Goal: Task Accomplishment & Management: Manage account settings

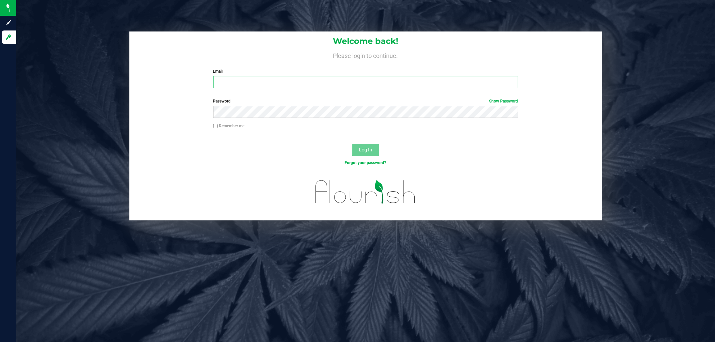
click at [255, 82] on input "Email" at bounding box center [365, 82] width 305 height 12
type input "[EMAIL_ADDRESS][DOMAIN_NAME]"
click at [352, 144] on button "Log In" at bounding box center [365, 150] width 27 height 12
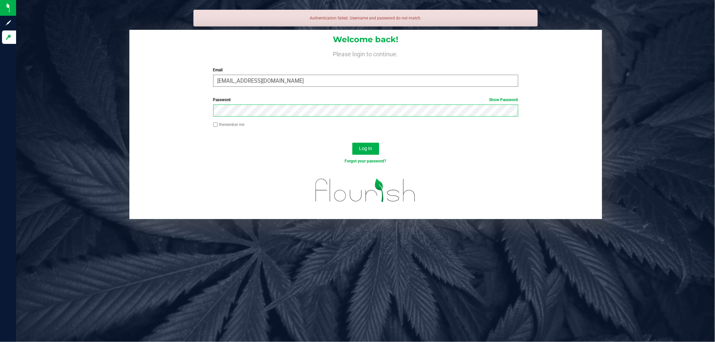
click at [352, 143] on button "Log In" at bounding box center [365, 149] width 27 height 12
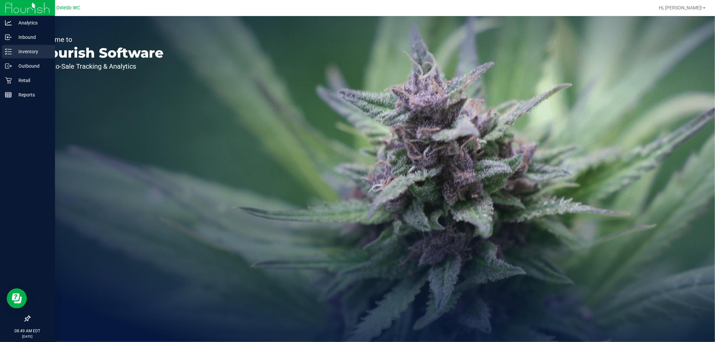
drag, startPoint x: 19, startPoint y: 51, endPoint x: 38, endPoint y: 55, distance: 18.9
click at [38, 55] on p "Inventory" at bounding box center [32, 52] width 40 height 8
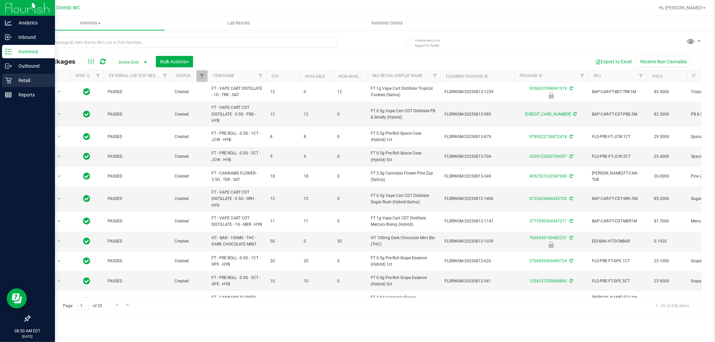
click at [12, 77] on p "Retail" at bounding box center [32, 80] width 40 height 8
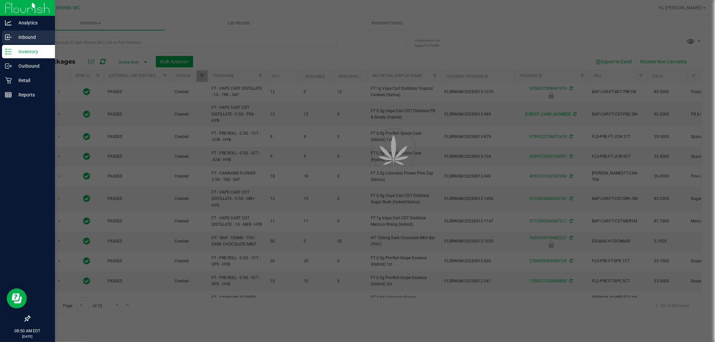
click at [31, 36] on p "Inbound" at bounding box center [32, 37] width 40 height 8
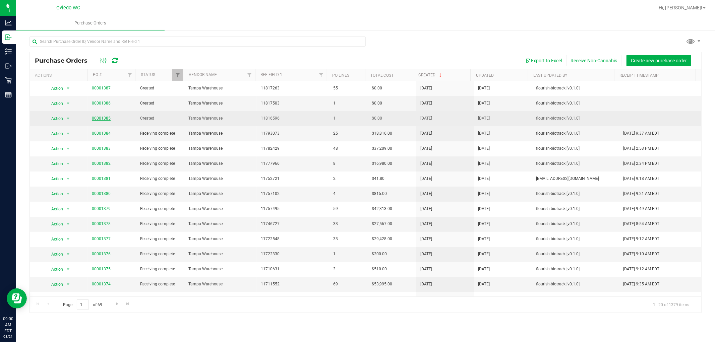
click at [105, 119] on link "00001385" at bounding box center [101, 118] width 19 height 5
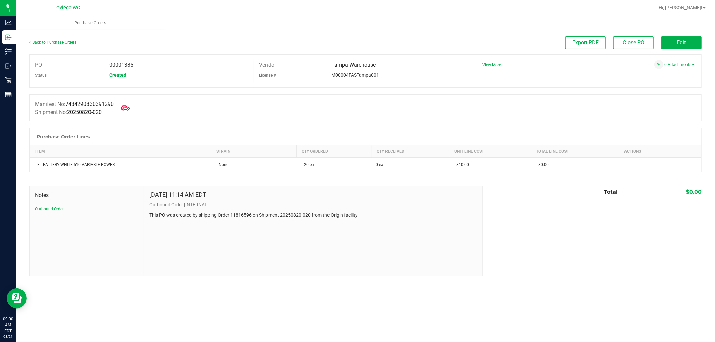
click at [128, 111] on icon at bounding box center [125, 108] width 9 height 9
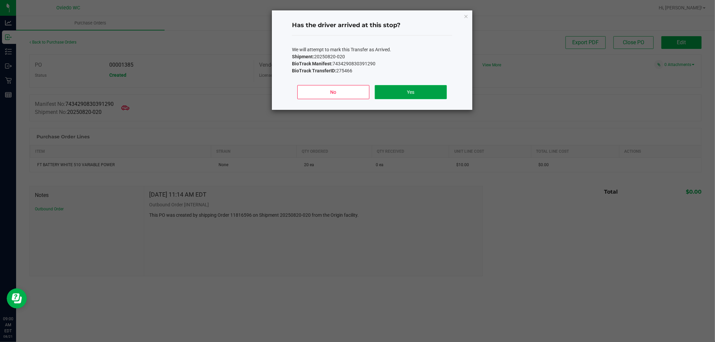
click at [390, 91] on button "Yes" at bounding box center [411, 92] width 72 height 14
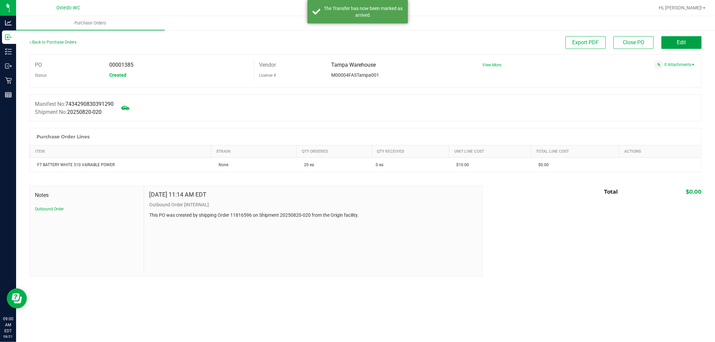
click at [682, 45] on span "Edit" at bounding box center [681, 42] width 9 height 6
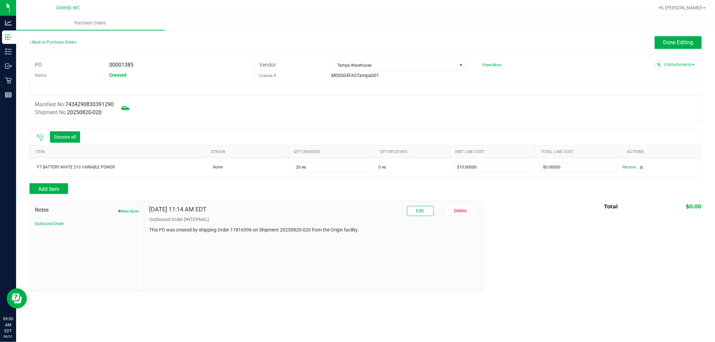
click at [84, 133] on div "Receive all" at bounding box center [365, 137] width 671 height 17
click at [78, 135] on button "Receive all" at bounding box center [65, 136] width 30 height 11
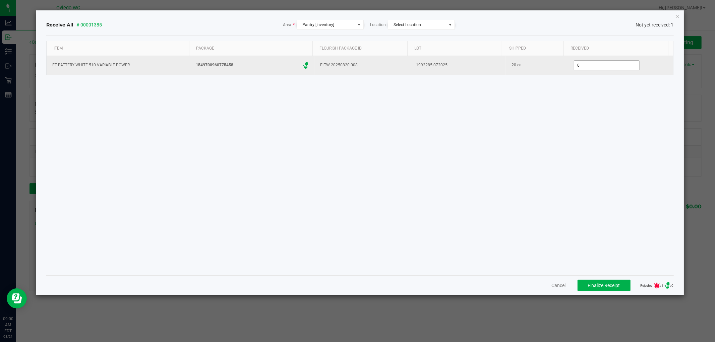
click at [577, 65] on input "0" at bounding box center [606, 65] width 65 height 9
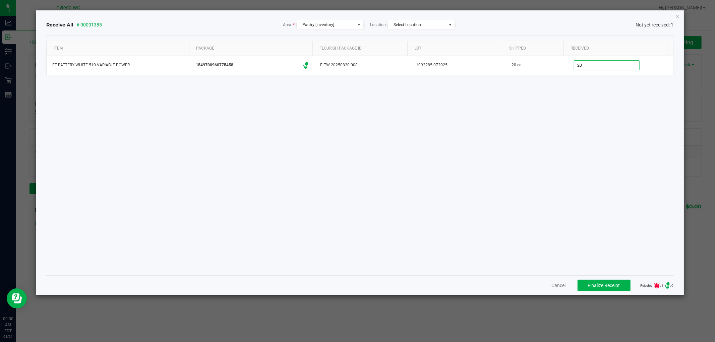
type input "20 ea"
drag, startPoint x: 484, startPoint y: 135, endPoint x: 487, endPoint y: 141, distance: 6.2
click at [484, 135] on div "Item Package Flourish Package ID Lot Shipped Received FT BATTERY WHITE 510 VARI…" at bounding box center [359, 155] width 627 height 229
click at [611, 281] on button "Finalize Receipt" at bounding box center [603, 285] width 53 height 11
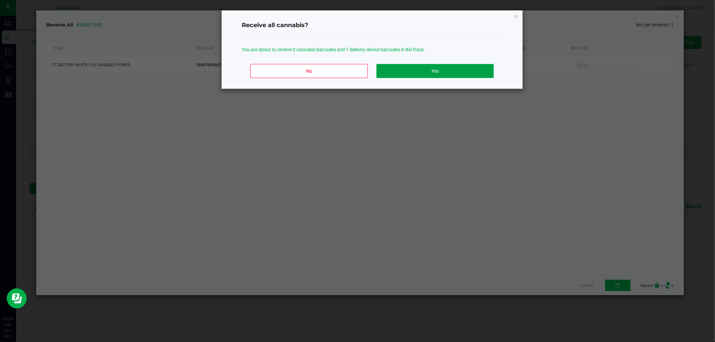
click at [444, 66] on button "Yes" at bounding box center [434, 71] width 117 height 14
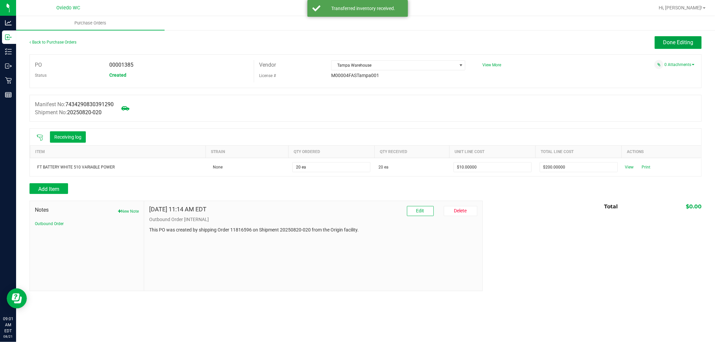
click at [665, 42] on span "Done Editing" at bounding box center [678, 42] width 30 height 6
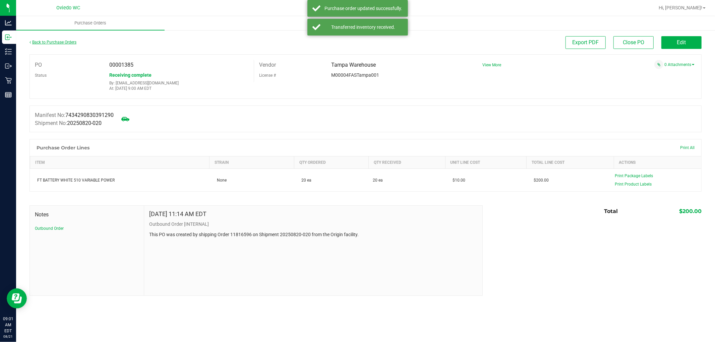
click at [53, 42] on link "Back to Purchase Orders" at bounding box center [52, 42] width 47 height 5
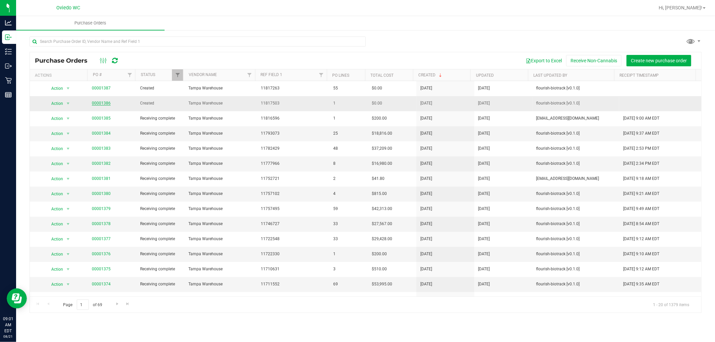
click at [108, 103] on link "00001386" at bounding box center [101, 103] width 19 height 5
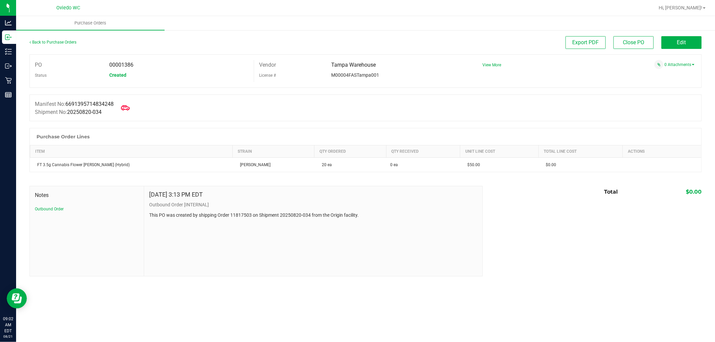
click at [125, 106] on icon at bounding box center [125, 108] width 9 height 9
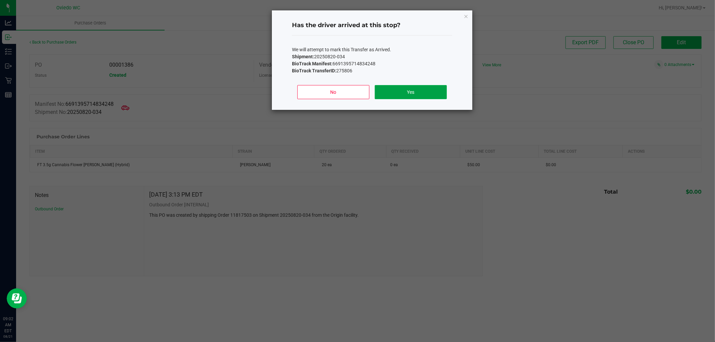
click at [397, 93] on button "Yes" at bounding box center [411, 92] width 72 height 14
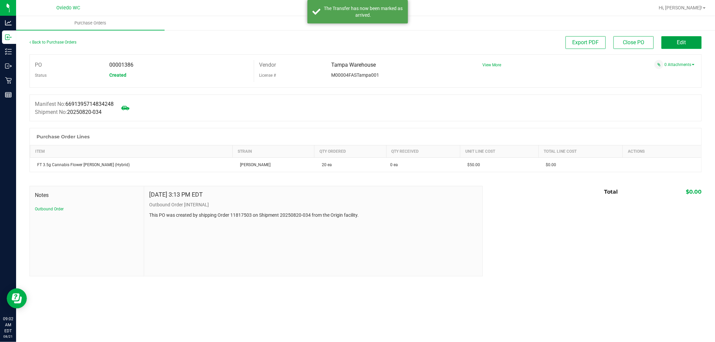
click at [697, 39] on button "Edit" at bounding box center [681, 42] width 40 height 13
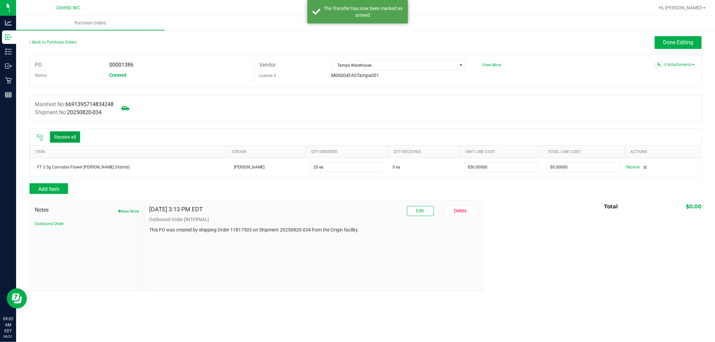
click at [74, 141] on button "Receive all" at bounding box center [65, 136] width 30 height 11
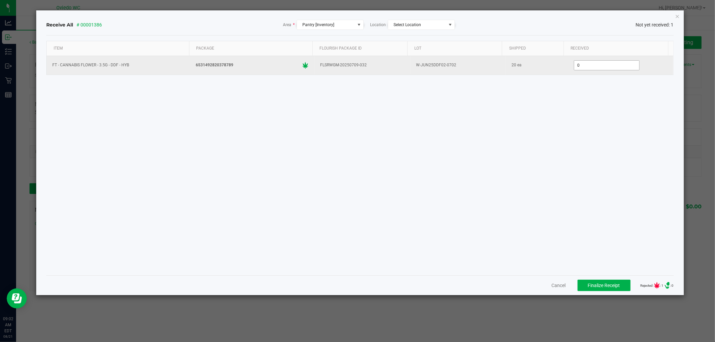
click at [585, 65] on input "0" at bounding box center [606, 65] width 65 height 9
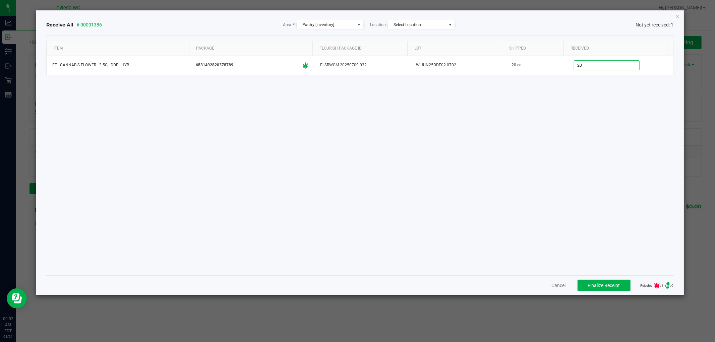
type input "20 ea"
click at [537, 237] on div "Item Package Flourish Package ID Lot Shipped Received FT - CANNABIS FLOWER - 3.…" at bounding box center [359, 155] width 627 height 229
click at [580, 281] on button "Finalize Receipt" at bounding box center [603, 285] width 53 height 11
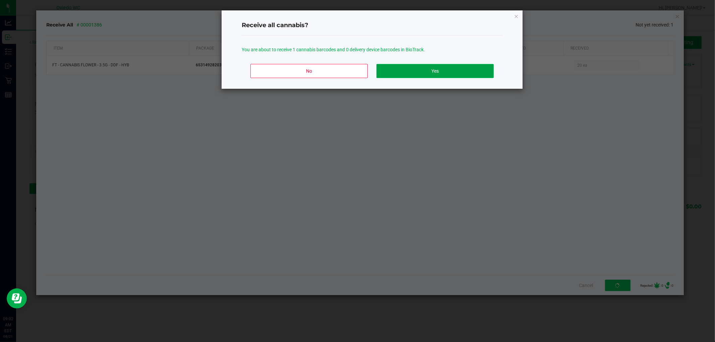
click at [402, 68] on button "Yes" at bounding box center [434, 71] width 117 height 14
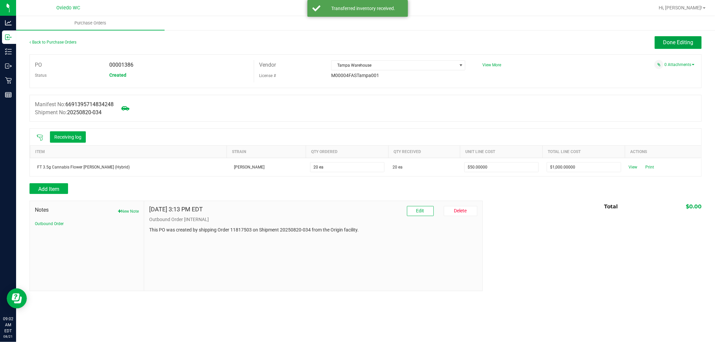
click at [671, 38] on button "Done Editing" at bounding box center [677, 42] width 47 height 13
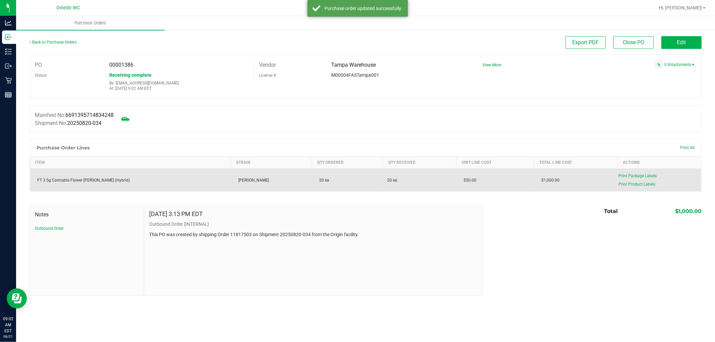
click at [95, 180] on div "FT 3.5g Cannabis Flower [PERSON_NAME] (Hybrid)" at bounding box center [130, 180] width 193 height 6
copy div "FT 3.5g Cannabis Flower [PERSON_NAME] (Hybrid)"
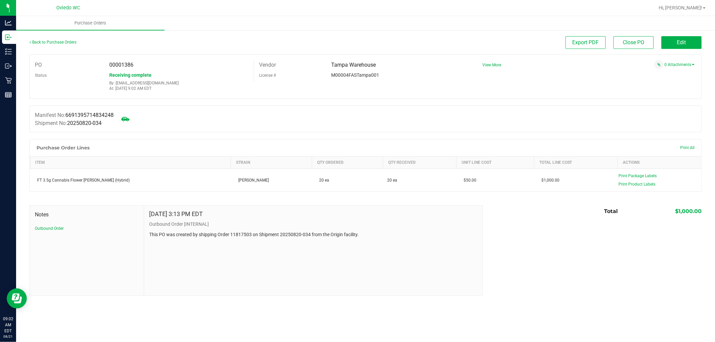
click at [269, 137] on div at bounding box center [365, 135] width 672 height 7
click at [50, 41] on link "Back to Purchase Orders" at bounding box center [52, 42] width 47 height 5
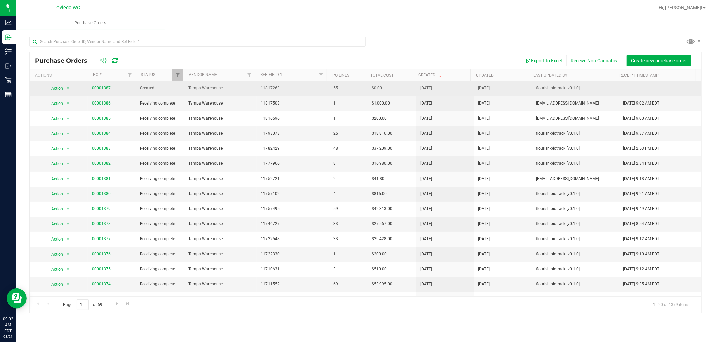
click at [105, 86] on link "00001387" at bounding box center [101, 88] width 19 height 5
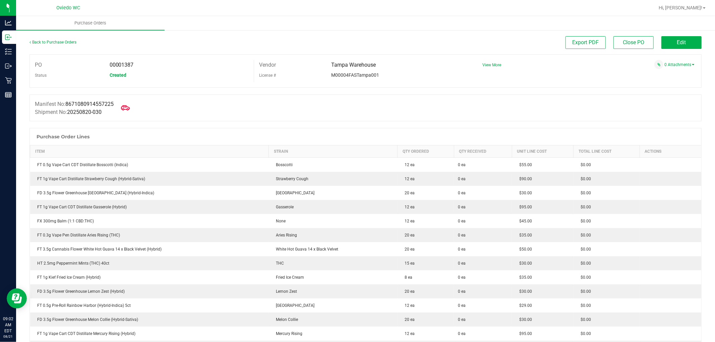
click at [126, 106] on icon at bounding box center [125, 108] width 9 height 9
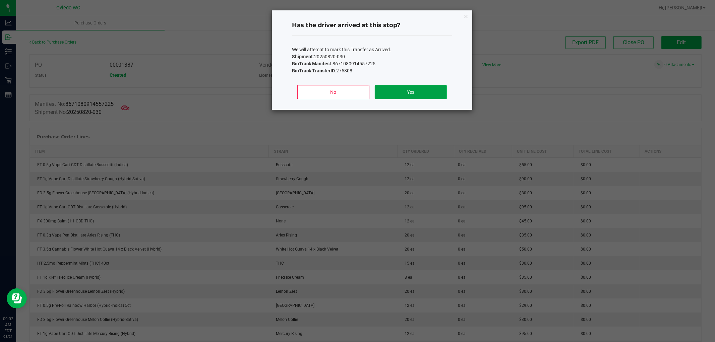
click at [424, 94] on button "Yes" at bounding box center [411, 92] width 72 height 14
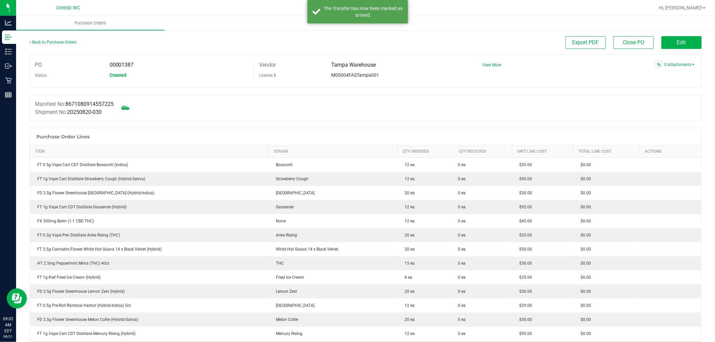
click at [378, 117] on div "Manifest No: 8671080914557225 Shipment No: 20250820-030" at bounding box center [365, 107] width 672 height 27
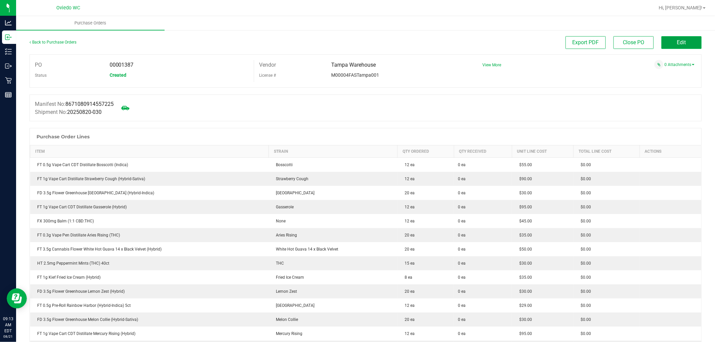
click at [679, 44] on span "Edit" at bounding box center [681, 42] width 9 height 6
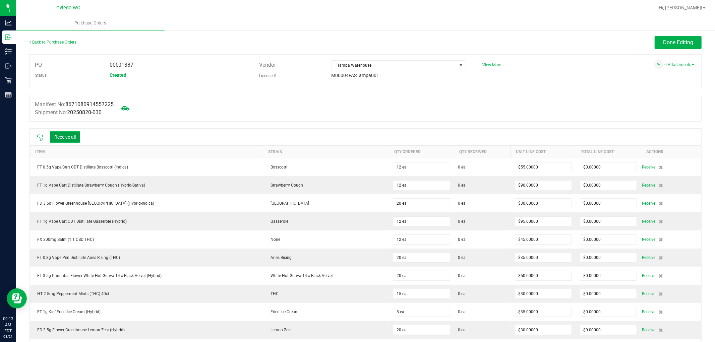
click at [76, 136] on button "Receive all" at bounding box center [65, 136] width 30 height 11
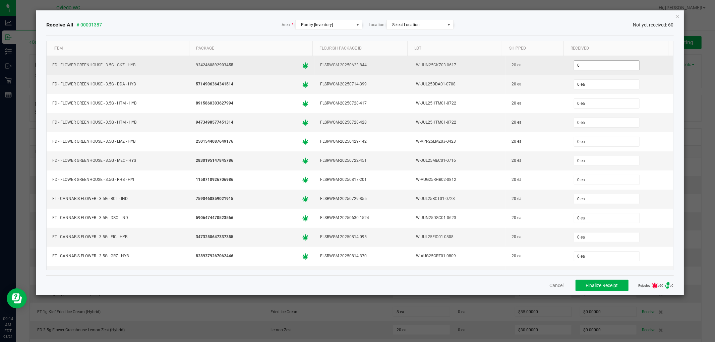
click at [586, 66] on input "0" at bounding box center [606, 65] width 65 height 9
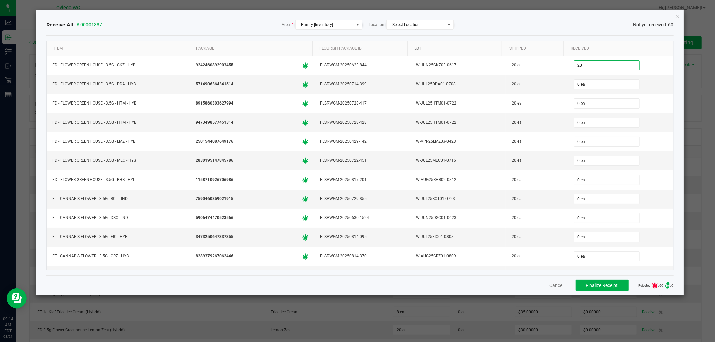
type input "20"
type input "0"
type input "20 ea"
type input "20"
type input "0"
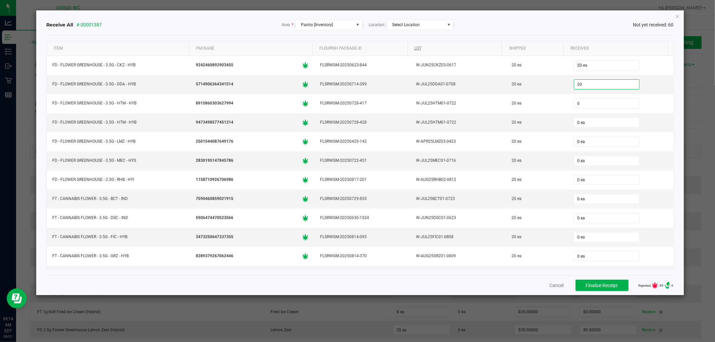
type input "20 ea"
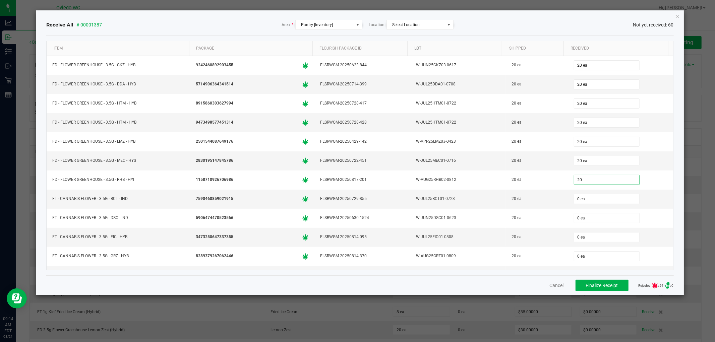
type input "20 ea"
type input "20"
type input "0"
type input "20 ea"
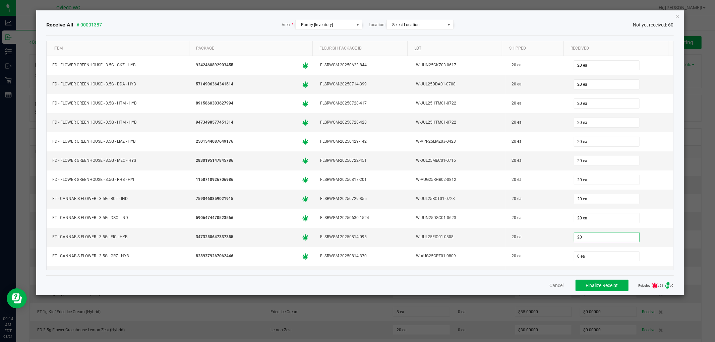
type input "20"
type input "0"
type input "20 ea"
type input "20"
type input "0"
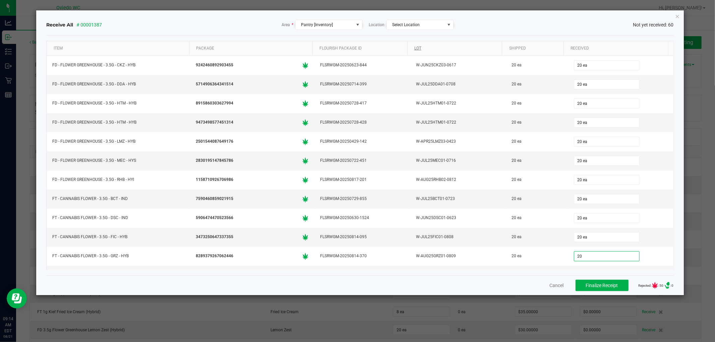
type input "20 ea"
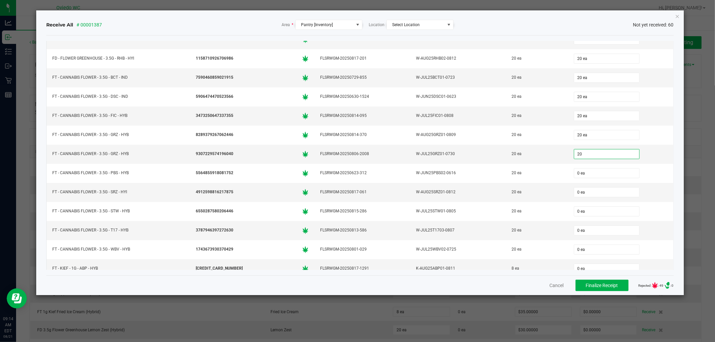
type input "20 ea"
type input "20"
type input "0"
type input "20 ea"
type input "20"
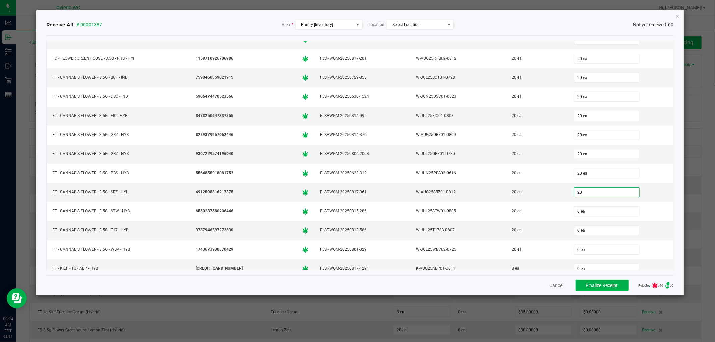
type input "0"
type input "20 ea"
type input "20"
type input "0"
type input "20 ea"
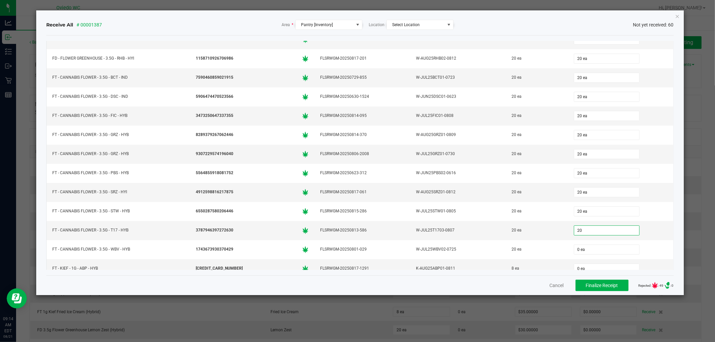
type input "20"
type input "0"
type input "20 ea"
type input "20"
type input "0"
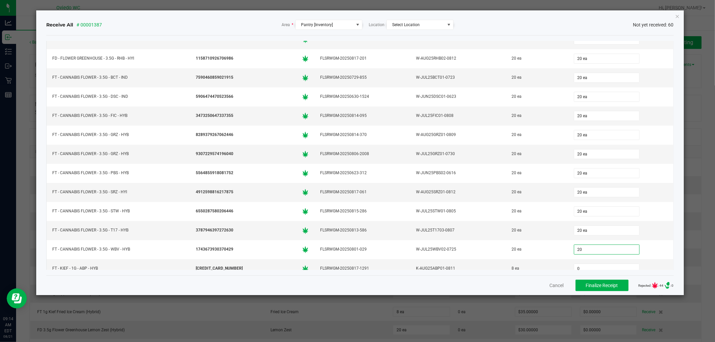
type input "20 ea"
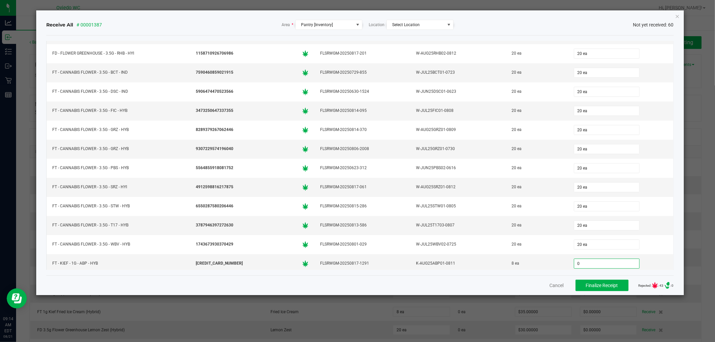
type input "2"
type input "8"
type input "0"
type input "8 ea"
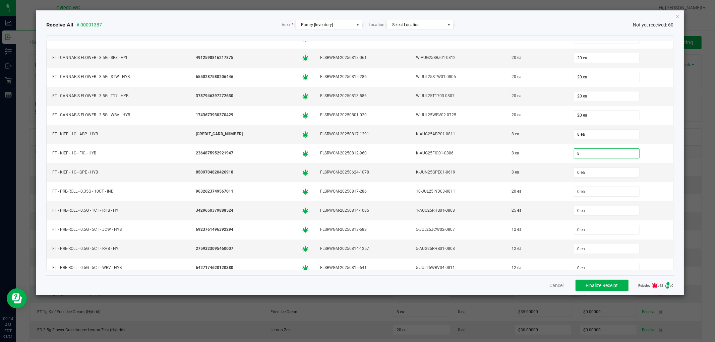
type input "8"
type input "0"
type input "8 ea"
type input "8"
type input "0"
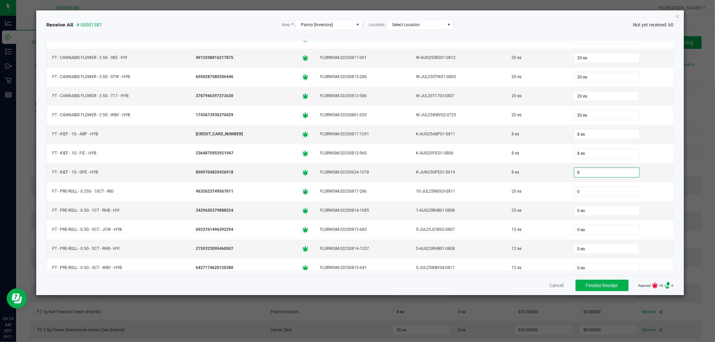
type input "8 ea"
type input "20"
type input "0"
type input "20 ea"
type input "25 ea"
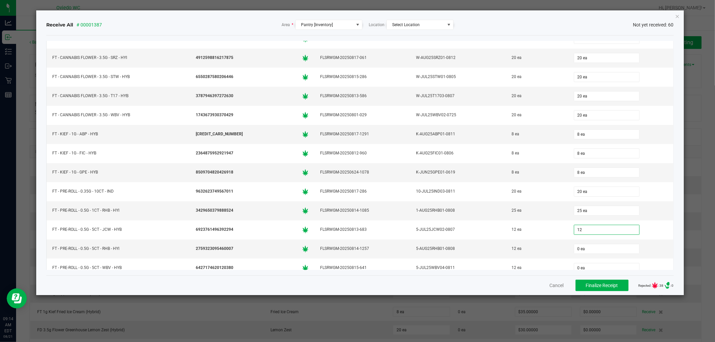
type input "12"
type input "0"
type input "12 ea"
type input "12"
type input "0"
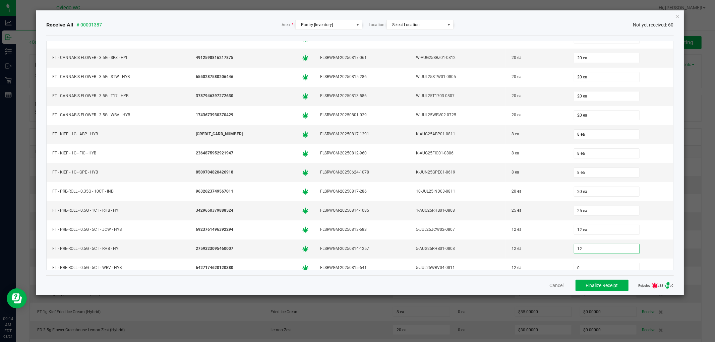
type input "12 ea"
type input "01"
type input "02"
type input "1 ea"
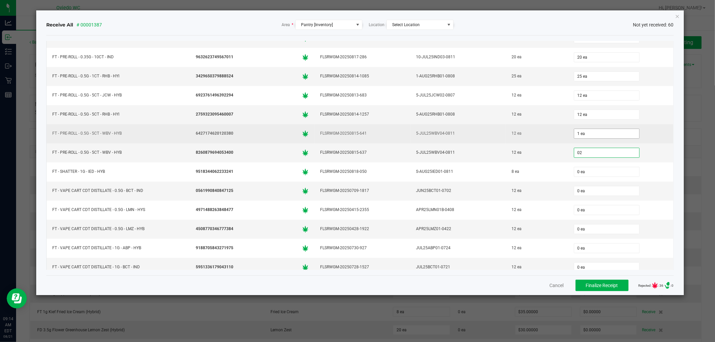
type input "02"
type input "1"
type input "2 ea"
click at [596, 135] on input "1" at bounding box center [606, 133] width 65 height 9
type input "12 ea"
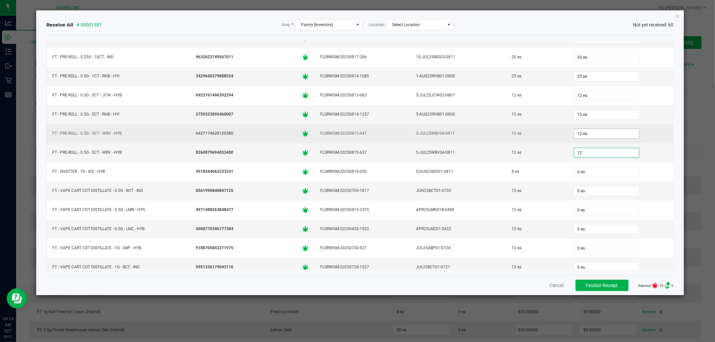
type input "12"
type input "0"
type input "12 ea"
type input "8 ea"
type input "12 ea"
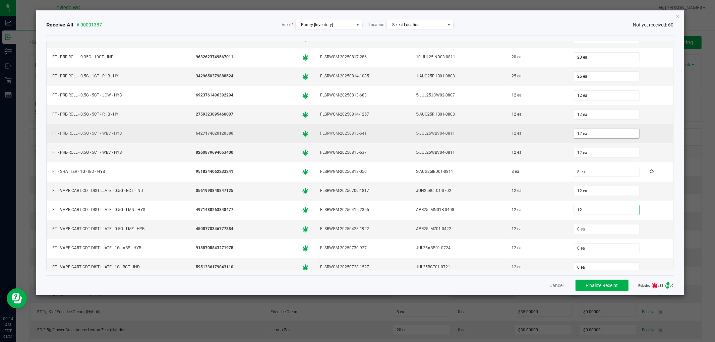
type input "12"
type input "0"
type input "12 ea"
type input "1"
type input "02"
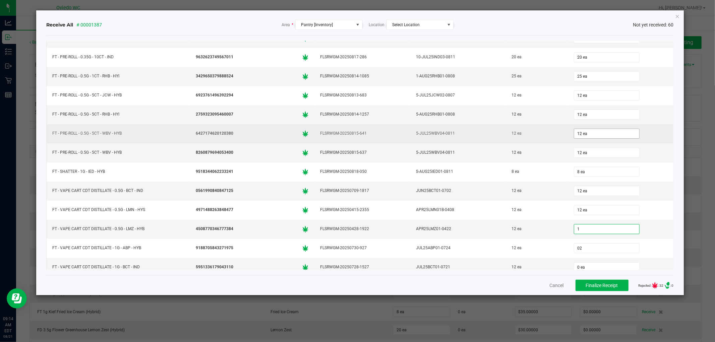
type input "1 ea"
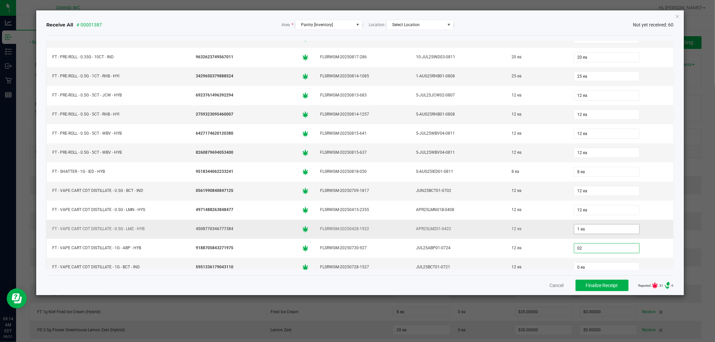
type input "02"
click at [583, 234] on input "1 ea" at bounding box center [606, 228] width 65 height 9
type input "1"
type input "2 ea"
type input "12"
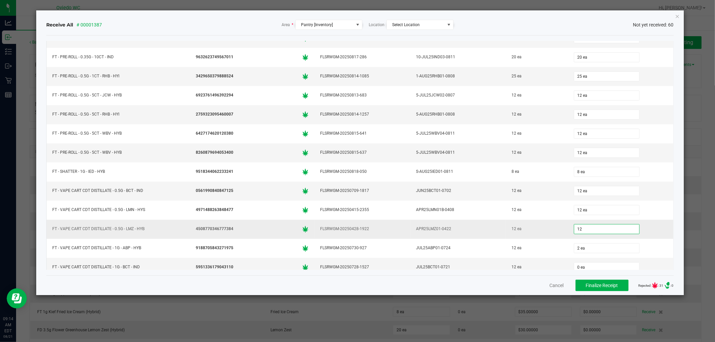
type input "2"
type input "12 ea"
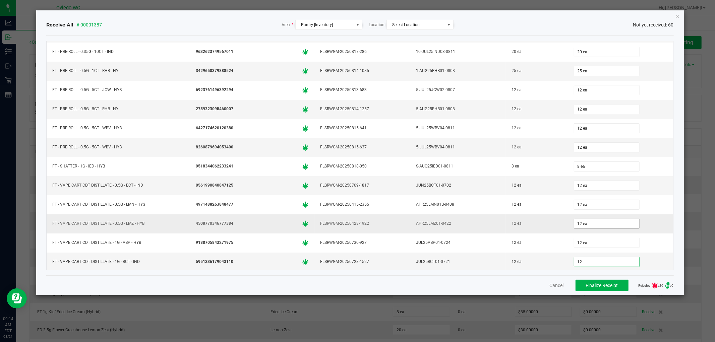
type input "12"
type input "0"
type input "12 ea"
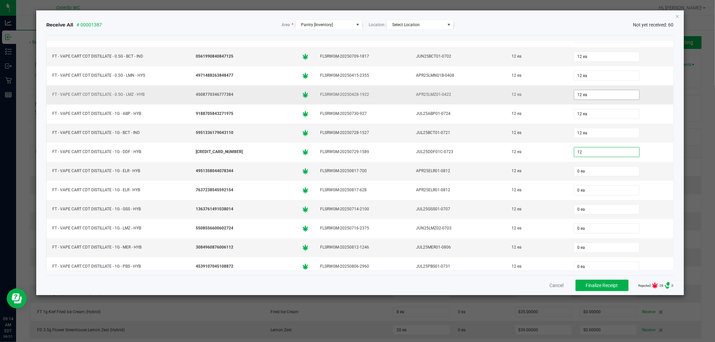
type input "12 ea"
type input "12"
type input "0"
type input "12 ea"
type input "12"
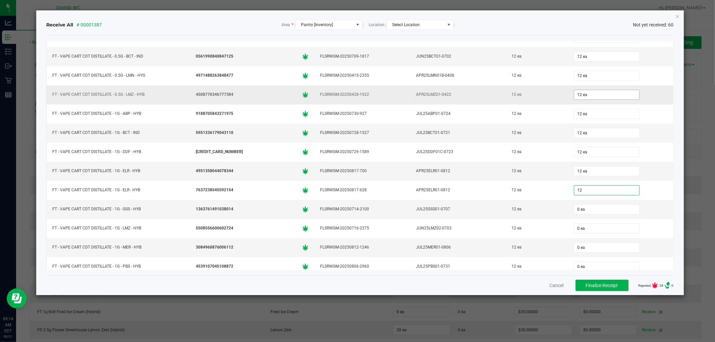
type input "0"
type input "12 ea"
type input "12"
type input "0"
type input "12 ea"
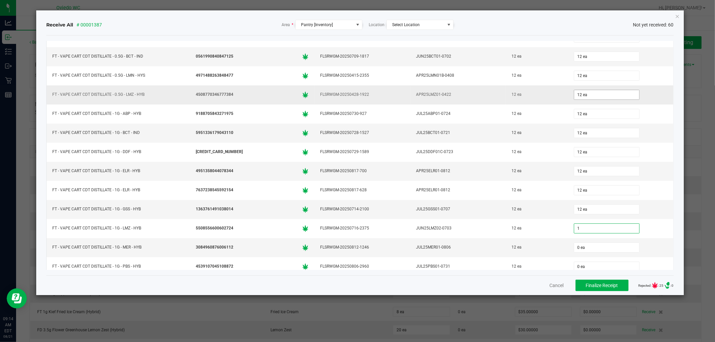
type input "1"
type input "02"
type input "1 ea"
type input "02"
type input "1"
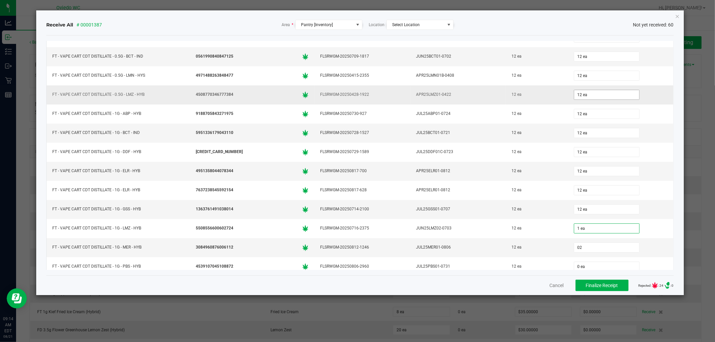
type input "2 ea"
click at [574, 233] on input "1" at bounding box center [606, 228] width 65 height 9
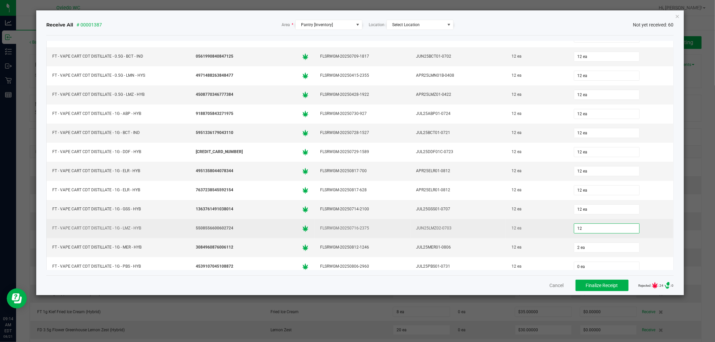
type input "12"
type input "2"
type input "12 ea"
type input "12"
type input "0"
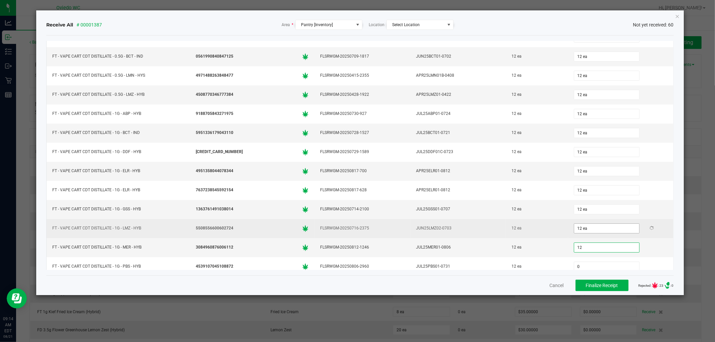
type input "12 ea"
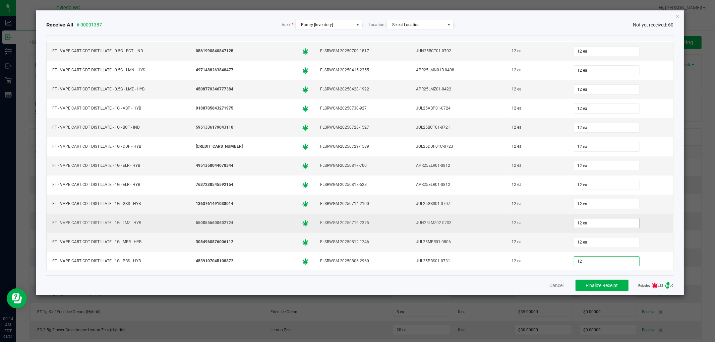
type input "12"
type input "0"
type input "12 ea"
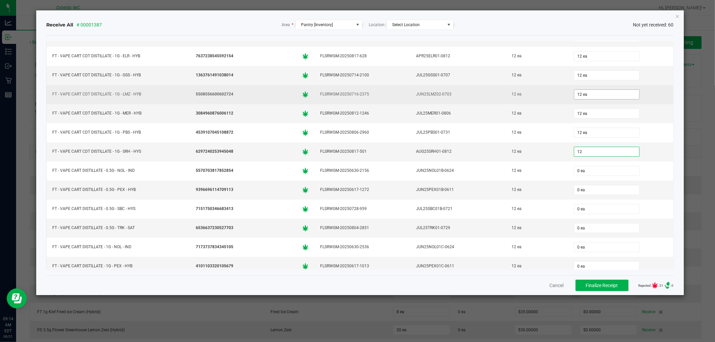
type input "12 ea"
type input "12"
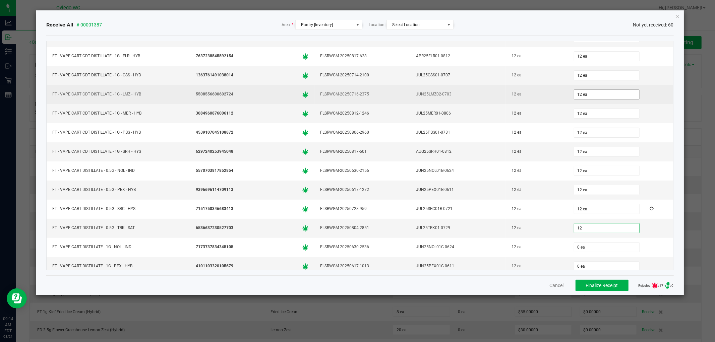
type input "0"
type input "12 ea"
type input "12"
type input "0"
type input "12 ea"
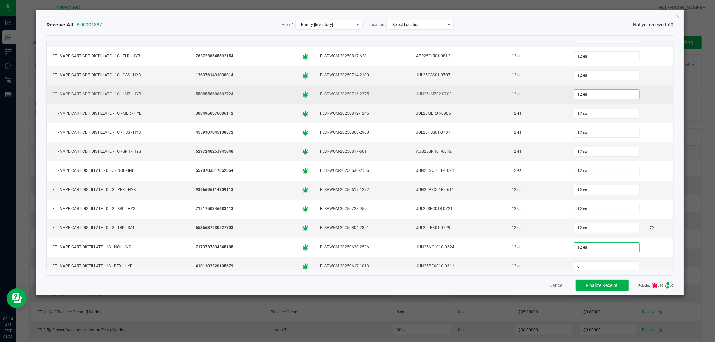
scroll to position [664, 0]
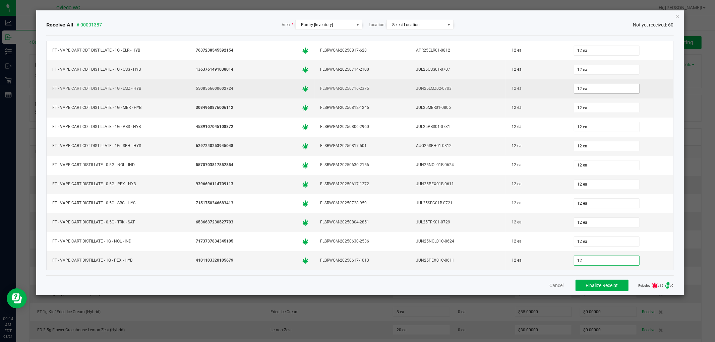
type input "12 ea"
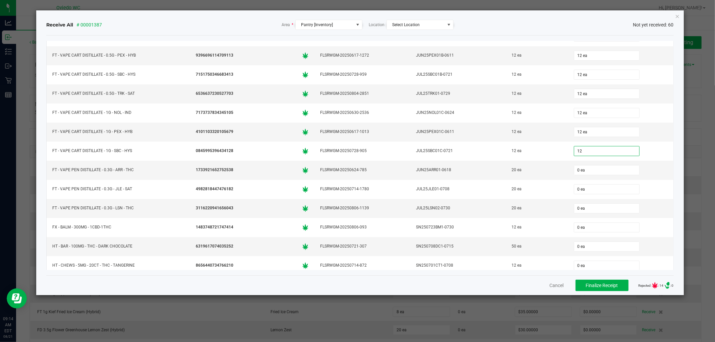
type input "12"
type input "0"
type input "12 ea"
type input "20 ea"
type input "20"
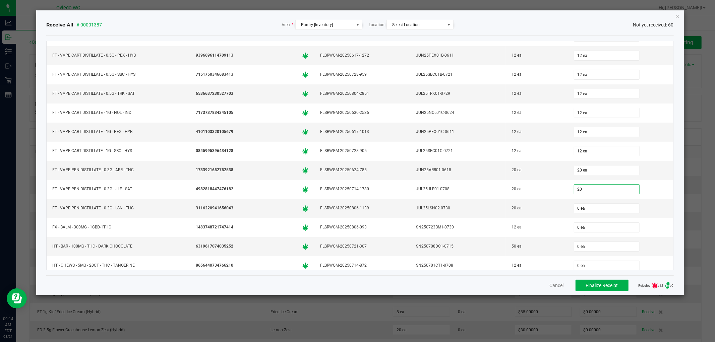
type input "0"
type input "20 ea"
type input "12"
type input "0"
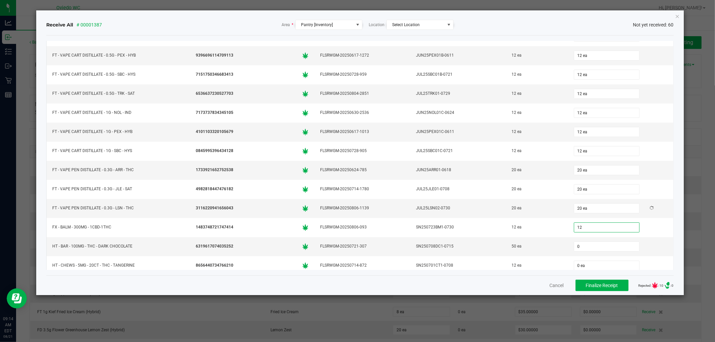
type input "12 ea"
type input "50 ea"
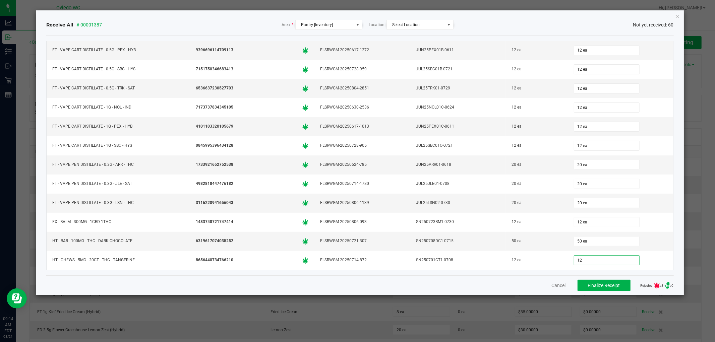
type input "12"
type input "0"
type input "12 ea"
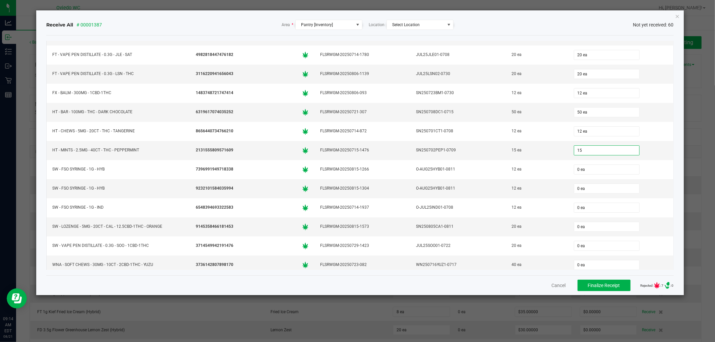
type input "15 ea"
type input "12 ea"
type input "20"
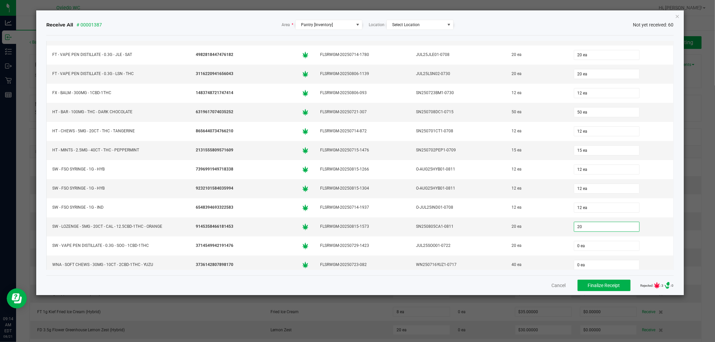
type input "0"
type input "20 ea"
type input "20"
type input "0"
type input "20 ea"
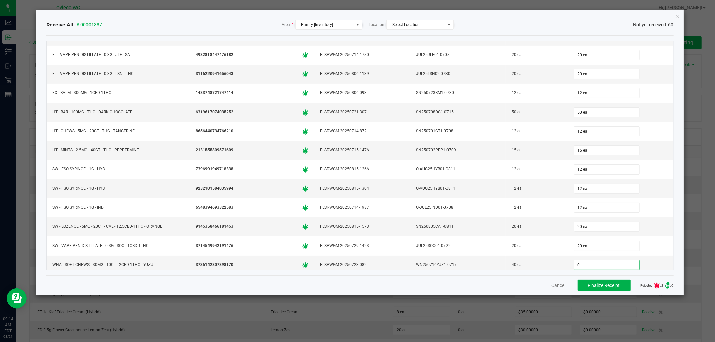
scroll to position [932, 0]
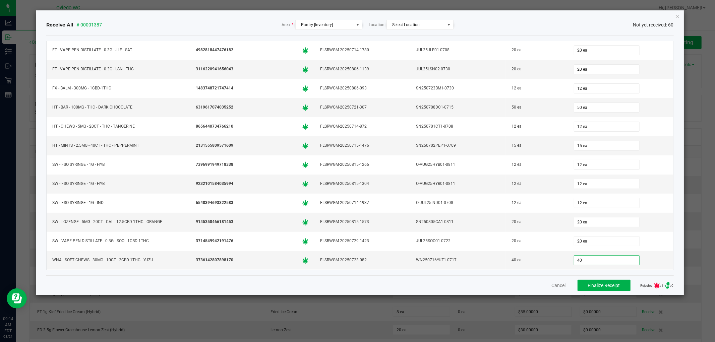
type input "40"
type input "40 ea"
click at [604, 283] on span "Finalize Receipt" at bounding box center [604, 285] width 32 height 5
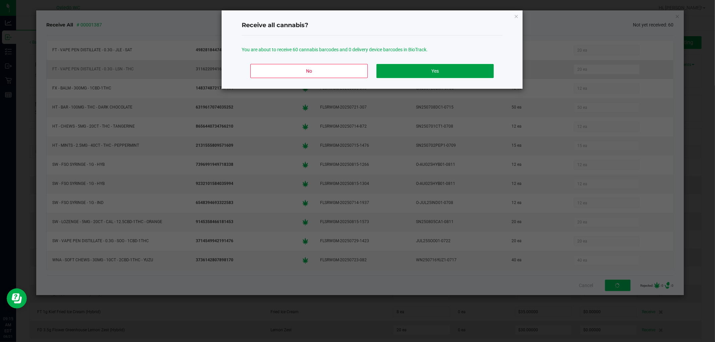
click at [444, 69] on button "Yes" at bounding box center [434, 71] width 117 height 14
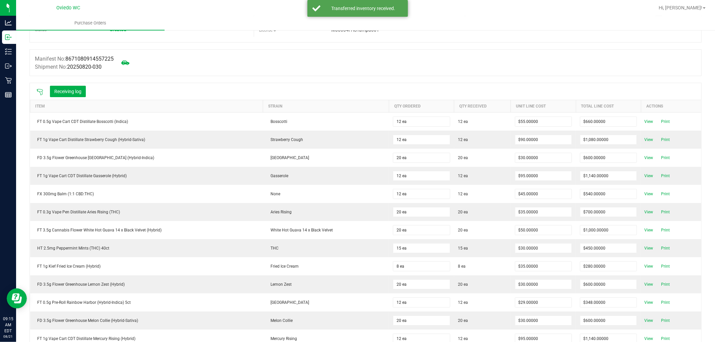
scroll to position [74, 0]
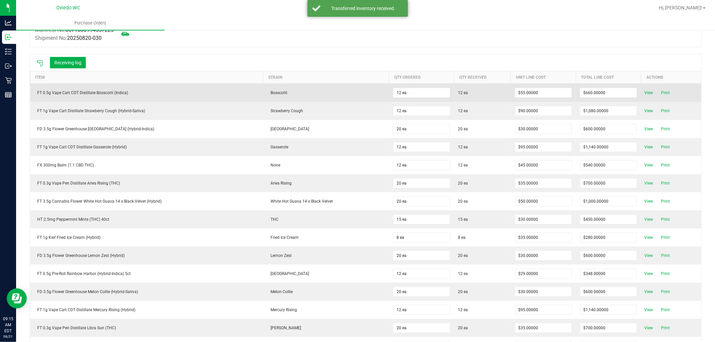
click at [105, 95] on div "FT 0.5g Vape Cart CDT Distillate Bosscotti (Indica)" at bounding box center [146, 93] width 225 height 6
copy div "FT 0.5g Vape Cart CDT Distillate Bosscotti (Indica)"
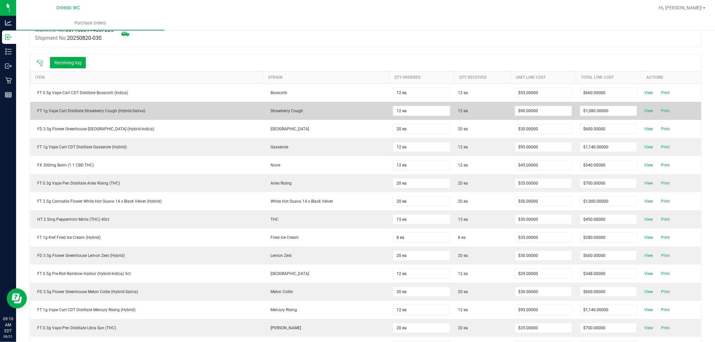
click at [121, 116] on td "FT 1g Vape Cart Distillate Strawberry Cough (Hybrid-Sativa)" at bounding box center [146, 111] width 233 height 18
click at [122, 115] on td "FT 1g Vape Cart Distillate Strawberry Cough (Hybrid-Sativa)" at bounding box center [146, 111] width 233 height 18
click at [122, 112] on div "FT 1g Vape Cart Distillate Strawberry Cough (Hybrid-Sativa)" at bounding box center [146, 111] width 225 height 6
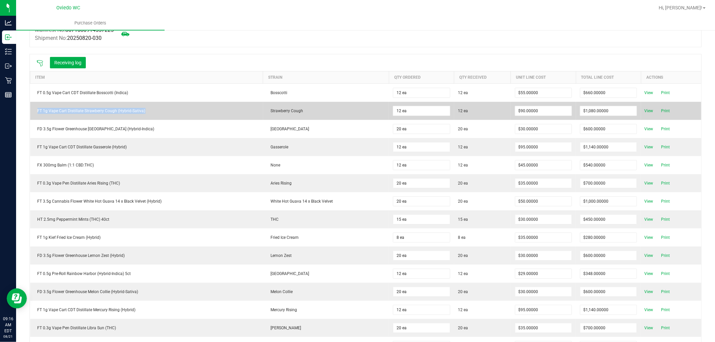
click at [122, 112] on div "FT 1g Vape Cart Distillate Strawberry Cough (Hybrid-Sativa)" at bounding box center [146, 111] width 225 height 6
copy div "FT 1g Vape Cart Distillate Strawberry Cough (Hybrid-Sativa)"
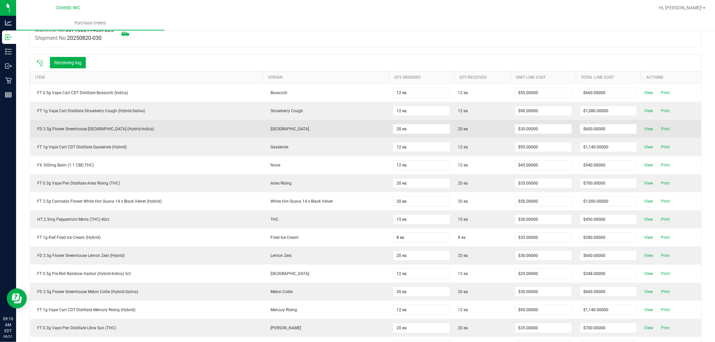
click at [94, 131] on div "FD 3.5g Flower Greenhouse [GEOGRAPHIC_DATA] (Hybrid-Indica)" at bounding box center [146, 129] width 225 height 6
copy div "FD 3.5g Flower Greenhouse [GEOGRAPHIC_DATA] (Hybrid-Indica)"
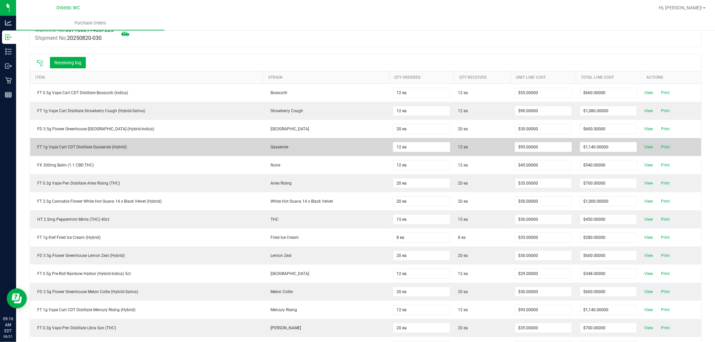
click at [89, 147] on div "FT 1g Vape Cart CDT Distillate Gasserole (Hybrid)" at bounding box center [146, 147] width 225 height 6
copy div "FT 1g Vape Cart CDT Distillate Gasserole (Hybrid)"
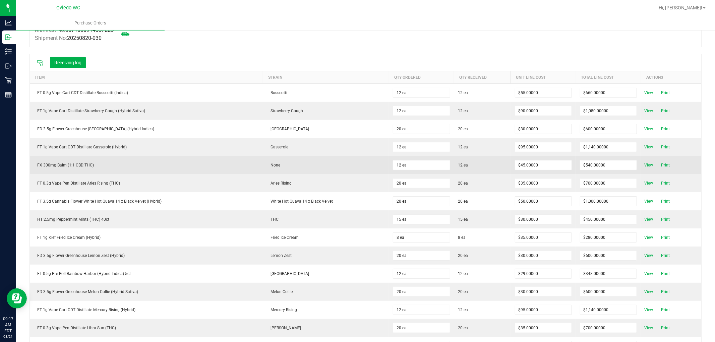
click at [75, 165] on div "FX 300mg Balm (1:1 CBD:THC)" at bounding box center [146, 165] width 225 height 6
copy div "FX 300mg Balm (1:1 CBD:THC)"
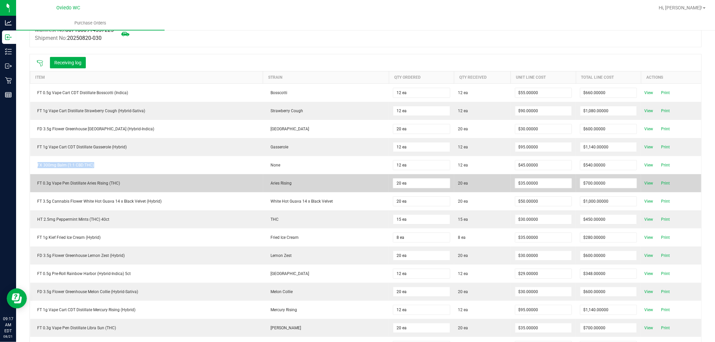
scroll to position [186, 0]
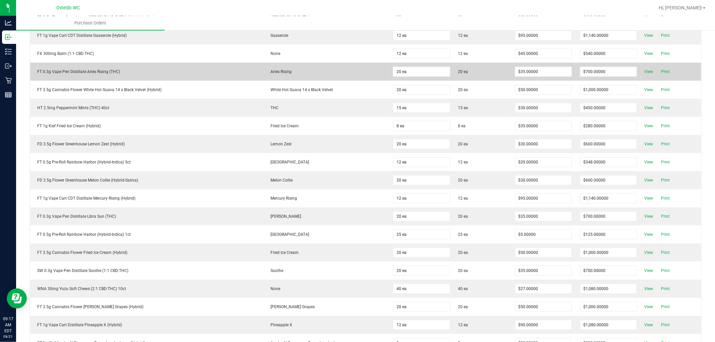
click at [102, 71] on div "FT 0.3g Vape Pen Distillate Aries Rising (THC)" at bounding box center [146, 72] width 225 height 6
copy div "FT 0.3g Vape Pen Distillate Aries Rising (THC)"
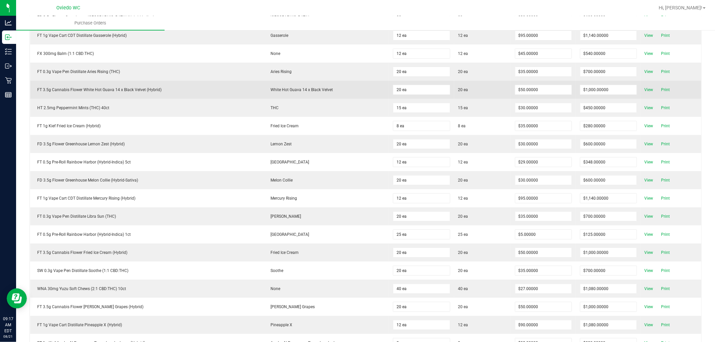
click at [68, 88] on div "FT 3.5g Cannabis Flower White Hot Guava 14 x Black Velvet (Hybrid)" at bounding box center [146, 90] width 225 height 6
copy div "FT 3.5g Cannabis Flower White Hot Guava 14 x Black Velvet (Hybrid)"
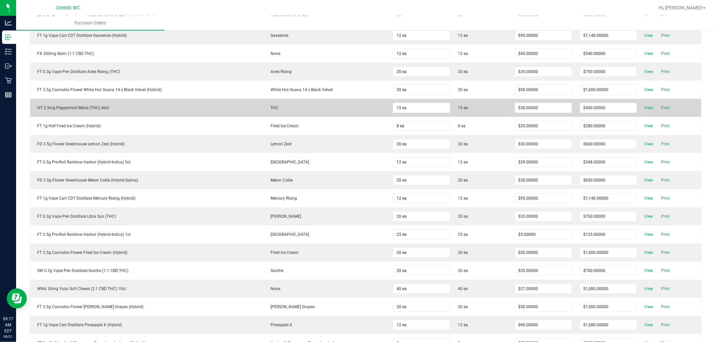
click at [82, 108] on div "HT 2.5mg Peppermint Mints (THC) 40ct" at bounding box center [146, 108] width 225 height 6
copy div "HT 2.5mg Peppermint Mints (THC) 40ct"
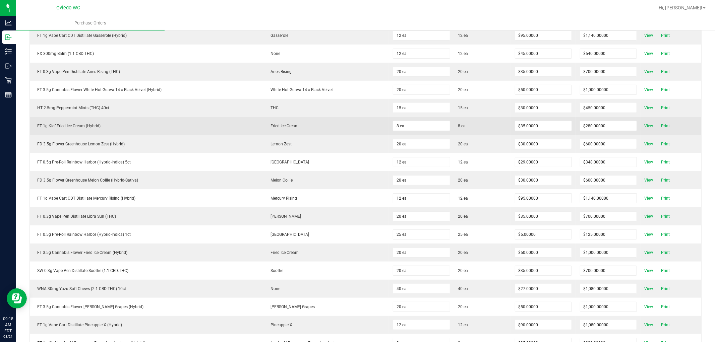
click at [82, 129] on div "FT 1g Kief Fried Ice Cream (Hybrid)" at bounding box center [146, 126] width 225 height 6
copy div "FT 1g Kief Fried Ice Cream (Hybrid)"
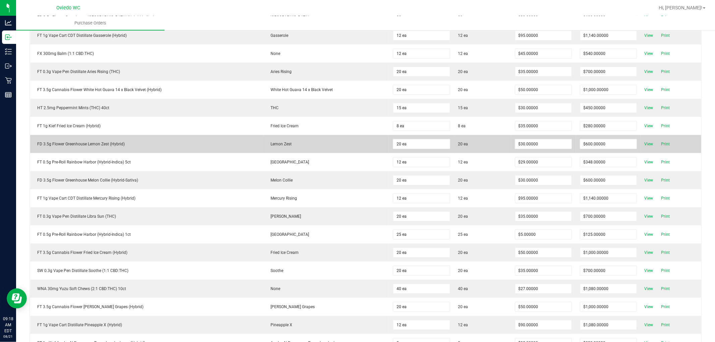
click at [78, 147] on div "FD 3.5g Flower Greenhouse Lemon Zest (Hybrid)" at bounding box center [146, 144] width 225 height 6
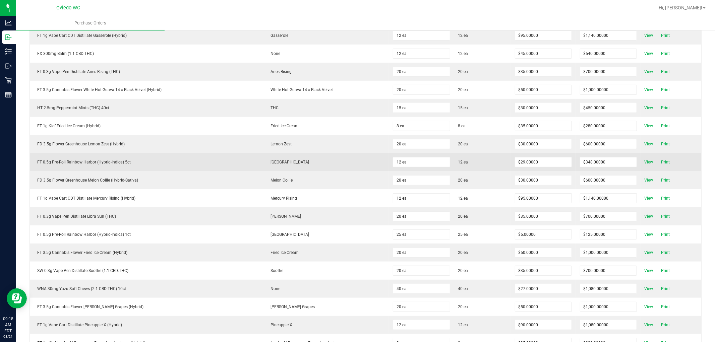
click at [101, 161] on div "FT 0.5g Pre-Roll Rainbow Harbor (Hybrid-Indica) 5ct" at bounding box center [146, 162] width 225 height 6
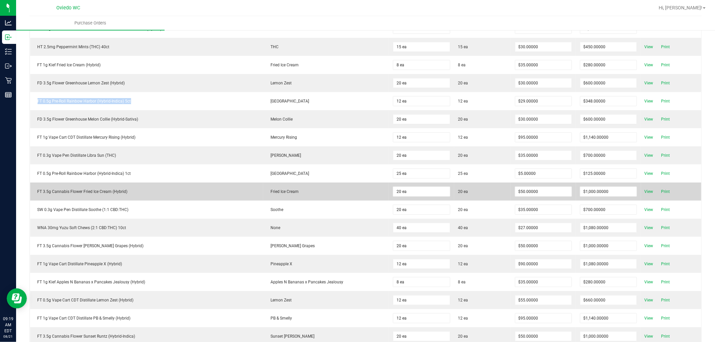
scroll to position [260, 0]
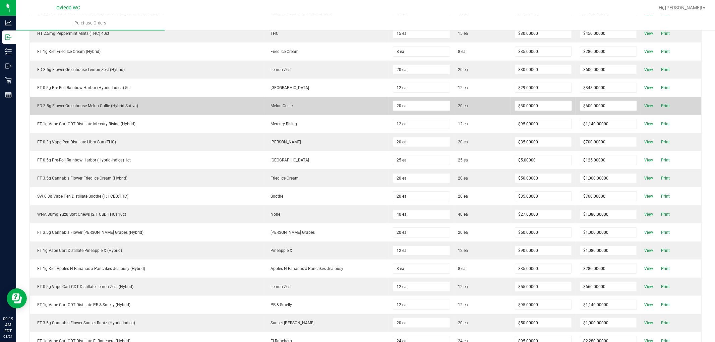
click at [95, 105] on div "FD 3.5g Flower Greenhouse Melon Collie (Hybrid-Sativa)" at bounding box center [146, 106] width 225 height 6
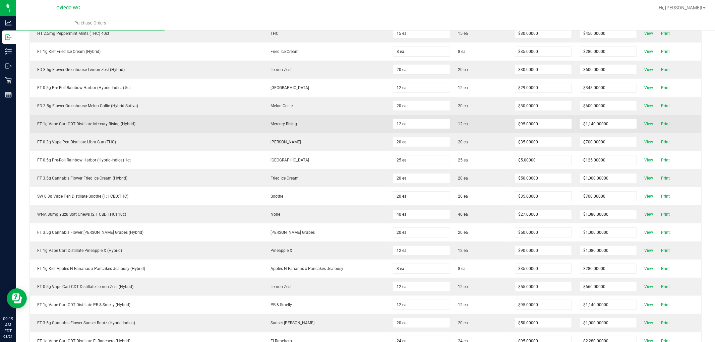
click at [112, 122] on div "FT 1g Vape Cart CDT Distillate Mercury Rising (Hybrid)" at bounding box center [146, 124] width 225 height 6
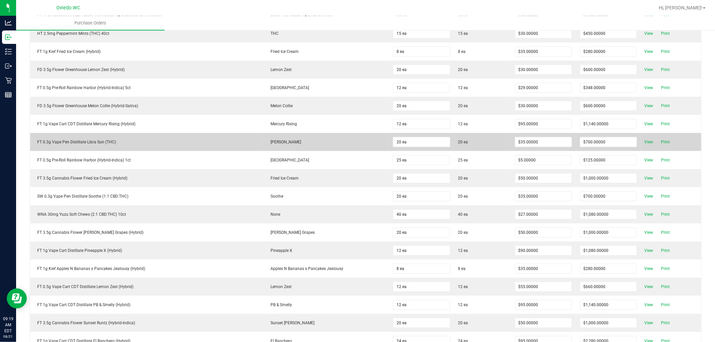
click at [98, 142] on div "FT 0.3g Vape Pen Distillate Libra Sun (THC)" at bounding box center [146, 142] width 225 height 6
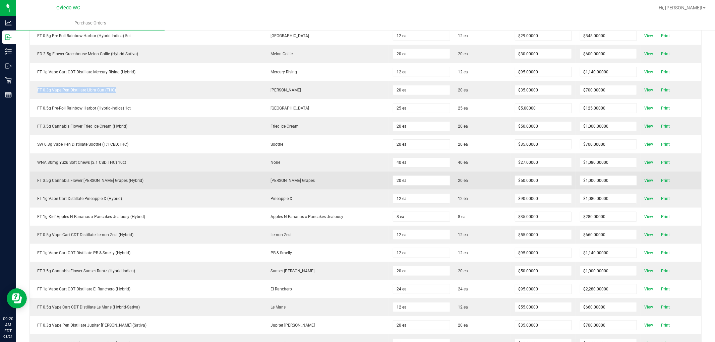
scroll to position [335, 0]
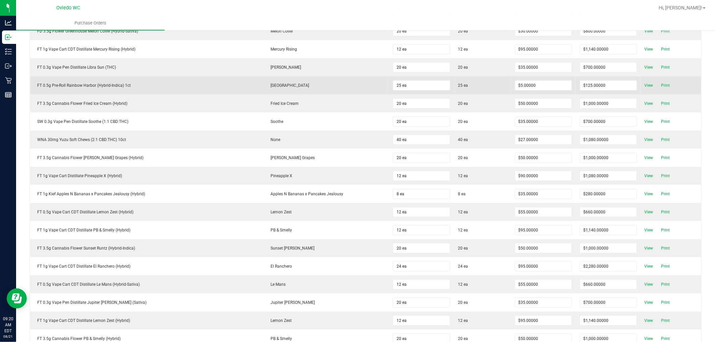
click at [101, 88] on div "FT 0.5g Pre-Roll Rainbow Harbor (Hybrid-Indica) 1ct" at bounding box center [146, 85] width 225 height 6
click at [102, 87] on div "FT 0.5g Pre-Roll Rainbow Harbor (Hybrid-Indica) 1ct" at bounding box center [146, 85] width 225 height 6
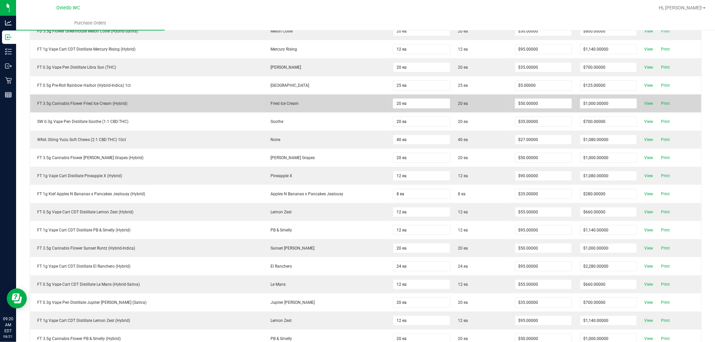
click at [100, 105] on div "FT 3.5g Cannabis Flower Fried Ice Cream (Hybrid)" at bounding box center [146, 104] width 225 height 6
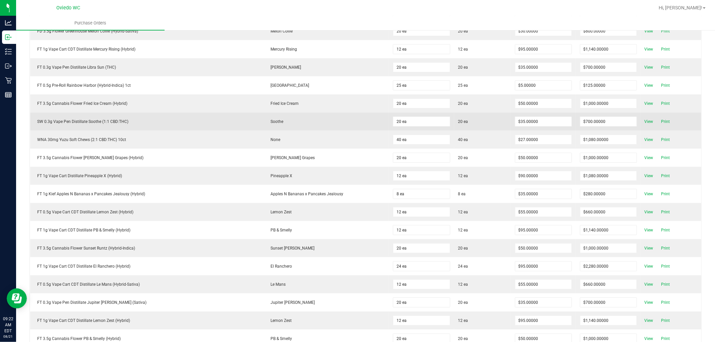
click at [86, 125] on div "SW 0.3g Vape Pen Distillate Soothe (1:1 CBD:THC)" at bounding box center [146, 122] width 225 height 6
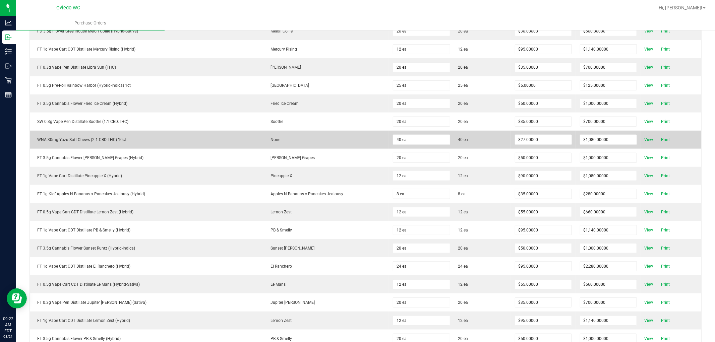
click at [107, 139] on div "WNA 30mg Yuzu Soft Chews (2:1 CBD:THC) 10ct" at bounding box center [146, 140] width 225 height 6
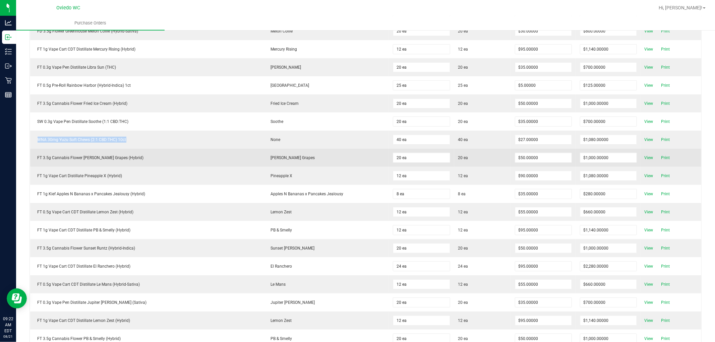
click at [118, 160] on div "FT 3.5g Cannabis Flower [PERSON_NAME] Grapes (Hybrid)" at bounding box center [146, 158] width 225 height 6
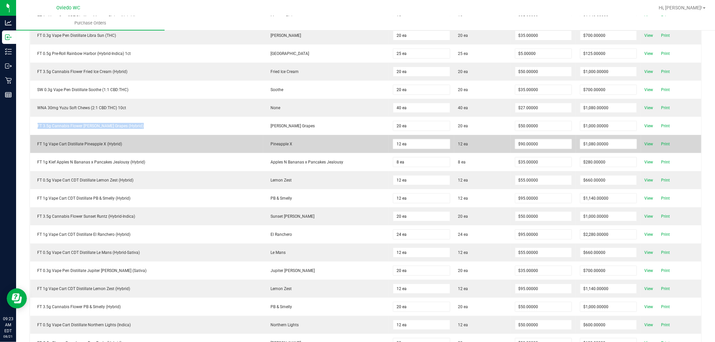
scroll to position [447, 0]
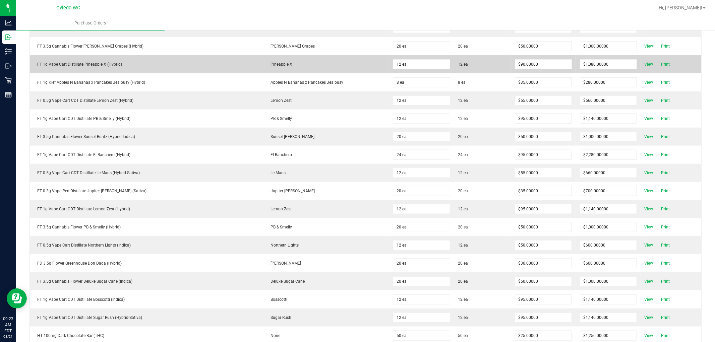
click at [87, 67] on div "FT 1g Vape Cart Distillate Pineapple X (Hybrid)" at bounding box center [146, 64] width 225 height 6
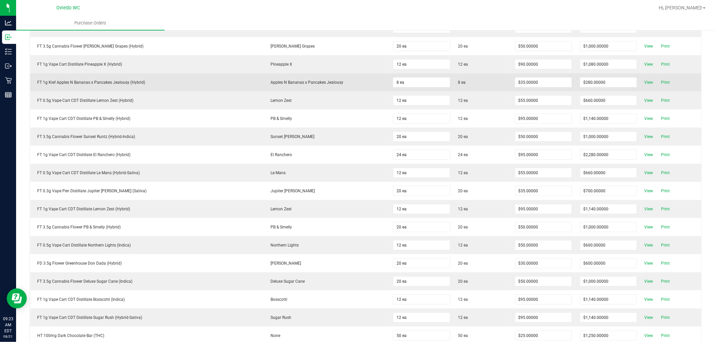
click at [132, 82] on div "FT 1g Kief Apples N Bananas x Pancakes Jealousy (Hybrid)" at bounding box center [146, 82] width 225 height 6
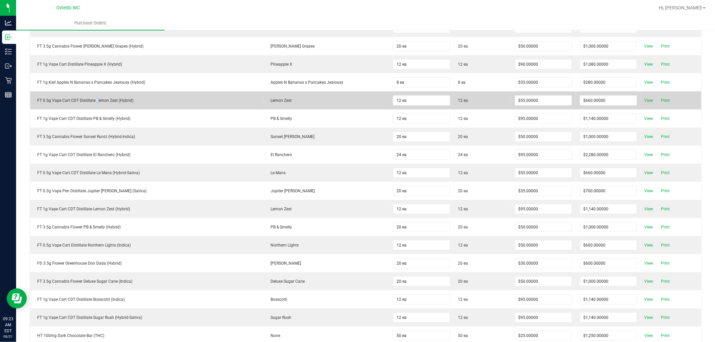
click at [96, 103] on div "FT 0.5g Vape Cart CDT Distillate Lemon Zest (Hybrid)" at bounding box center [146, 100] width 225 height 6
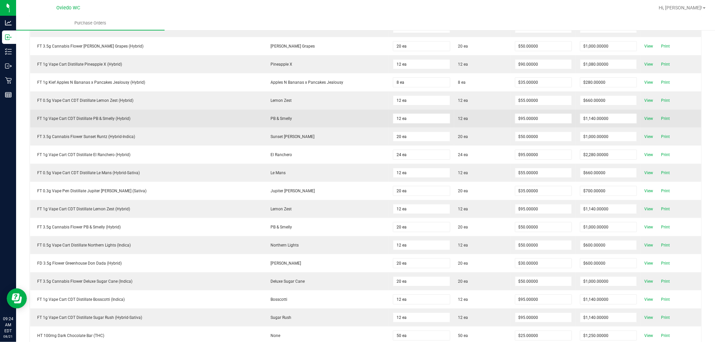
click at [105, 118] on div "FT 1g Vape Cart CDT Distillate PB & Smelly (Hybrid)" at bounding box center [146, 119] width 225 height 6
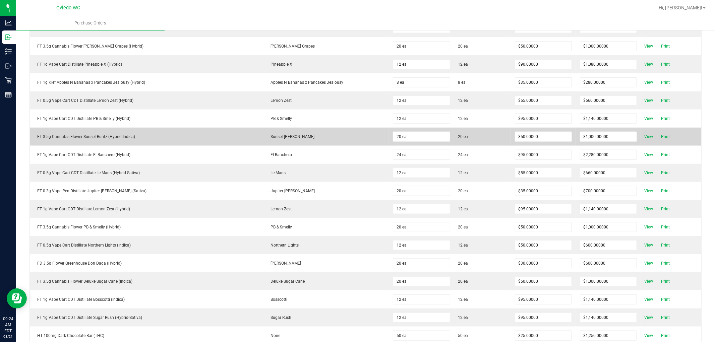
click at [91, 139] on div "FT 3.5g Cannabis Flower Sunset Runtz (Hybrid-Indica)" at bounding box center [146, 137] width 225 height 6
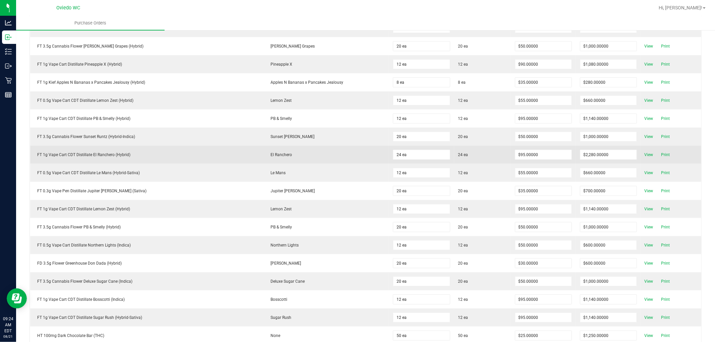
click at [101, 158] on div "FT 1g Vape Cart CDT Distillate El Ranchero (Hybrid)" at bounding box center [146, 155] width 225 height 6
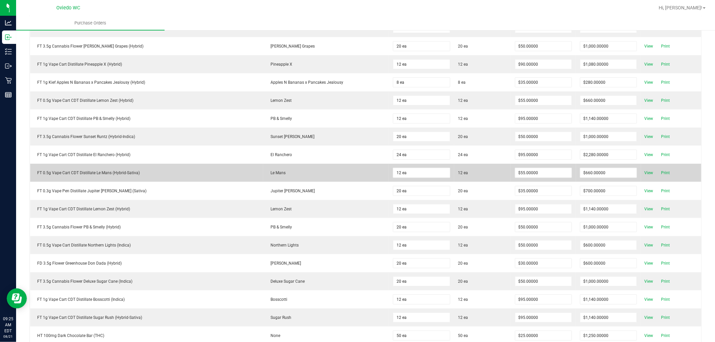
click at [99, 176] on div "FT 0.5g Vape Cart CDT Distillate Le Mans (Hybrid-Sativa)" at bounding box center [146, 173] width 225 height 6
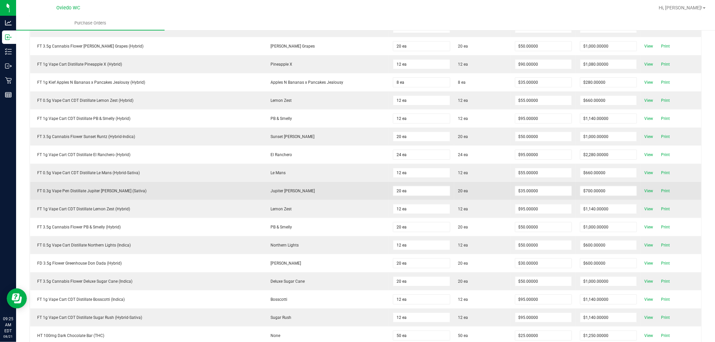
click at [110, 189] on td "FT 0.3g Vape Pen Distillate Jupiter [PERSON_NAME] (Sativa)" at bounding box center [146, 191] width 233 height 18
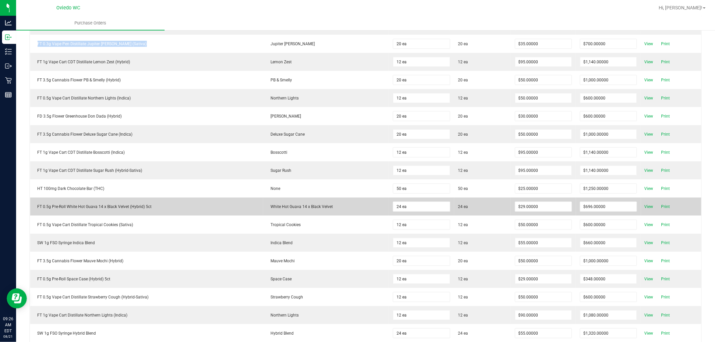
scroll to position [595, 0]
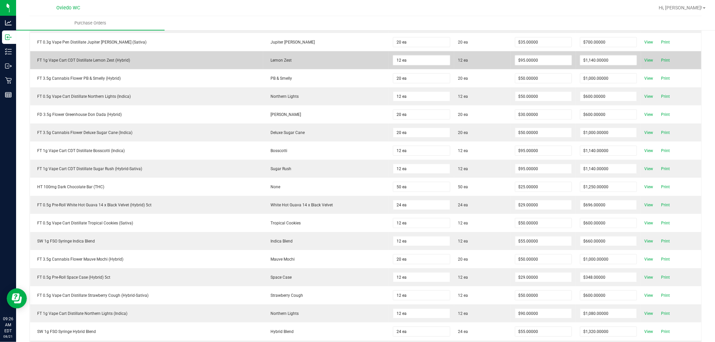
click at [113, 62] on div "FT 1g Vape Cart CDT Distillate Lemon Zest (Hybrid)" at bounding box center [146, 60] width 225 height 6
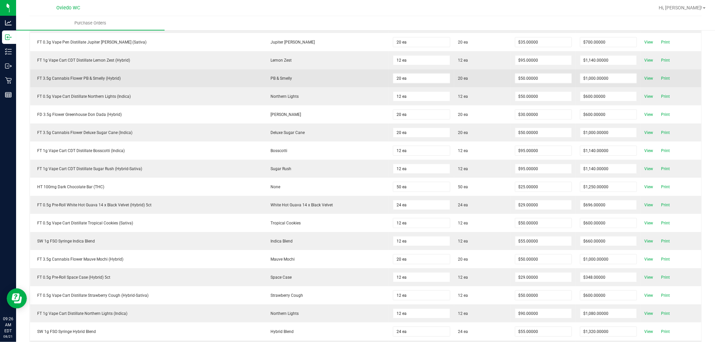
click at [107, 79] on div "FT 3.5g Cannabis Flower PB & Smelly (Hybrid)" at bounding box center [146, 78] width 225 height 6
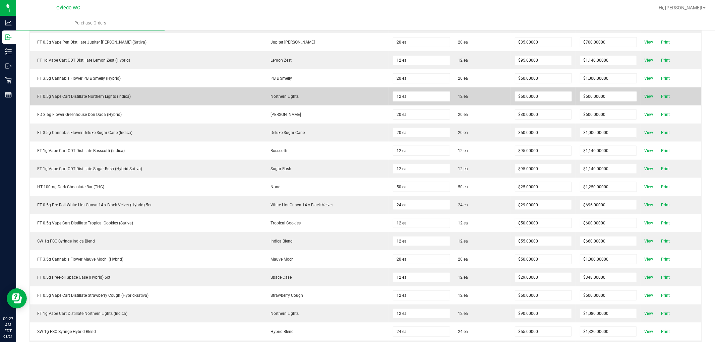
click at [104, 100] on div "FT 0.5g Vape Cart Distillate Northern Lights (Indica)" at bounding box center [146, 96] width 225 height 6
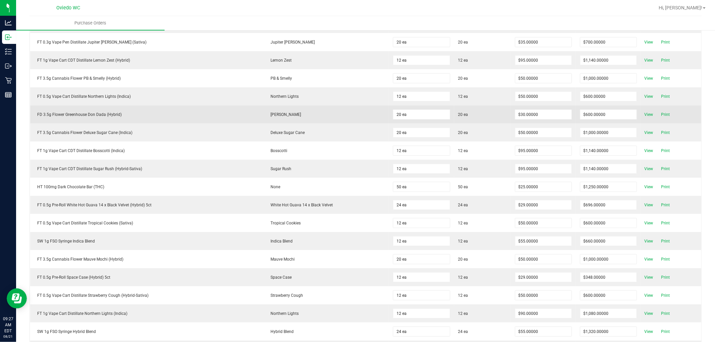
click at [103, 118] on div "FD 3.5g Flower Greenhouse Don Dada (Hybrid)" at bounding box center [146, 115] width 225 height 6
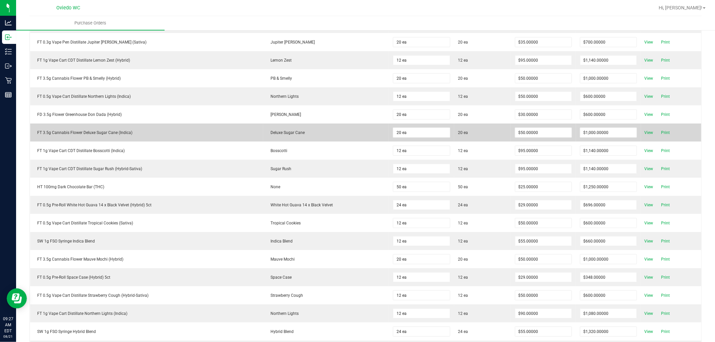
click at [94, 135] on div "FT 3.5g Cannabis Flower Deluxe Sugar Cane (Indica)" at bounding box center [146, 133] width 225 height 6
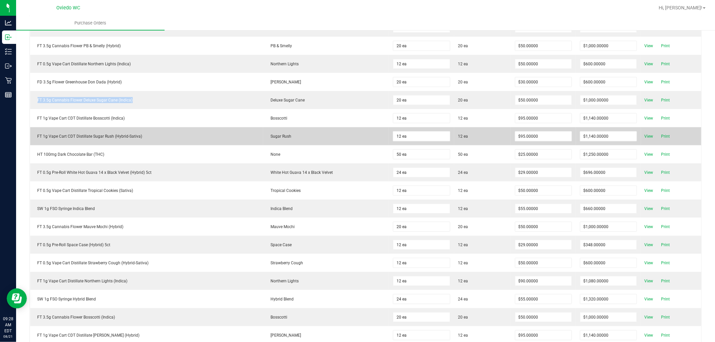
scroll to position [670, 0]
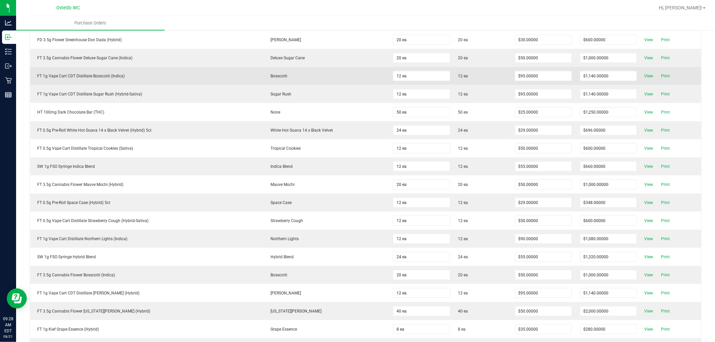
click at [95, 77] on div "FT 1g Vape Cart CDT Distillate Bosscotti (Indica)" at bounding box center [146, 76] width 225 height 6
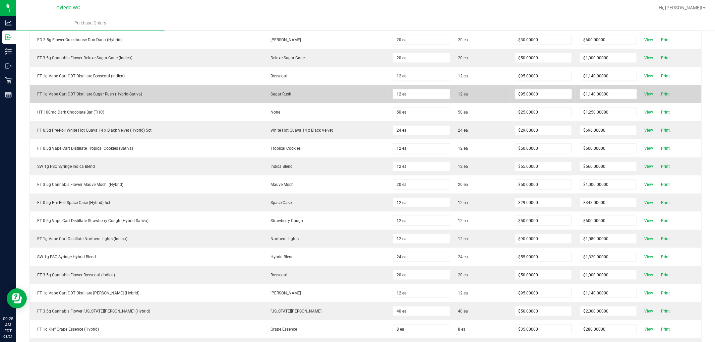
click at [103, 97] on div "FT 1g Vape Cart CDT Distillate Sugar Rush (Hybrid-Sativa)" at bounding box center [146, 94] width 225 height 6
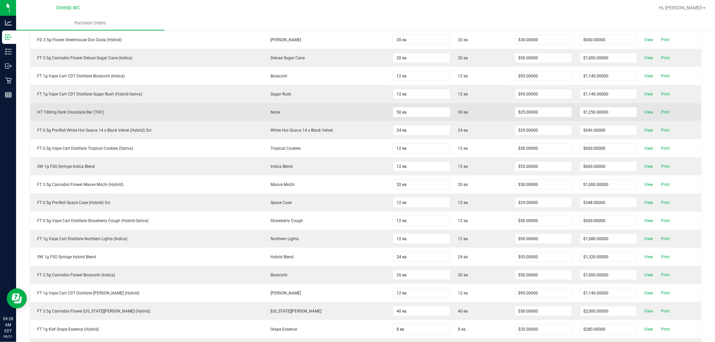
click at [87, 115] on div "HT 100mg Dark Chocolate Bar (THC)" at bounding box center [146, 112] width 225 height 6
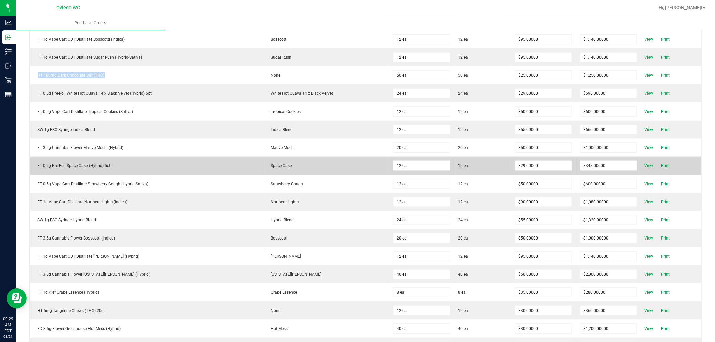
scroll to position [707, 0]
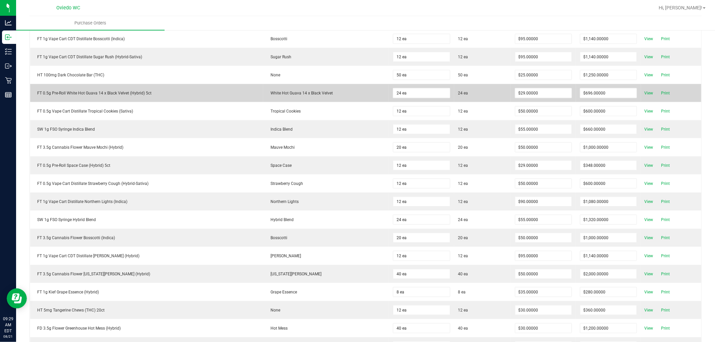
click at [116, 94] on div "FT 0.5g Pre-Roll White Hot Guava 14 x Black Velvet (Hybrid) 5ct" at bounding box center [146, 93] width 225 height 6
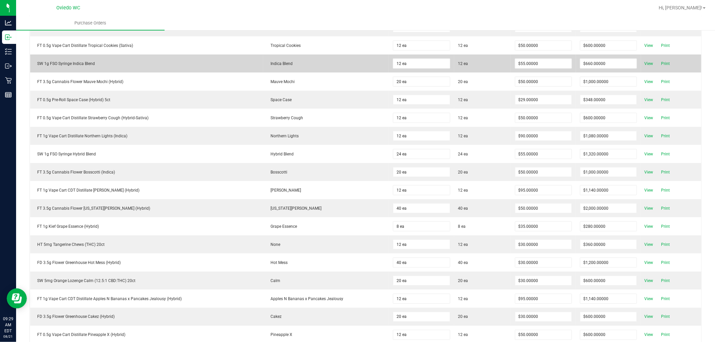
scroll to position [782, 0]
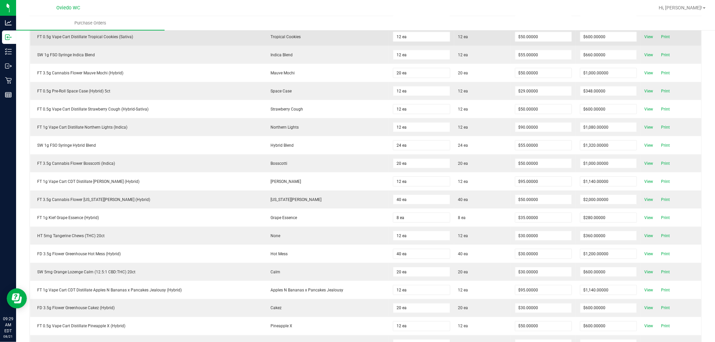
click at [113, 40] on div "FT 0.5g Vape Cart Distillate Tropical Cookies (Sativa)" at bounding box center [146, 37] width 225 height 6
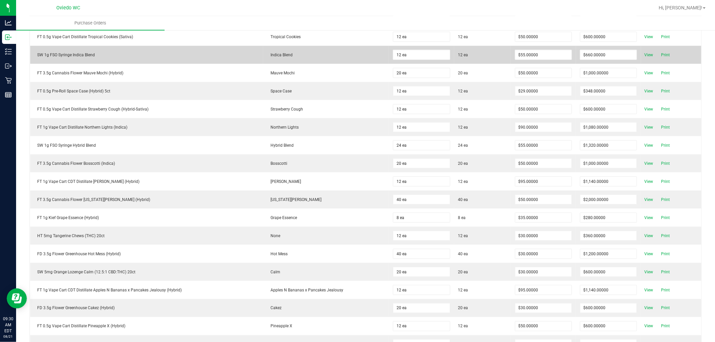
click at [91, 58] on div "SW 1g FSO Syringe Indica Blend" at bounding box center [146, 55] width 225 height 6
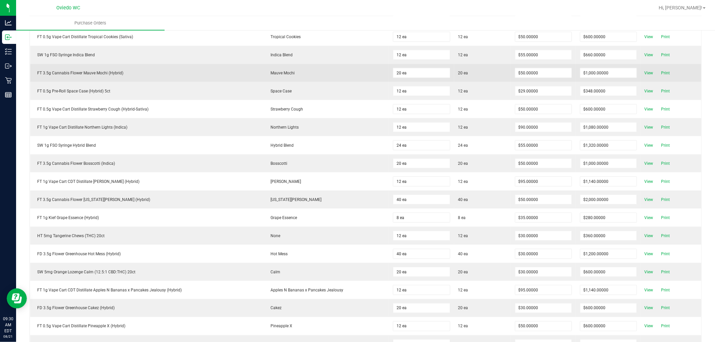
click at [108, 72] on td "FT 3.5g Cannabis Flower Mauve Mochi (Hybrid)" at bounding box center [146, 73] width 233 height 18
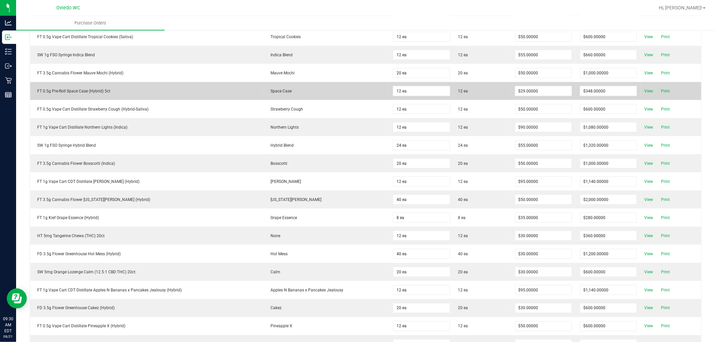
click at [88, 91] on td "FT 0.5g Pre-Roll Space Case (Hybrid) 5ct" at bounding box center [146, 91] width 233 height 18
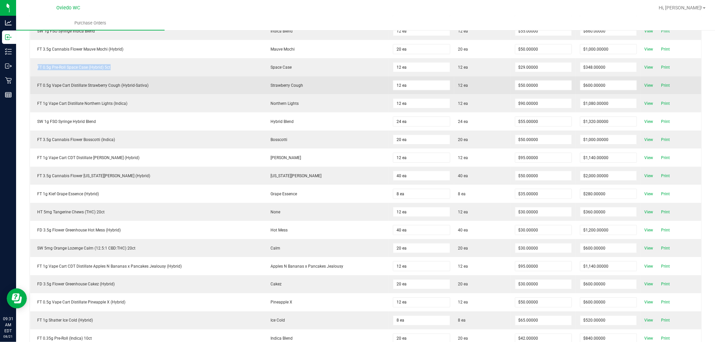
scroll to position [819, 0]
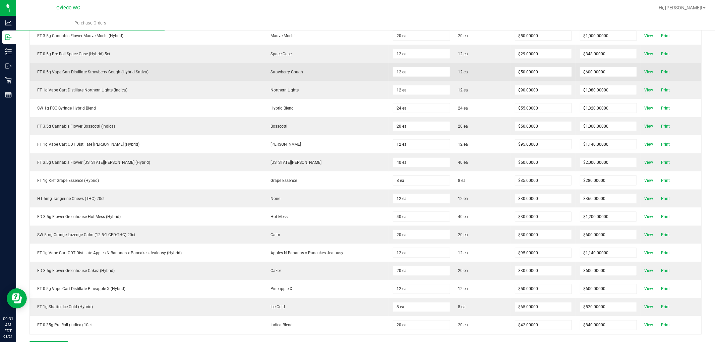
click at [129, 70] on td "FT 0.5g Vape Cart Distillate Strawberry Cough (Hybrid-Sativa)" at bounding box center [146, 72] width 233 height 18
click at [125, 75] on div "FT 0.5g Vape Cart Distillate Strawberry Cough (Hybrid-Sativa)" at bounding box center [146, 72] width 225 height 6
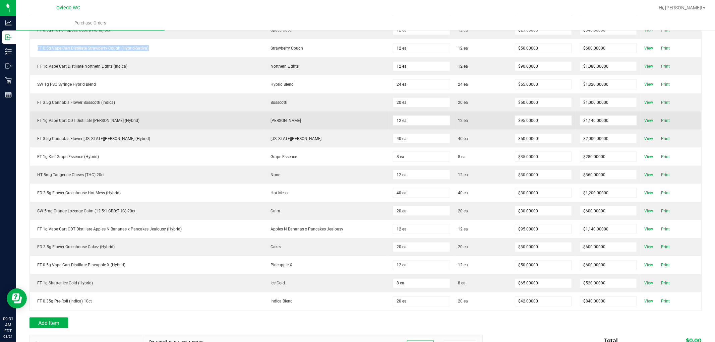
scroll to position [856, 0]
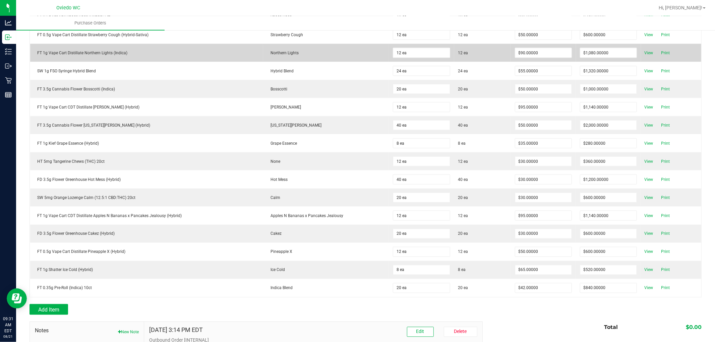
click at [96, 59] on td "FT 1g Vape Cart Distillate Northern Lights (Indica)" at bounding box center [146, 53] width 233 height 18
click at [99, 55] on div "FT 1g Vape Cart Distillate Northern Lights (Indica)" at bounding box center [146, 53] width 225 height 6
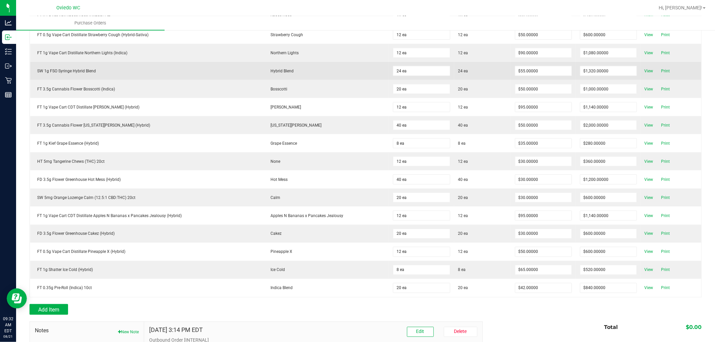
click at [74, 71] on div "SW 1g FSO Syringe Hybrid Blend" at bounding box center [146, 71] width 225 height 6
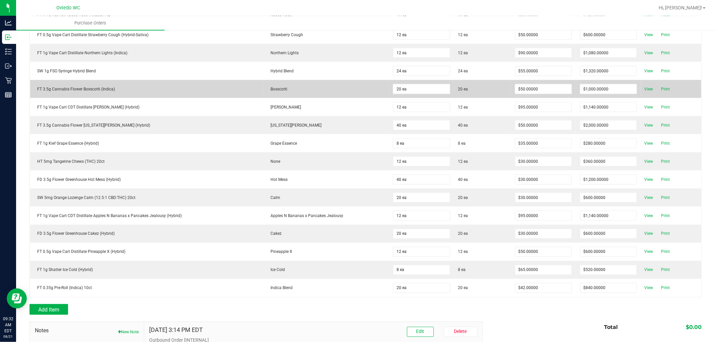
click at [89, 92] on div "FT 3.5g Cannabis Flower Bosscotti (Indica)" at bounding box center [146, 89] width 225 height 6
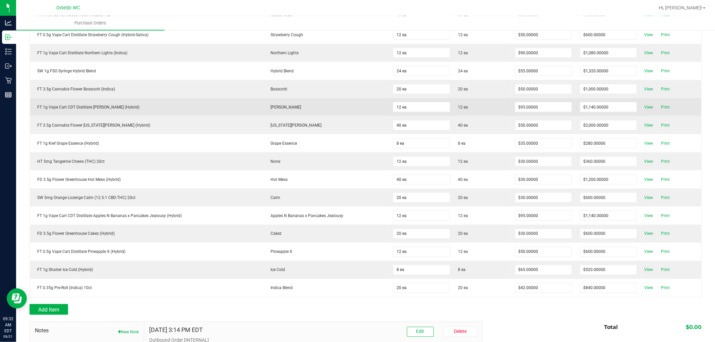
click at [96, 110] on div "FT 1g Vape Cart CDT Distillate [PERSON_NAME] (Hybrid)" at bounding box center [146, 107] width 225 height 6
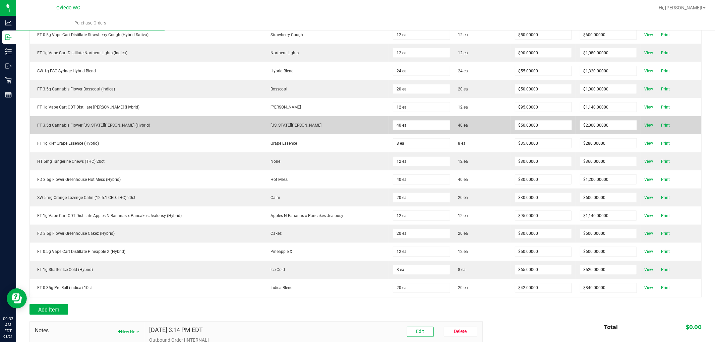
click at [94, 128] on div "FT 3.5g Cannabis Flower [US_STATE][PERSON_NAME] (Hybrid)" at bounding box center [146, 125] width 225 height 6
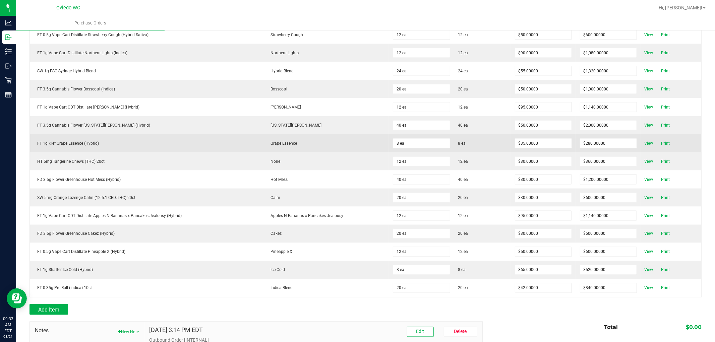
click at [84, 146] on div "FT 1g Kief Grape Essence (Hybrid)" at bounding box center [146, 143] width 225 height 6
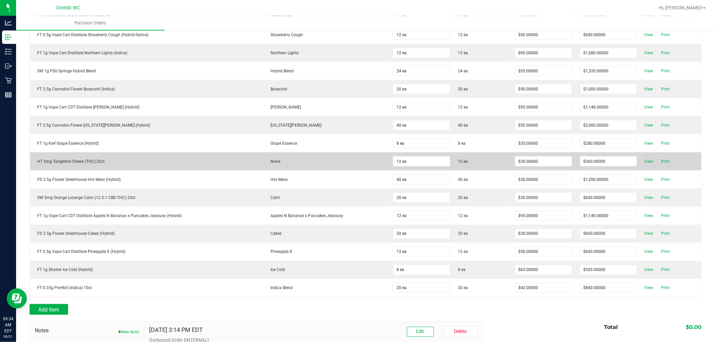
click at [65, 165] on div "HT 5mg Tangerine Chews (THC) 20ct" at bounding box center [146, 161] width 225 height 6
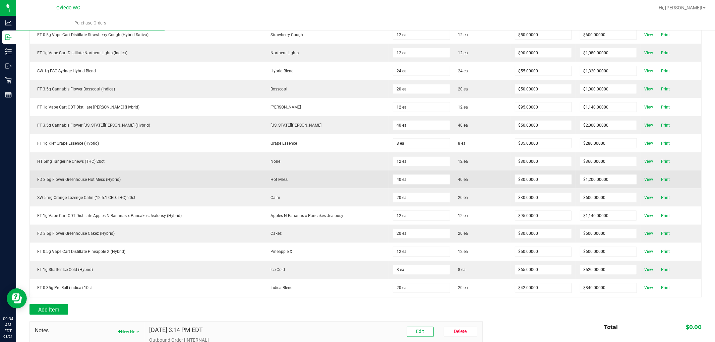
click at [77, 183] on div "FD 3.5g Flower Greenhouse Hot Mess (Hybrid)" at bounding box center [146, 180] width 225 height 6
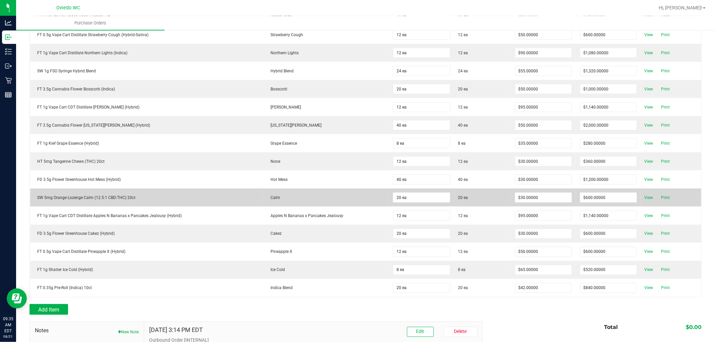
click at [89, 200] on div "SW 5mg Orange Lozenge Calm (12.5:1 CBD:THC) 20ct" at bounding box center [146, 198] width 225 height 6
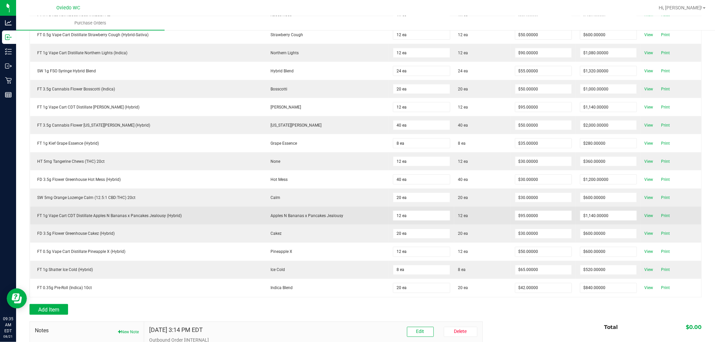
click at [101, 219] on div "FT 1g Vape Cart CDT Distillate Apples N Bananas x Pancakes Jealousy (Hybrid)" at bounding box center [146, 216] width 225 height 6
click at [102, 219] on div "FT 1g Vape Cart CDT Distillate Apples N Bananas x Pancakes Jealousy (Hybrid)" at bounding box center [146, 216] width 225 height 6
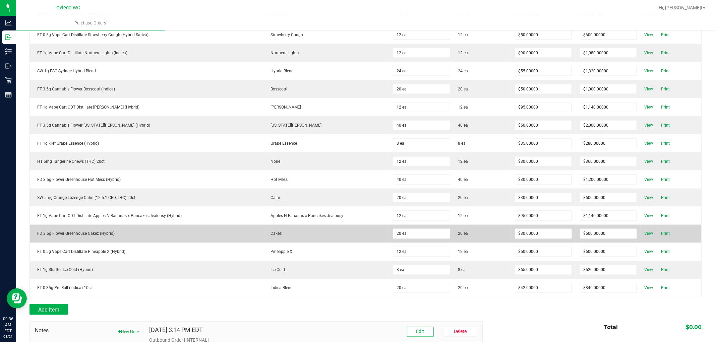
click at [100, 237] on div "FD 3.5g Flower Greenhouse Cakez (Hybrid)" at bounding box center [146, 234] width 225 height 6
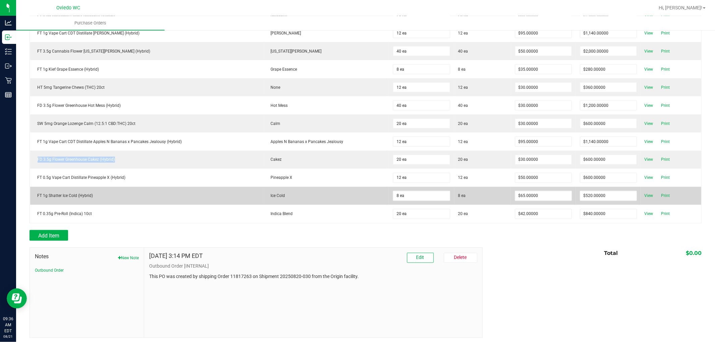
scroll to position [930, 0]
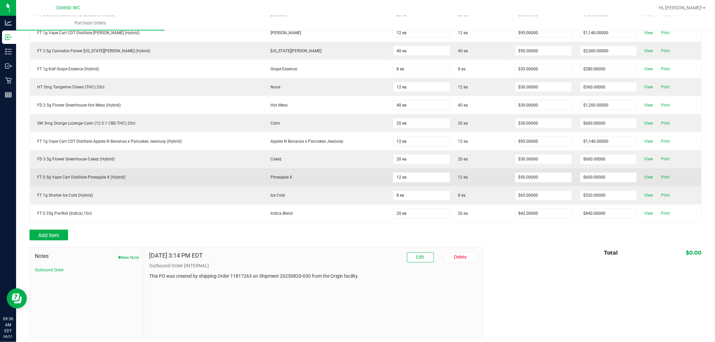
click at [102, 180] on div "FT 0.5g Vape Cart Distillate Pineapple X (Hybrid)" at bounding box center [146, 178] width 225 height 6
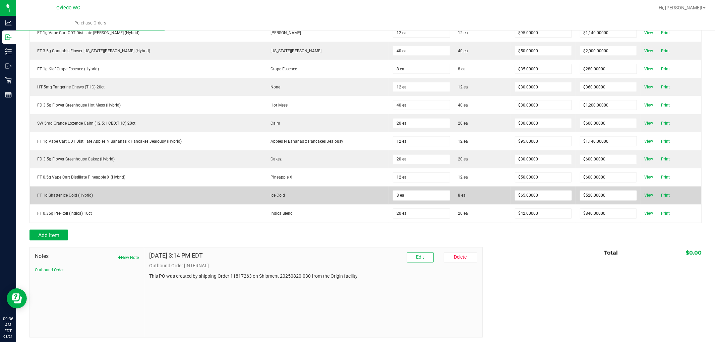
click at [78, 199] on div "FT 1g Shatter Ice Cold (Hybrid)" at bounding box center [146, 196] width 225 height 6
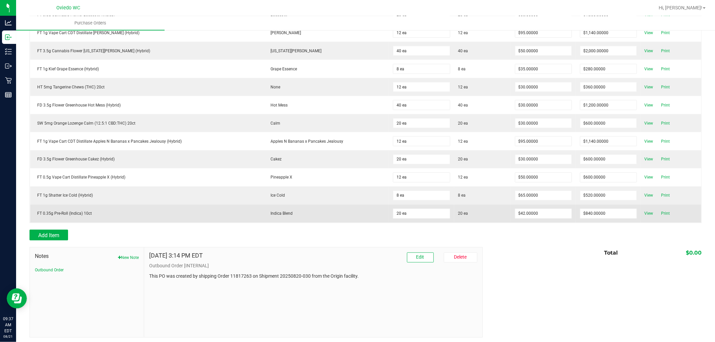
click at [82, 215] on div "FT 0.35g Pre-Roll (Indica) 10ct" at bounding box center [146, 214] width 225 height 6
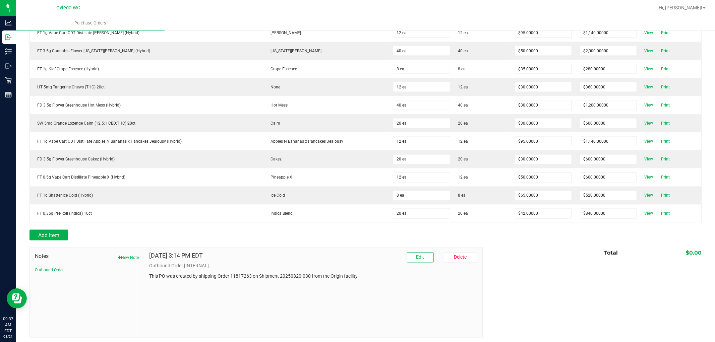
click at [111, 235] on div "Add Item" at bounding box center [253, 235] width 448 height 11
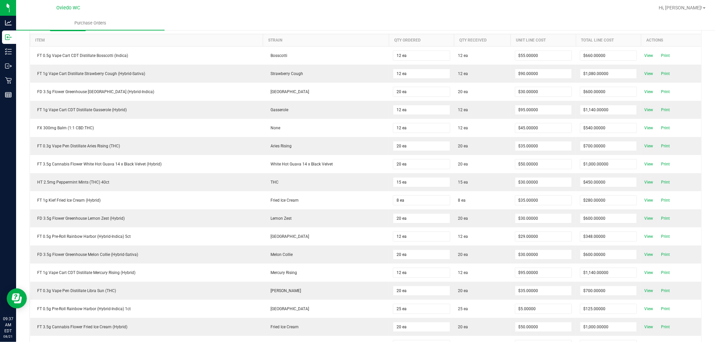
scroll to position [74, 0]
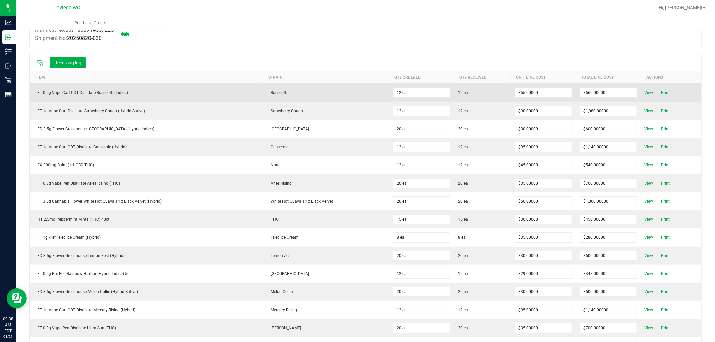
click at [92, 92] on div "FT 0.5g Vape Cart CDT Distillate Bosscotti (Indica)" at bounding box center [146, 93] width 225 height 6
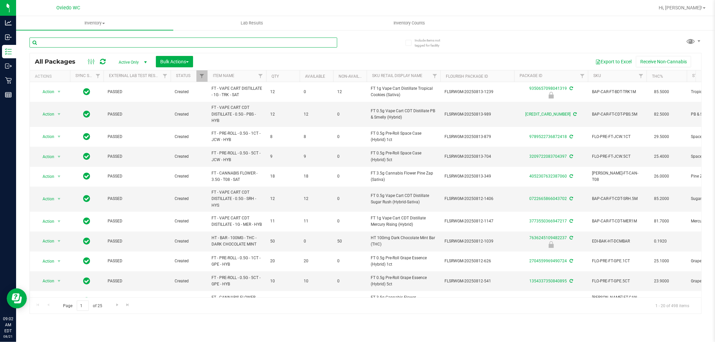
click at [146, 42] on input "text" at bounding box center [183, 43] width 308 height 10
paste input "FT 3.5g Cannabis Flower [PERSON_NAME] (Hybrid)"
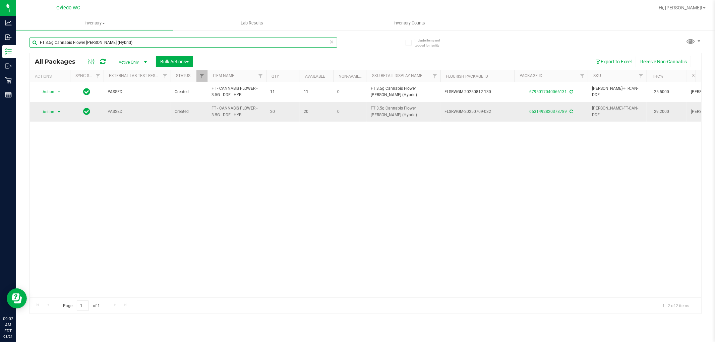
type input "FT 3.5g Cannabis Flower [PERSON_NAME] (Hybrid)"
click at [56, 113] on span "select" at bounding box center [58, 111] width 5 height 5
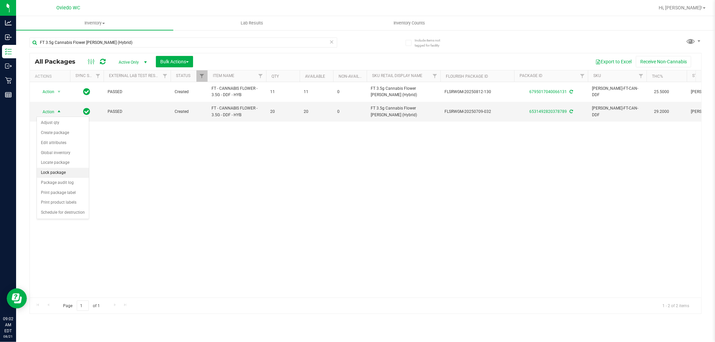
click at [73, 173] on li "Lock package" at bounding box center [63, 173] width 52 height 10
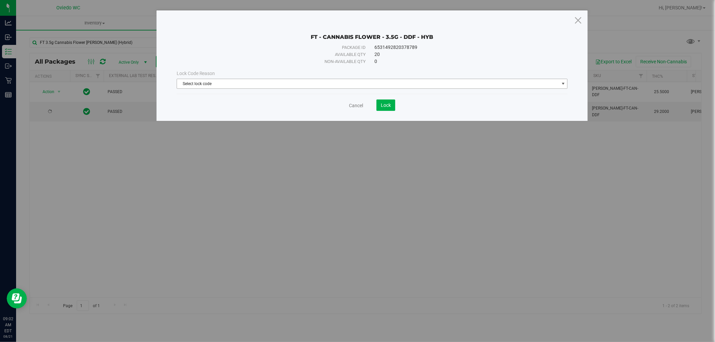
click at [292, 82] on span "Select lock code" at bounding box center [368, 83] width 382 height 9
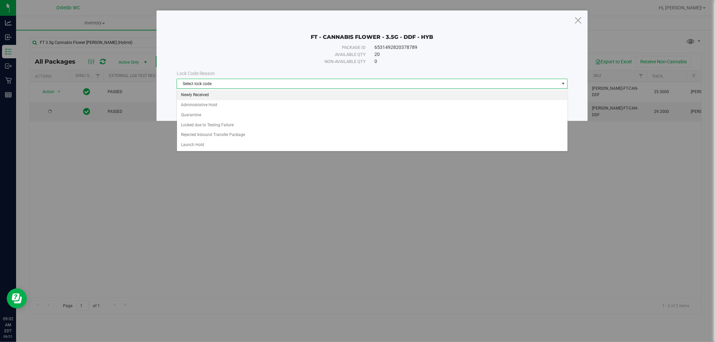
click at [203, 96] on li "Newly Received" at bounding box center [372, 95] width 390 height 10
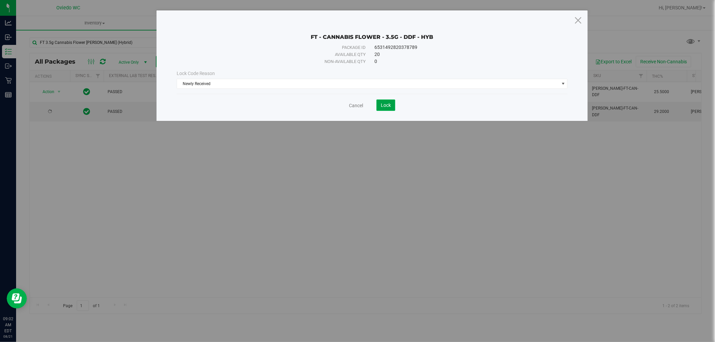
click at [380, 108] on button "Lock" at bounding box center [385, 105] width 19 height 11
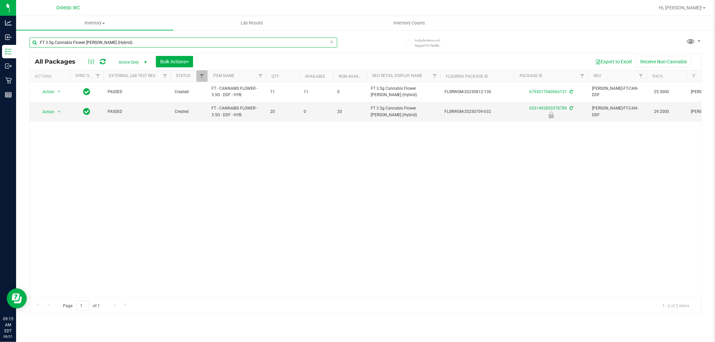
click at [112, 44] on input "FT 3.5g Cannabis Flower [PERSON_NAME] (Hybrid)" at bounding box center [183, 43] width 308 height 10
paste input "0.5g Vape Cart CDT Distillate Bosscotti (Indica"
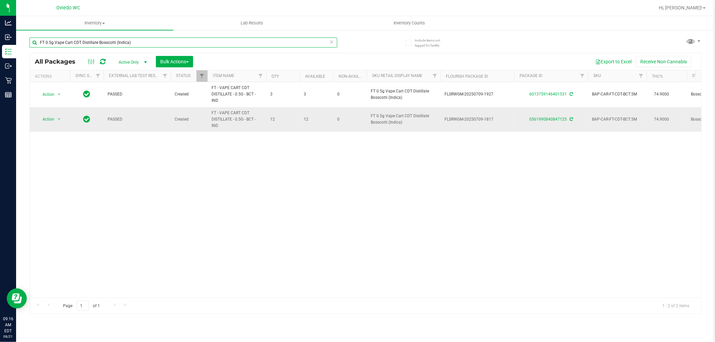
type input "FT 0.5g Vape Cart CDT Distillate Bosscotti (Indica)"
click at [50, 118] on span "Action" at bounding box center [46, 119] width 18 height 9
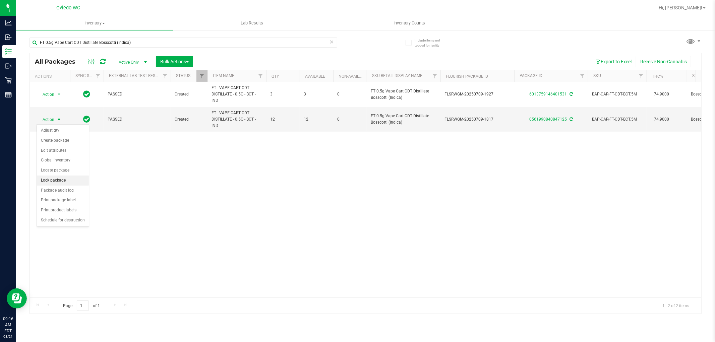
click at [74, 180] on li "Lock package" at bounding box center [63, 181] width 52 height 10
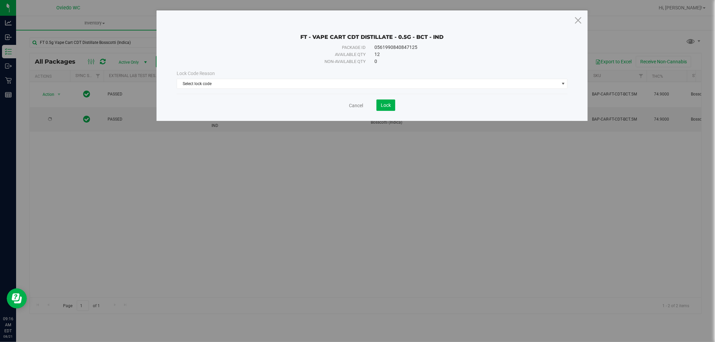
click at [291, 89] on div "Lock Code Reason Select lock code Select lock code Newly Received Administrativ…" at bounding box center [372, 79] width 401 height 29
click at [265, 84] on span "Select lock code" at bounding box center [368, 83] width 382 height 9
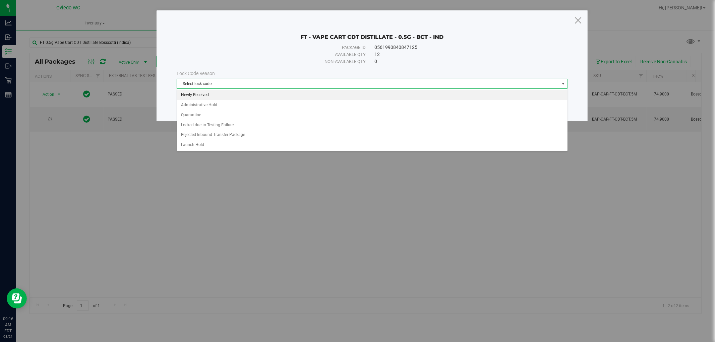
click at [215, 93] on li "Newly Received" at bounding box center [372, 95] width 390 height 10
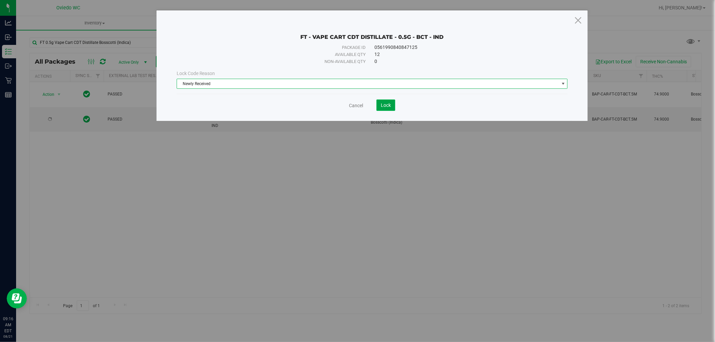
click at [382, 101] on button "Lock" at bounding box center [385, 105] width 19 height 11
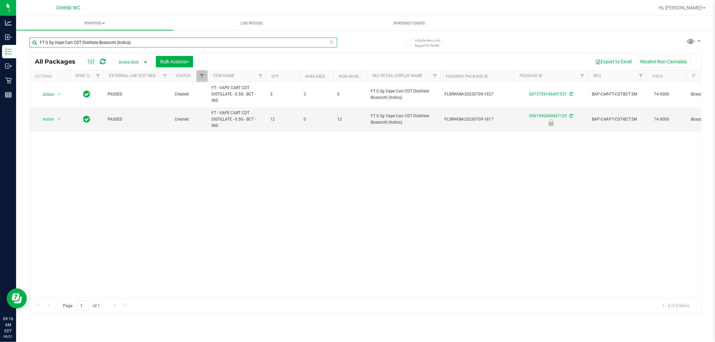
click at [139, 41] on input "FT 0.5g Vape Cart CDT Distillate Bosscotti (Indica)" at bounding box center [183, 43] width 308 height 10
paste input "1g Vape Cart Distillate Strawberry Cough (Hybrid-Sativ"
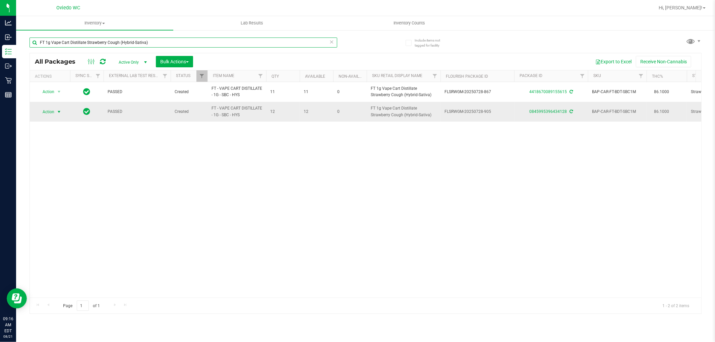
type input "FT 1g Vape Cart Distillate Strawberry Cough (Hybrid-Sativa)"
click at [56, 112] on span "select" at bounding box center [58, 111] width 5 height 5
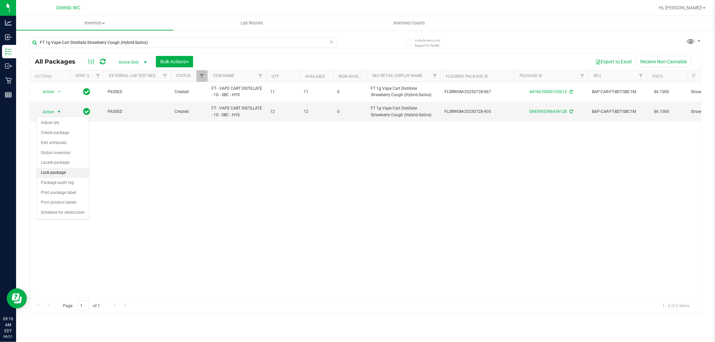
click at [61, 172] on li "Lock package" at bounding box center [63, 173] width 52 height 10
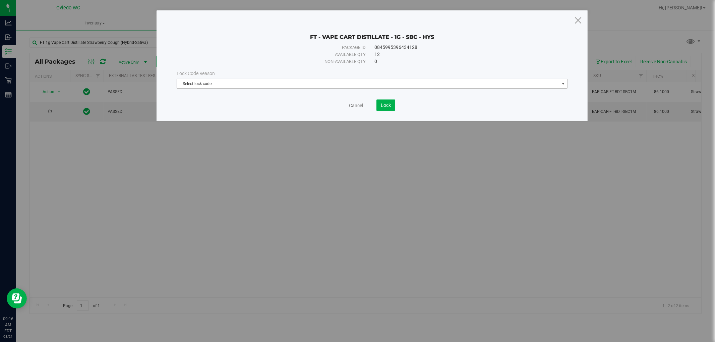
click at [225, 81] on span "Select lock code" at bounding box center [368, 83] width 382 height 9
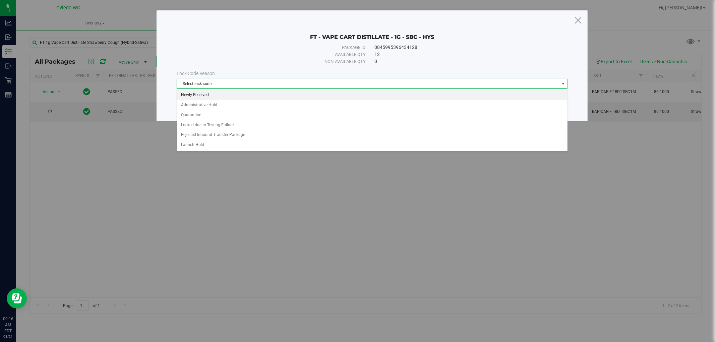
click at [220, 94] on li "Newly Received" at bounding box center [372, 95] width 390 height 10
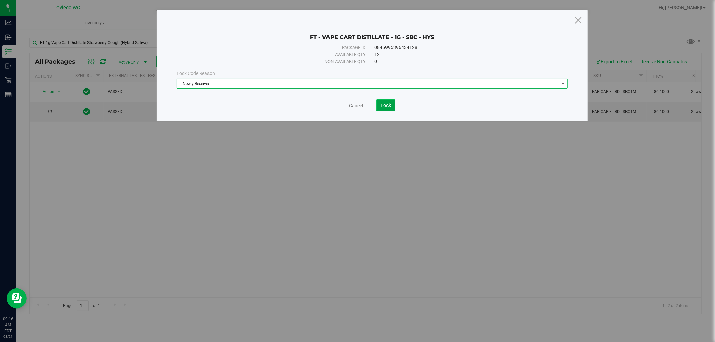
click at [394, 105] on button "Lock" at bounding box center [385, 105] width 19 height 11
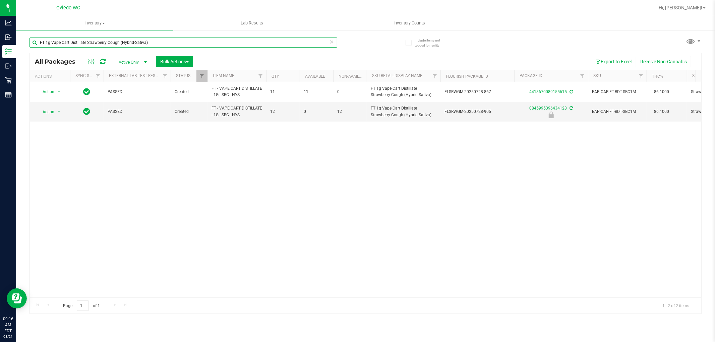
click at [148, 46] on input "FT 1g Vape Cart Distillate Strawberry Cough (Hybrid-Sativa)" at bounding box center [183, 43] width 308 height 10
paste input "D 3.5g Flower Greenhouse [GEOGRAPHIC_DATA] (Hybrid-Indic"
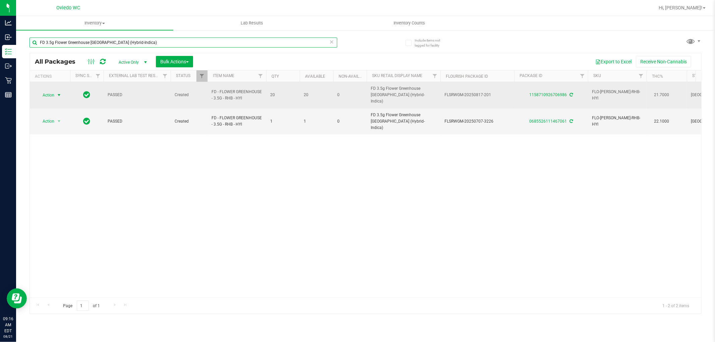
type input "FD 3.5g Flower Greenhouse [GEOGRAPHIC_DATA] (Hybrid-Indica)"
click at [47, 92] on span "Action" at bounding box center [46, 94] width 18 height 9
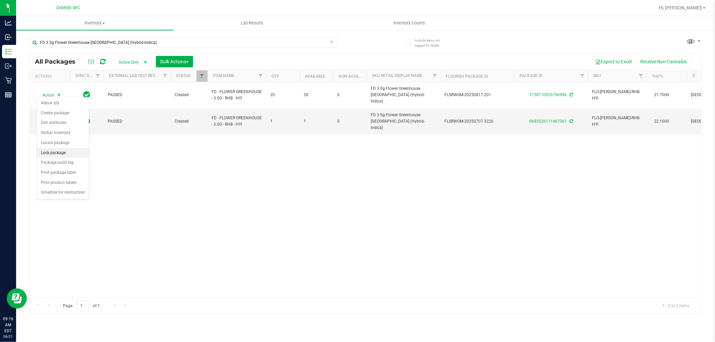
click at [65, 151] on li "Lock package" at bounding box center [63, 153] width 52 height 10
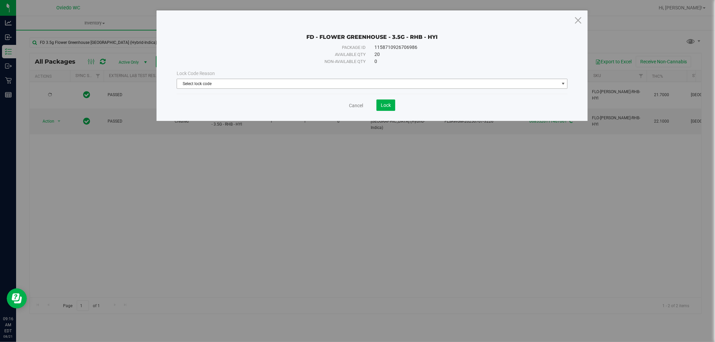
click at [233, 84] on span "Select lock code" at bounding box center [368, 83] width 382 height 9
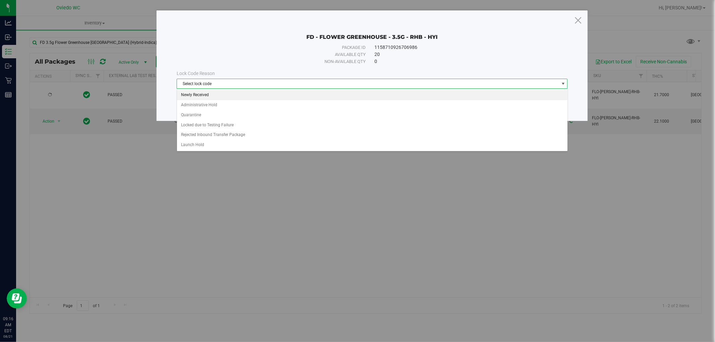
click at [203, 90] on li "Newly Received" at bounding box center [372, 95] width 390 height 10
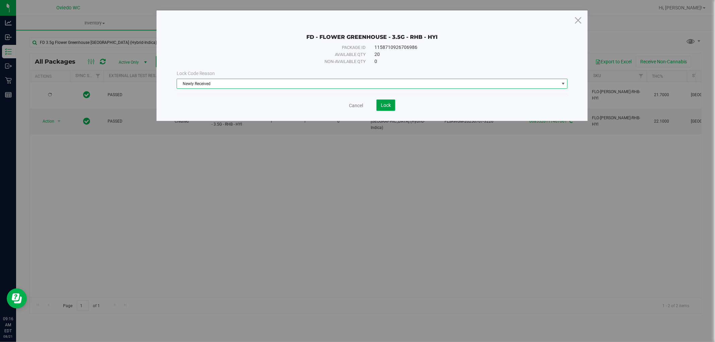
click at [381, 106] on span "Lock" at bounding box center [386, 105] width 10 height 5
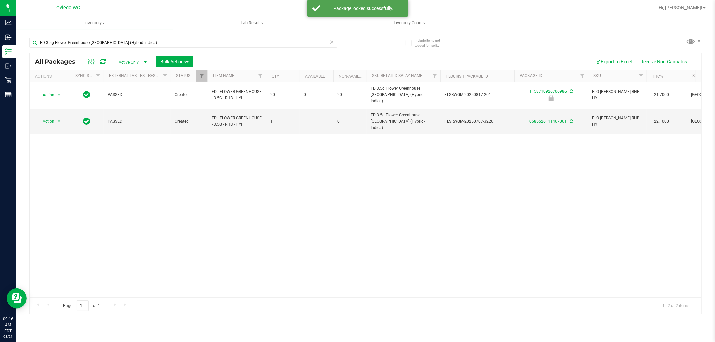
click at [149, 37] on div "FD 3.5g Flower Greenhouse [GEOGRAPHIC_DATA] (Hybrid-Indica)" at bounding box center [197, 41] width 336 height 21
click at [146, 48] on div "FD 3.5g Flower Greenhouse [GEOGRAPHIC_DATA] (Hybrid-Indica)" at bounding box center [183, 45] width 308 height 15
click at [146, 46] on input "FD 3.5g Flower Greenhouse [GEOGRAPHIC_DATA] (Hybrid-Indica)" at bounding box center [183, 43] width 308 height 10
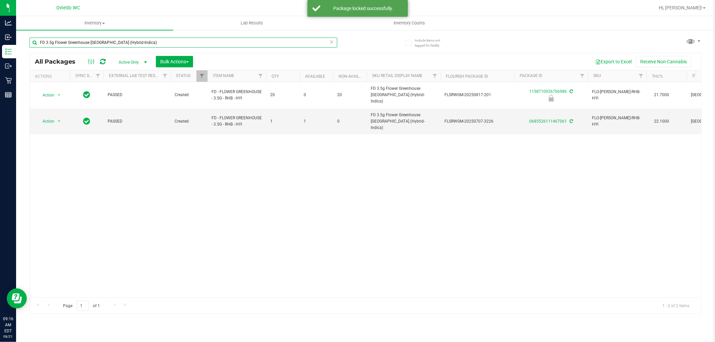
click at [146, 46] on input "FD 3.5g Flower Greenhouse [GEOGRAPHIC_DATA] (Hybrid-Indica)" at bounding box center [183, 43] width 308 height 10
paste input "T 1g Vape Cart CDT Distillate Gasserole (Hybrid"
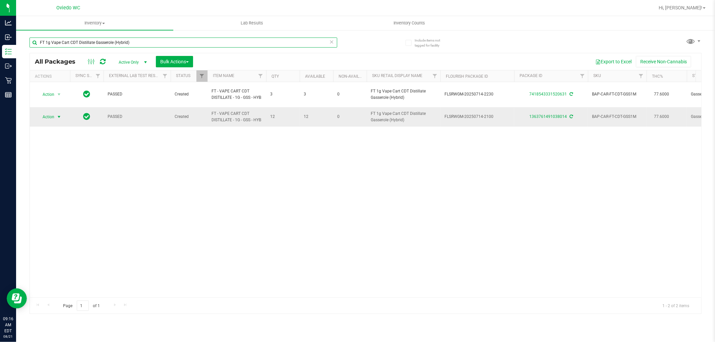
type input "FT 1g Vape Cart CDT Distillate Gasserole (Hybrid)"
click at [56, 112] on span "select" at bounding box center [59, 116] width 8 height 9
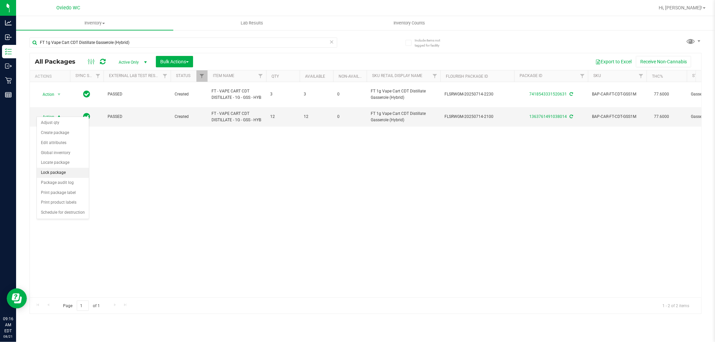
click at [58, 175] on li "Lock package" at bounding box center [63, 173] width 52 height 10
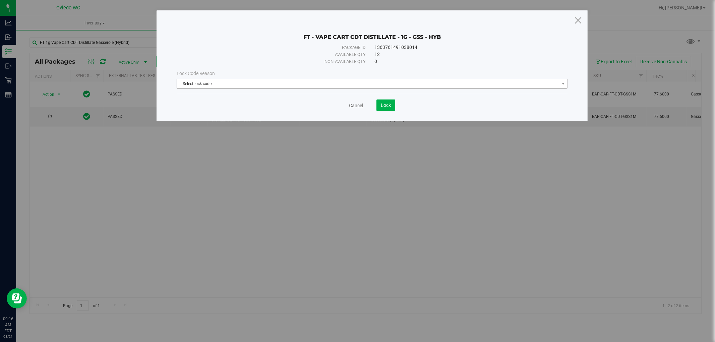
click at [210, 85] on span "Select lock code" at bounding box center [368, 83] width 382 height 9
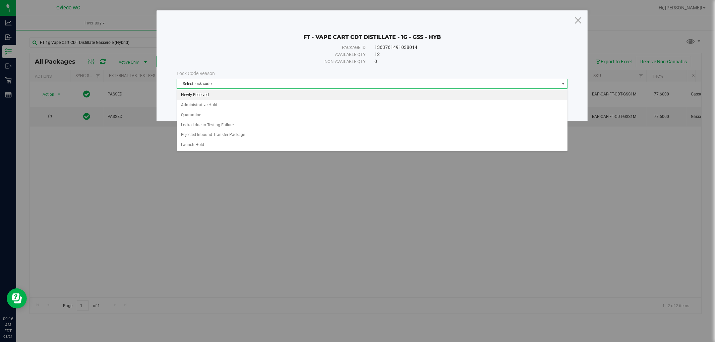
click at [193, 98] on li "Newly Received" at bounding box center [372, 95] width 390 height 10
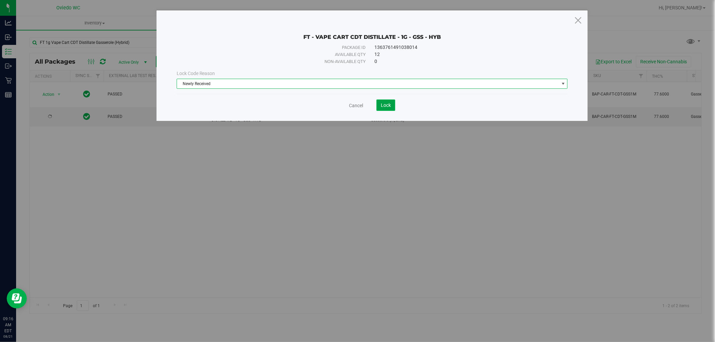
click at [382, 106] on span "Lock" at bounding box center [386, 105] width 10 height 5
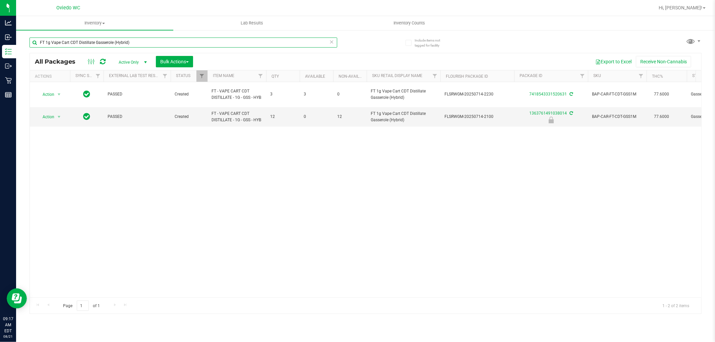
click at [105, 41] on input "FT 1g Vape Cart CDT Distillate Gasserole (Hybrid)" at bounding box center [183, 43] width 308 height 10
paste input "X 300mg Balm (1:1 CBD:THC"
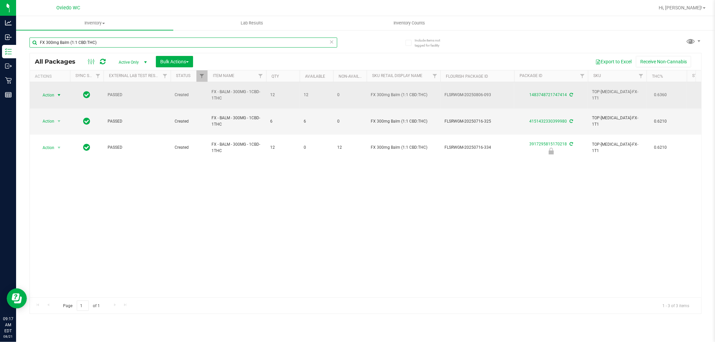
type input "FX 300mg Balm (1:1 CBD:THC)"
click at [61, 92] on span "select" at bounding box center [58, 94] width 5 height 5
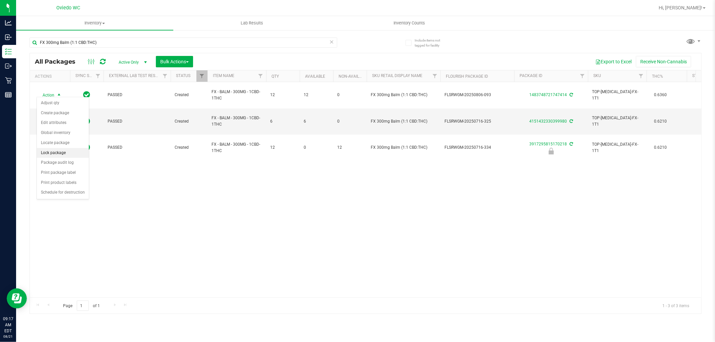
click at [69, 152] on li "Lock package" at bounding box center [63, 153] width 52 height 10
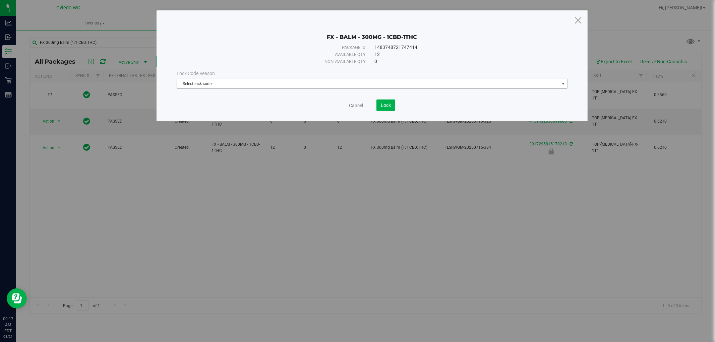
click at [198, 84] on span "Select lock code" at bounding box center [368, 83] width 382 height 9
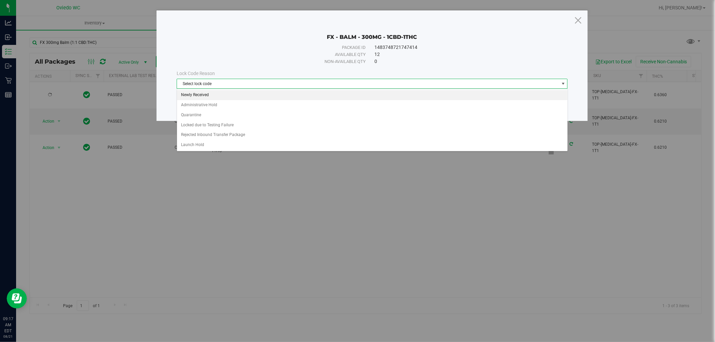
click at [196, 96] on li "Newly Received" at bounding box center [372, 95] width 390 height 10
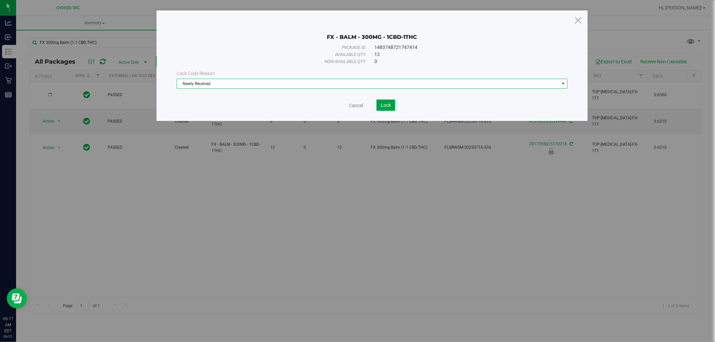
click at [380, 103] on button "Lock" at bounding box center [385, 105] width 19 height 11
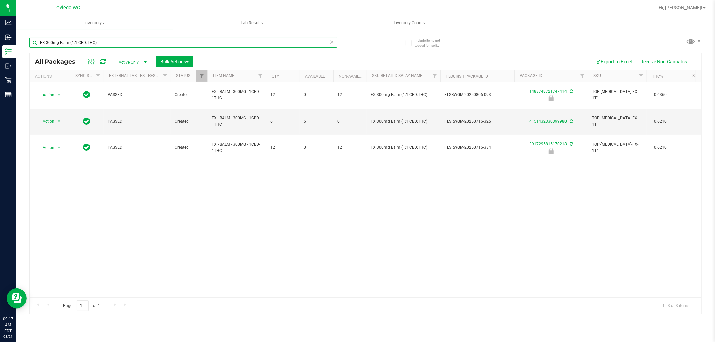
click at [136, 46] on input "FX 300mg Balm (1:1 CBD:THC)" at bounding box center [183, 43] width 308 height 10
paste input "T 0.3g Vape Pen Distillate Aries Rising ("
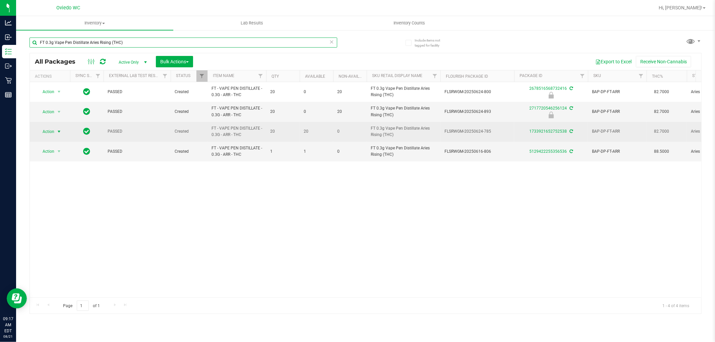
type input "FT 0.3g Vape Pen Distillate Aries Rising (THC)"
click at [51, 135] on span "Action" at bounding box center [46, 131] width 18 height 9
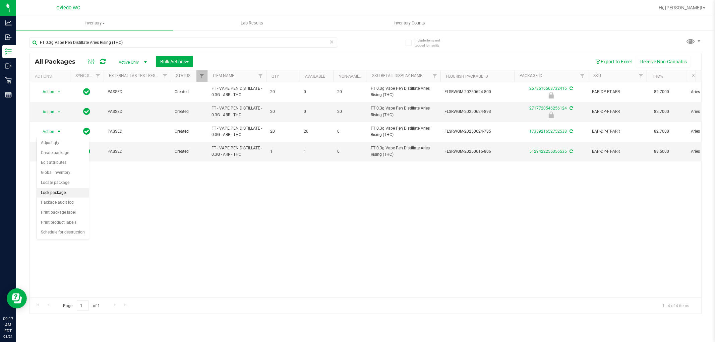
click at [61, 192] on li "Lock package" at bounding box center [63, 193] width 52 height 10
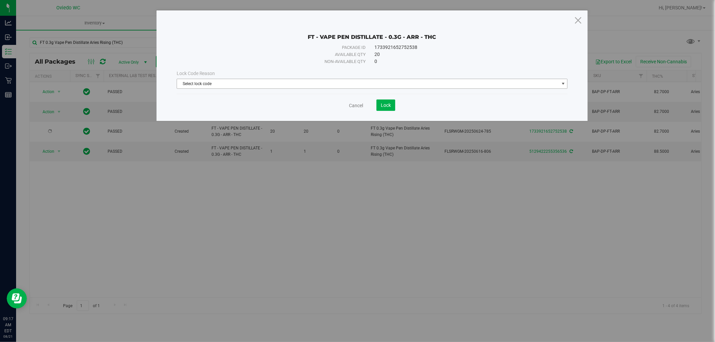
click at [209, 76] on div "Lock Code Reason" at bounding box center [372, 73] width 391 height 7
click at [207, 82] on span "Select lock code" at bounding box center [368, 83] width 382 height 9
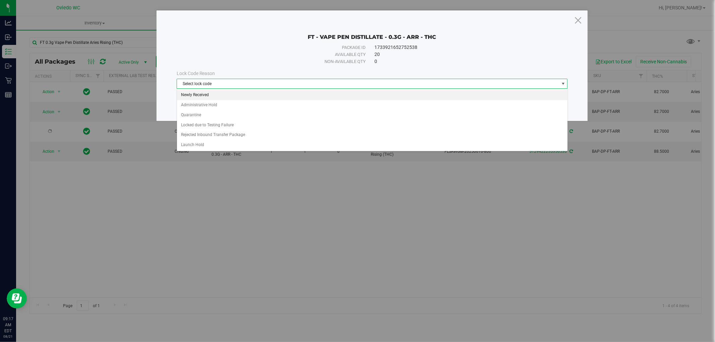
click at [202, 94] on li "Newly Received" at bounding box center [372, 95] width 390 height 10
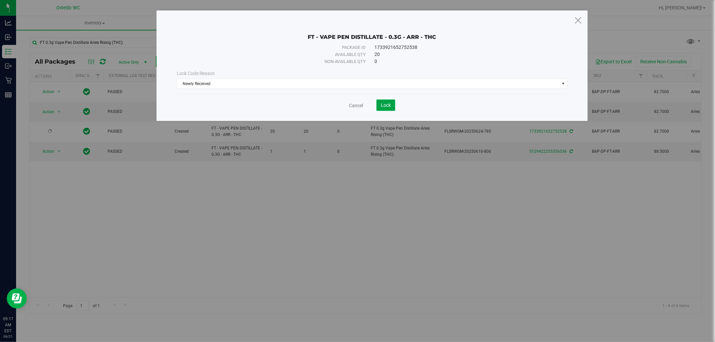
click at [377, 107] on button "Lock" at bounding box center [385, 105] width 19 height 11
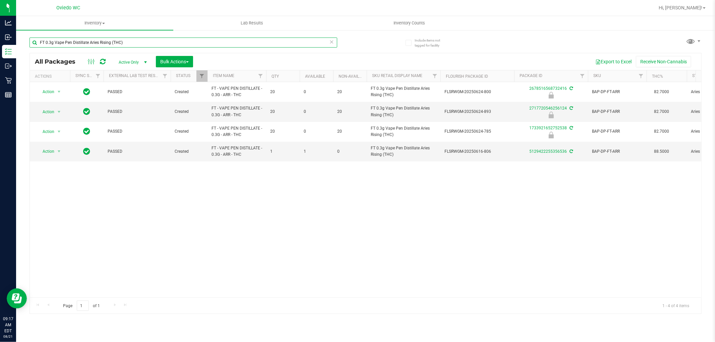
click at [120, 42] on input "FT 0.3g Vape Pen Distillate Aries Rising (THC)" at bounding box center [183, 43] width 308 height 10
paste input "3.5g Cannabis Flower White Hot Guava 14 x Black Velvet (Hybrid"
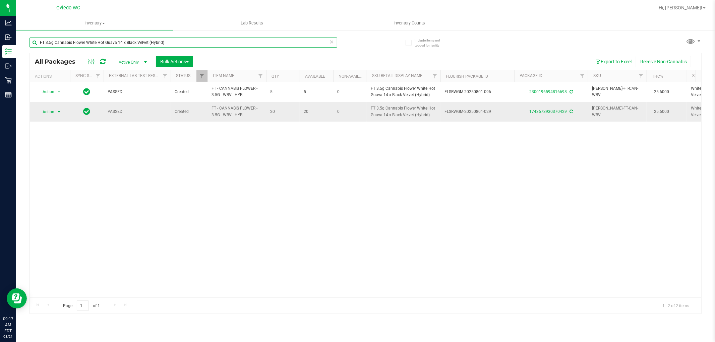
type input "FT 3.5g Cannabis Flower White Hot Guava 14 x Black Velvet (Hybrid)"
click at [50, 111] on span "Action" at bounding box center [46, 111] width 18 height 9
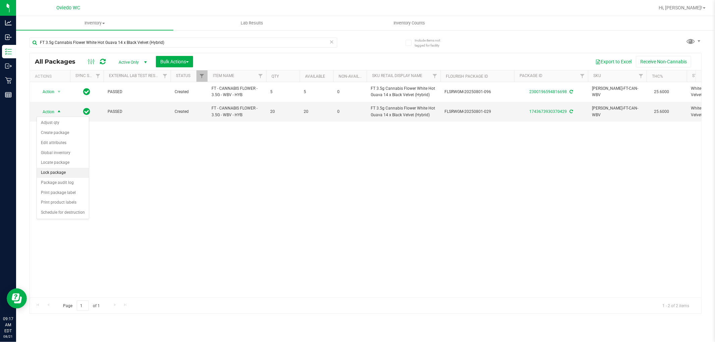
click at [67, 174] on li "Lock package" at bounding box center [63, 173] width 52 height 10
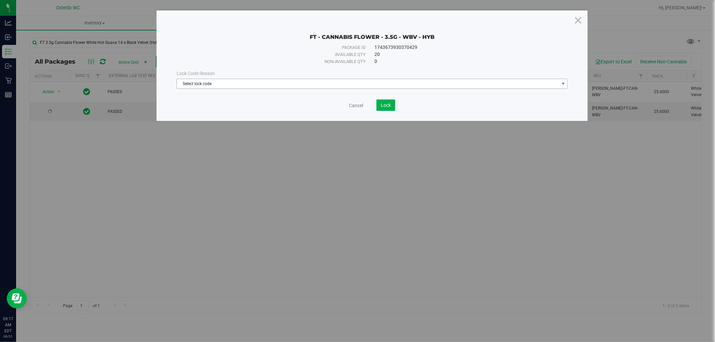
click at [216, 82] on span "Select lock code" at bounding box center [368, 83] width 382 height 9
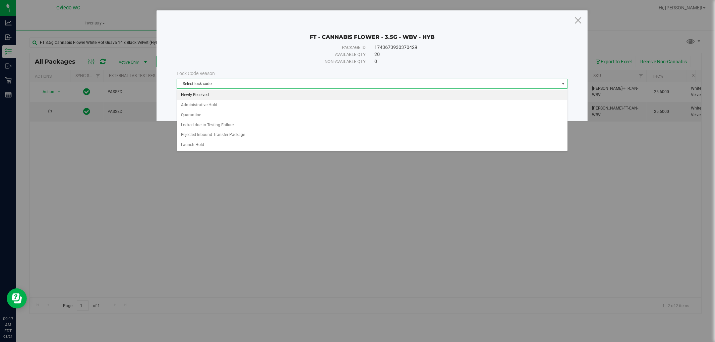
click at [194, 95] on li "Newly Received" at bounding box center [372, 95] width 390 height 10
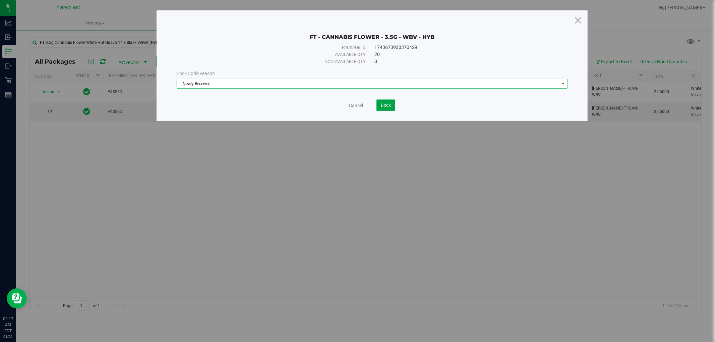
click at [393, 104] on button "Lock" at bounding box center [385, 105] width 19 height 11
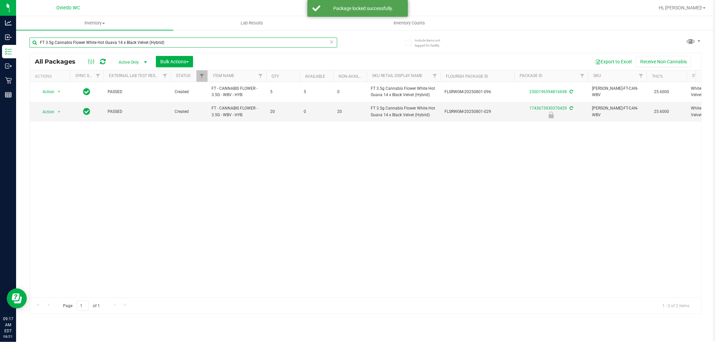
click at [126, 41] on input "FT 3.5g Cannabis Flower White Hot Guava 14 x Black Velvet (Hybrid)" at bounding box center [183, 43] width 308 height 10
paste input "HT 2.5mg Peppermint Mints (THC) 40ct"
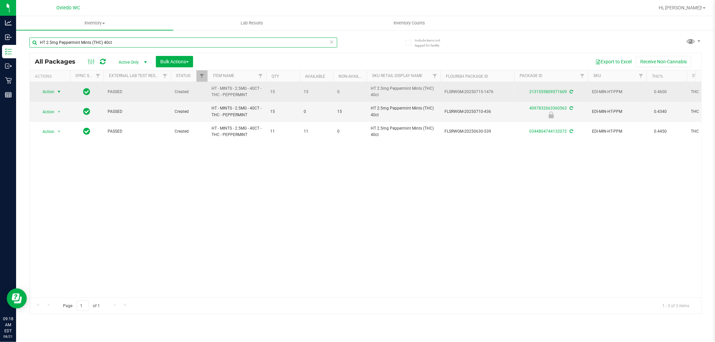
type input "HT 2.5mg Peppermint Mints (THC) 40ct"
click at [57, 95] on span "select" at bounding box center [59, 91] width 8 height 9
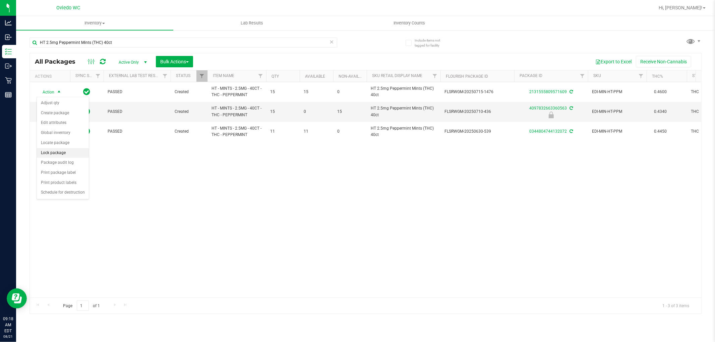
click at [59, 155] on li "Lock package" at bounding box center [63, 153] width 52 height 10
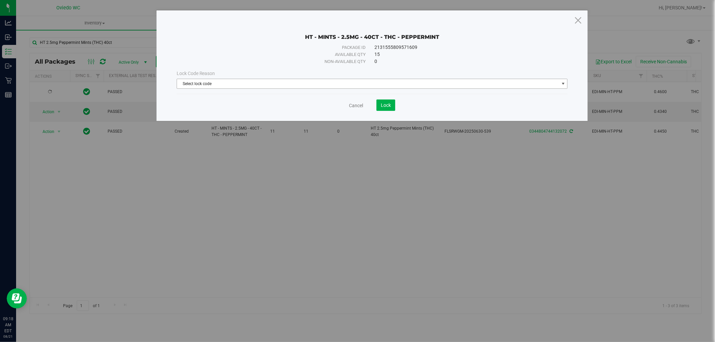
click at [263, 84] on span "Select lock code" at bounding box center [368, 83] width 382 height 9
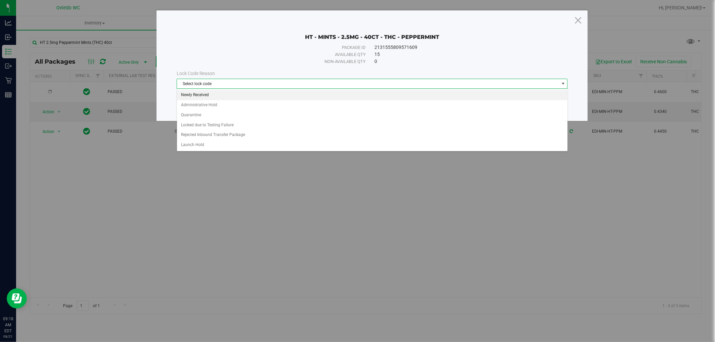
click at [204, 97] on li "Newly Received" at bounding box center [372, 95] width 390 height 10
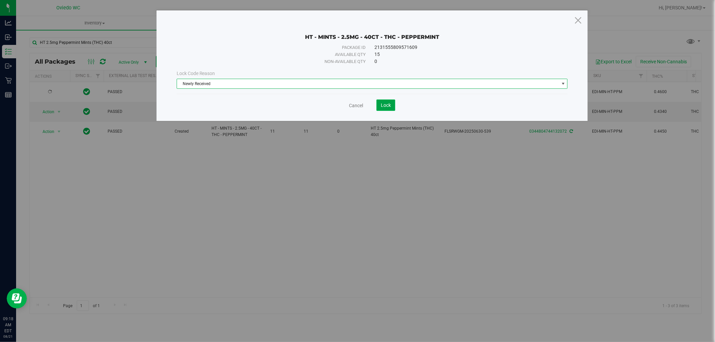
click at [388, 107] on span "Lock" at bounding box center [386, 105] width 10 height 5
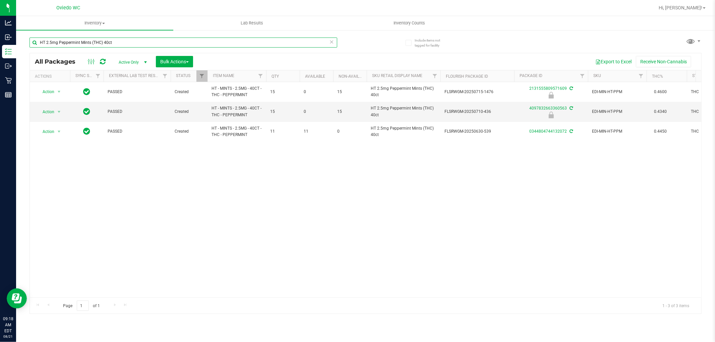
click at [145, 41] on input "HT 2.5mg Peppermint Mints (THC) 40ct" at bounding box center [183, 43] width 308 height 10
paste input "FT 1g Kief Fried Ice Cream (Hybrid)"
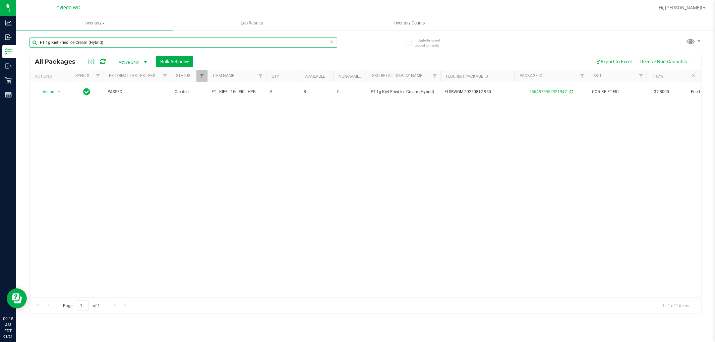
click at [131, 43] on input "FT 1g Kief Fried Ice Cream (Hybrid)" at bounding box center [183, 43] width 308 height 10
paste input "D 3.5g Flower Greenhouse Lemon Zest"
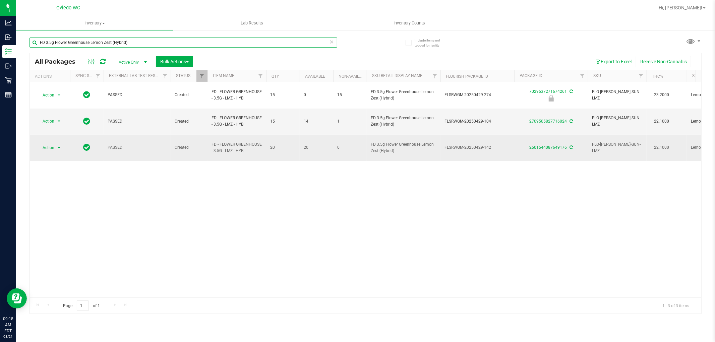
type input "FD 3.5g Flower Greenhouse Lemon Zest (Hybrid)"
click at [55, 143] on span "select" at bounding box center [59, 147] width 8 height 9
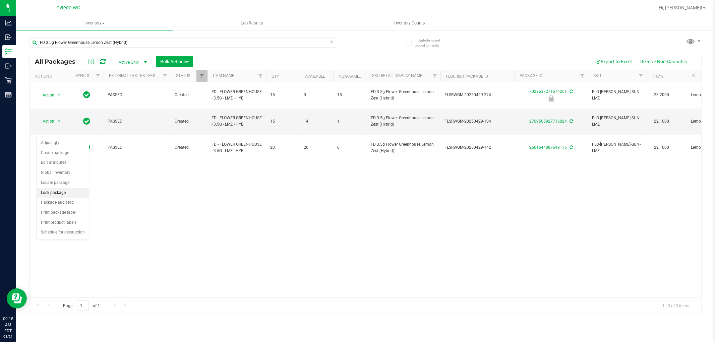
click at [64, 196] on li "Lock package" at bounding box center [63, 193] width 52 height 10
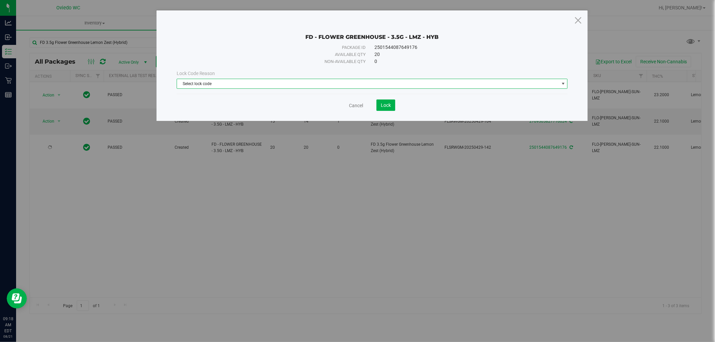
click at [192, 83] on span "Select lock code" at bounding box center [368, 83] width 382 height 9
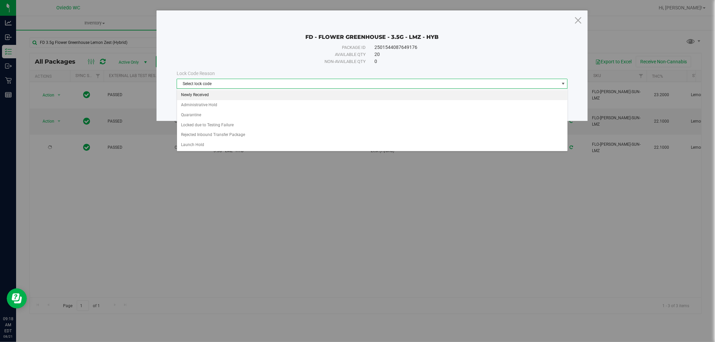
click at [192, 92] on li "Newly Received" at bounding box center [372, 95] width 390 height 10
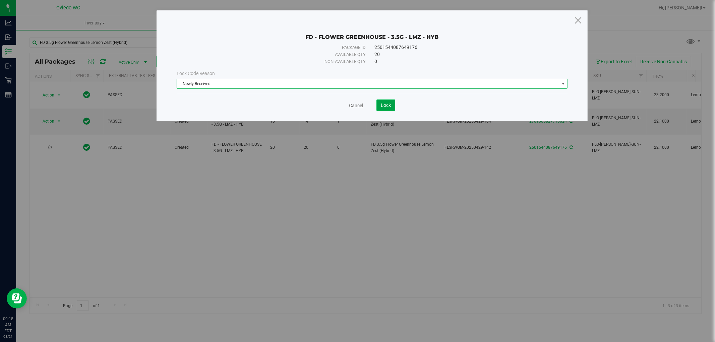
click at [381, 107] on span "Lock" at bounding box center [386, 105] width 10 height 5
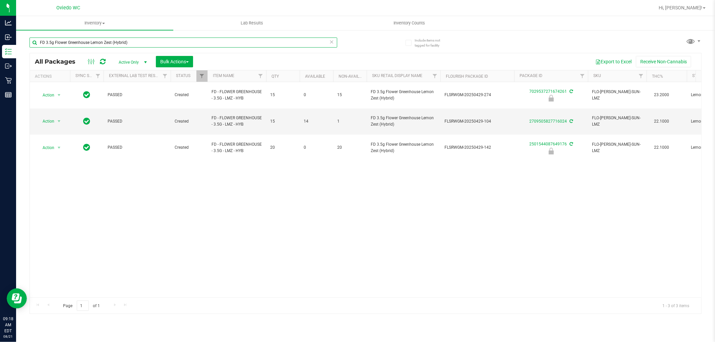
click at [121, 41] on input "FD 3.5g Flower Greenhouse Lemon Zest (Hybrid)" at bounding box center [183, 43] width 308 height 10
paste input "T 0.5g Pre-Roll Rainbow Harbor (Hybrid-Indica) 5ct"
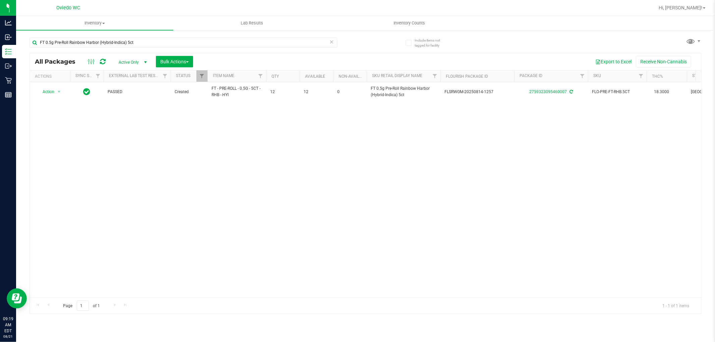
click at [136, 49] on div "FT 0.5g Pre-Roll Rainbow Harbor (Hybrid-Indica) 5ct" at bounding box center [183, 45] width 308 height 15
click at [141, 42] on input "FT 0.5g Pre-Roll Rainbow Harbor (Hybrid-Indica) 5ct" at bounding box center [183, 43] width 308 height 10
paste input "D 3.5g Flower Greenhouse Melon Collie (Hybrid-Sativa)"
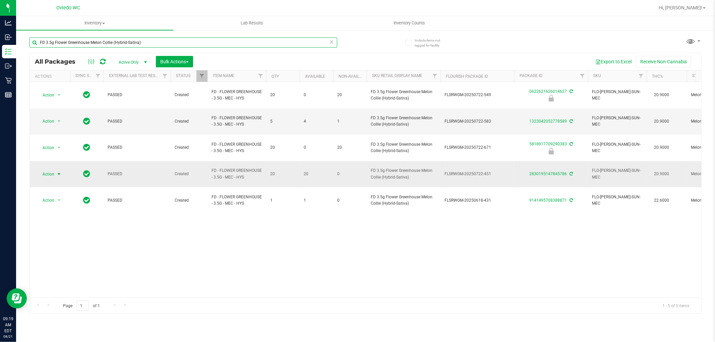
type input "FD 3.5g Flower Greenhouse Melon Collie (Hybrid-Sativa)"
click at [55, 170] on span "select" at bounding box center [59, 174] width 8 height 9
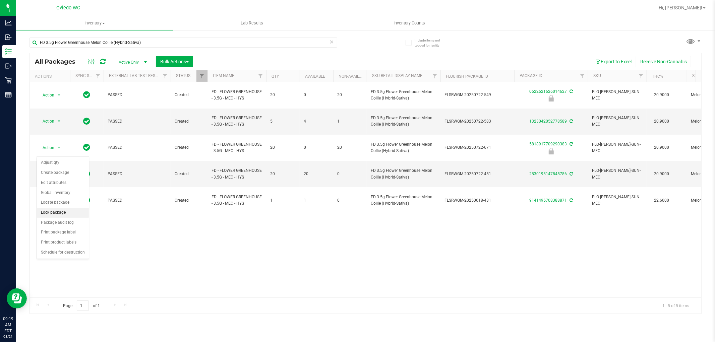
click at [69, 213] on li "Lock package" at bounding box center [63, 213] width 52 height 10
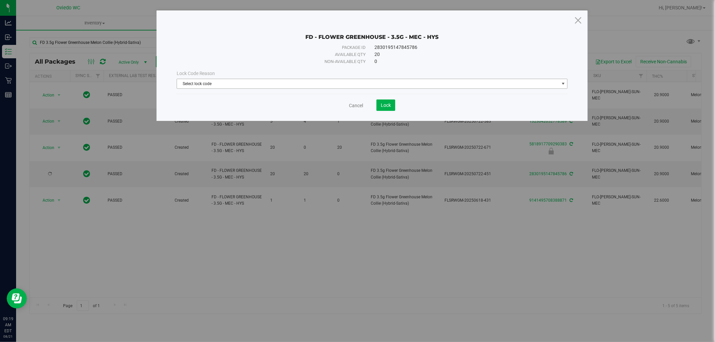
click at [233, 81] on span "Select lock code" at bounding box center [368, 83] width 382 height 9
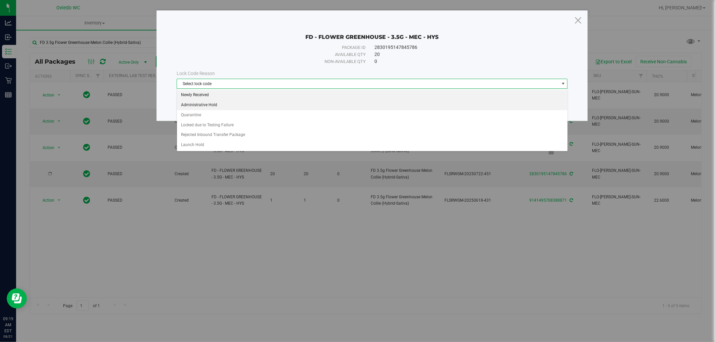
click at [210, 94] on li "Newly Received" at bounding box center [372, 95] width 390 height 10
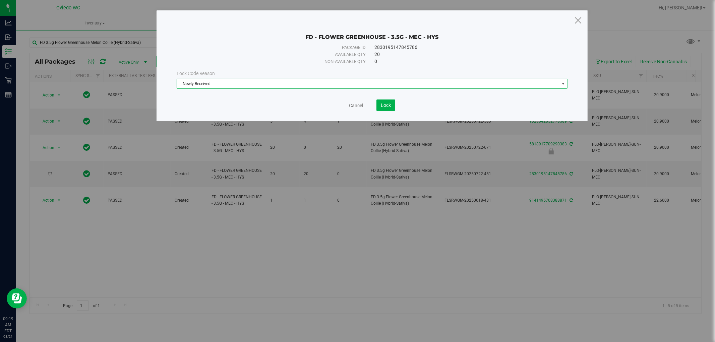
click at [376, 105] on save-button "Lock" at bounding box center [379, 105] width 32 height 11
click at [381, 104] on span "Lock" at bounding box center [386, 105] width 10 height 5
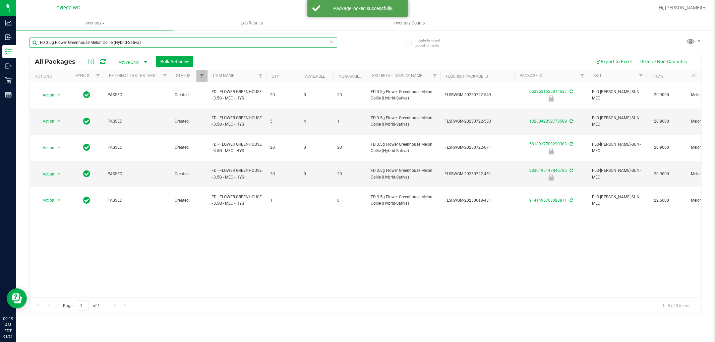
click at [141, 43] on input "FD 3.5g Flower Greenhouse Melon Collie (Hybrid-Sativa)" at bounding box center [183, 43] width 308 height 10
paste input "T 1g Vape Cart CDT Distillate Mercury Rising (Hybrid"
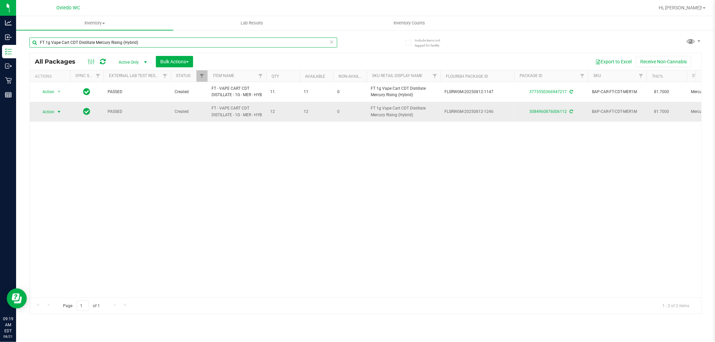
type input "FT 1g Vape Cart CDT Distillate Mercury Rising (Hybrid)"
click at [51, 117] on span "Action" at bounding box center [46, 111] width 18 height 9
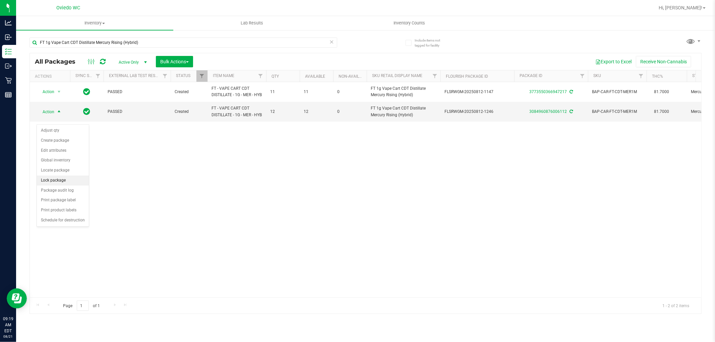
click at [62, 178] on li "Lock package" at bounding box center [63, 181] width 52 height 10
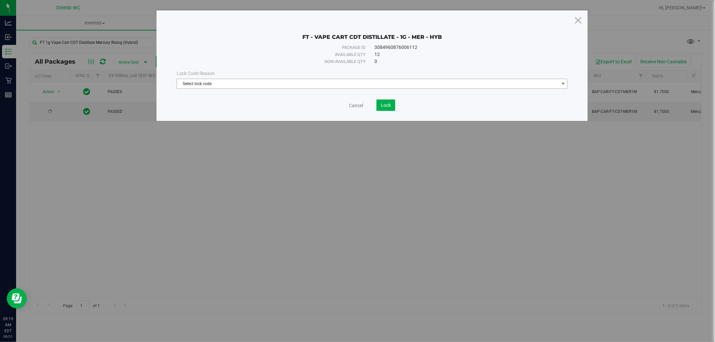
click at [248, 86] on span "Select lock code" at bounding box center [368, 83] width 382 height 9
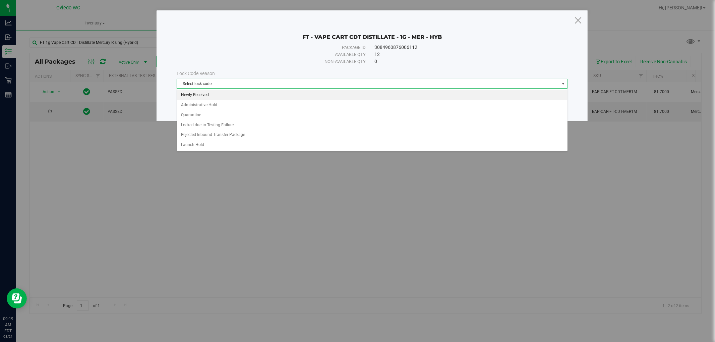
click at [242, 96] on li "Newly Received" at bounding box center [372, 95] width 390 height 10
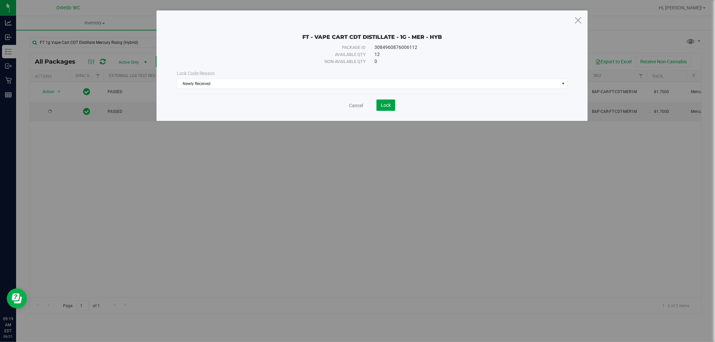
click at [385, 103] on span "Lock" at bounding box center [386, 105] width 10 height 5
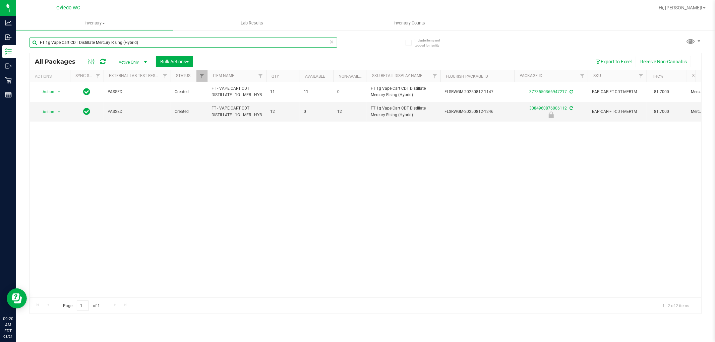
click at [166, 42] on input "FT 1g Vape Cart CDT Distillate Mercury Rising (Hybrid)" at bounding box center [183, 43] width 308 height 10
paste input "0.3g Vape Pen Distillate Libra Sun (THC"
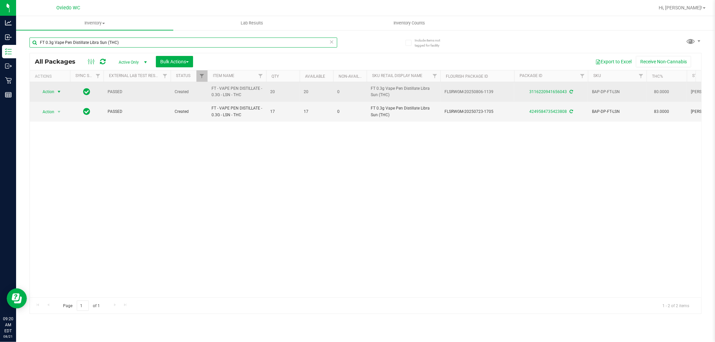
type input "FT 0.3g Vape Pen Distillate Libra Sun (THC)"
click at [51, 89] on span "Action" at bounding box center [46, 91] width 18 height 9
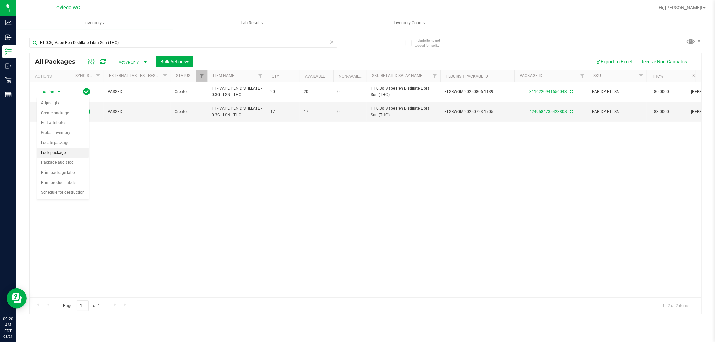
click at [62, 151] on li "Lock package" at bounding box center [63, 153] width 52 height 10
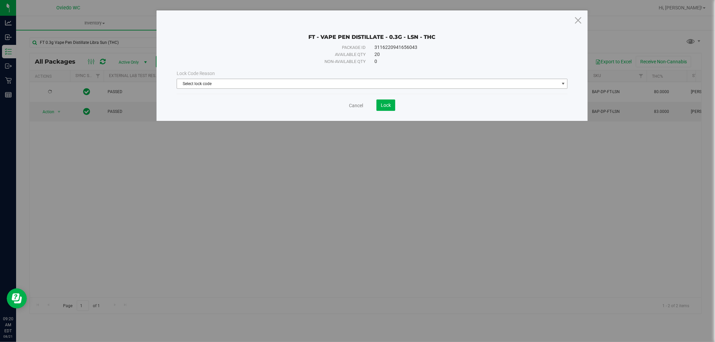
click at [238, 81] on span "Select lock code" at bounding box center [368, 83] width 382 height 9
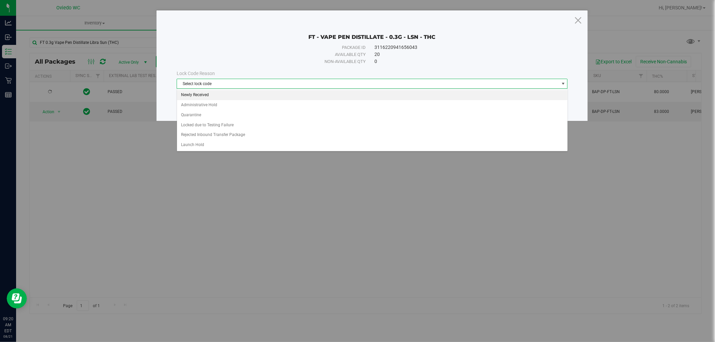
click at [207, 93] on li "Newly Received" at bounding box center [372, 95] width 390 height 10
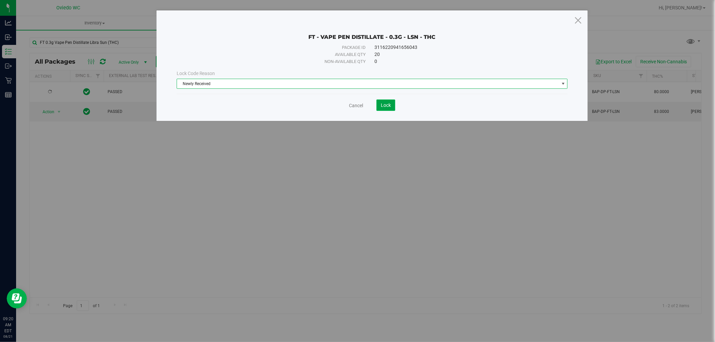
click at [384, 108] on button "Lock" at bounding box center [385, 105] width 19 height 11
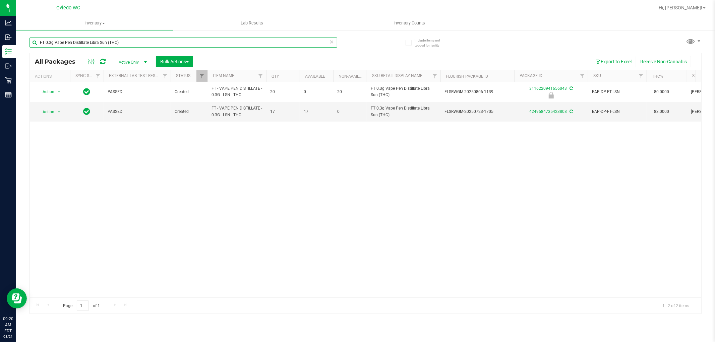
click at [111, 39] on input "FT 0.3g Vape Pen Distillate Libra Sun (THC)" at bounding box center [183, 43] width 308 height 10
paste input "5g Pre-Roll Rainbow Harbor (Hybrid-Indica) 1ct"
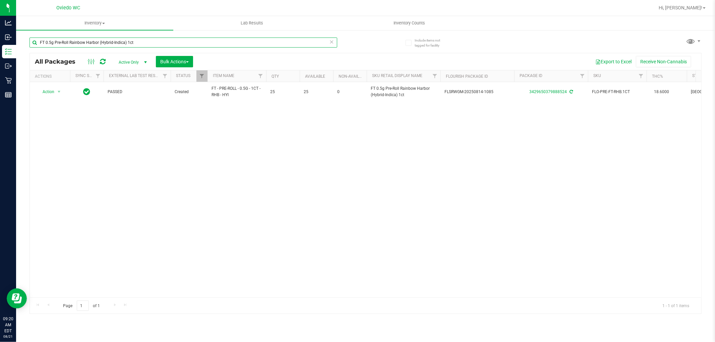
click at [130, 43] on input "FT 0.5g Pre-Roll Rainbow Harbor (Hybrid-Indica) 1ct" at bounding box center [183, 43] width 308 height 10
paste input "3.5g Cannabis Flower Fried Ice Cream (Hybrid)"
click at [126, 44] on input "FT 3.5g Cannabis Flower Fried Ice Cream (Hybrid)" at bounding box center [183, 43] width 308 height 10
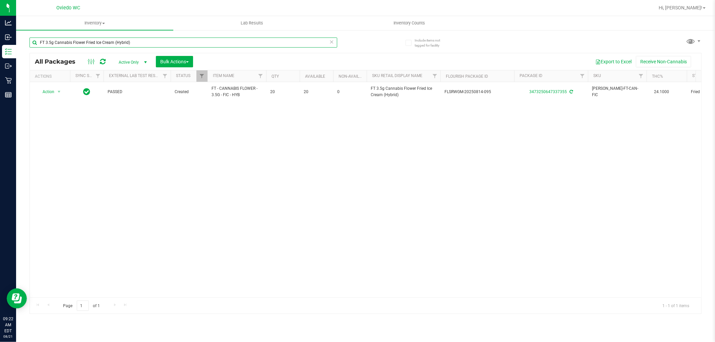
click at [126, 44] on input "FT 3.5g Cannabis Flower Fried Ice Cream (Hybrid)" at bounding box center [183, 43] width 308 height 10
paste input "SW 0.3g Vape Pen Distillate Soothe (1:1 CBD:THC"
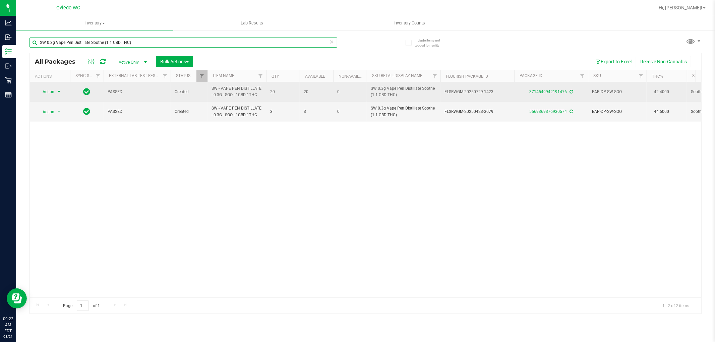
type input "SW 0.3g Vape Pen Distillate Soothe (1:1 CBD:THC)"
click at [49, 90] on span "Action" at bounding box center [46, 91] width 18 height 9
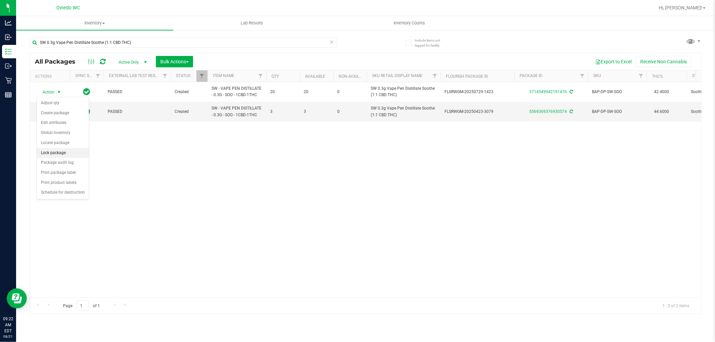
click at [61, 151] on li "Lock package" at bounding box center [63, 153] width 52 height 10
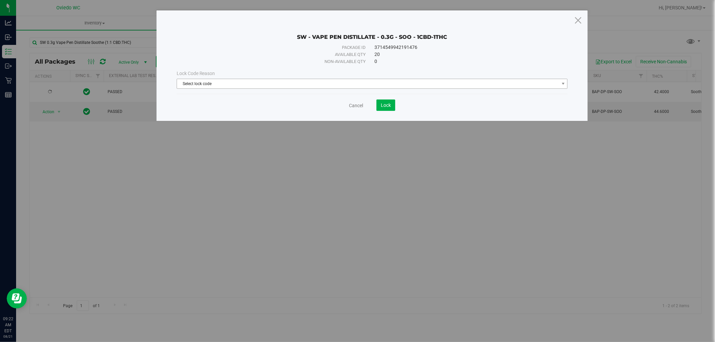
click at [214, 81] on span "Select lock code" at bounding box center [368, 83] width 382 height 9
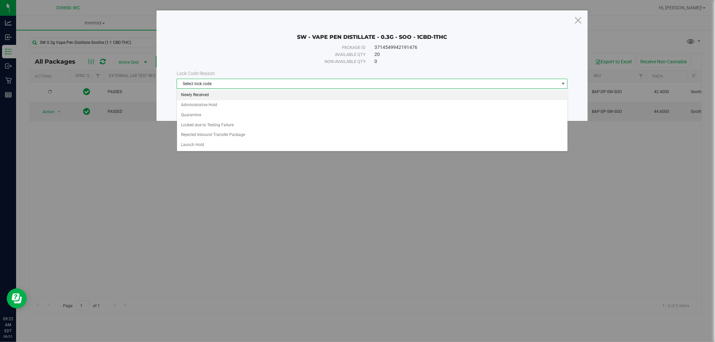
click at [202, 90] on li "Newly Received" at bounding box center [372, 95] width 390 height 10
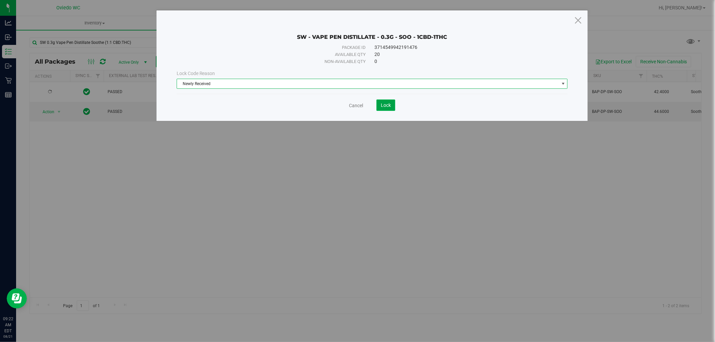
click at [377, 103] on button "Lock" at bounding box center [385, 105] width 19 height 11
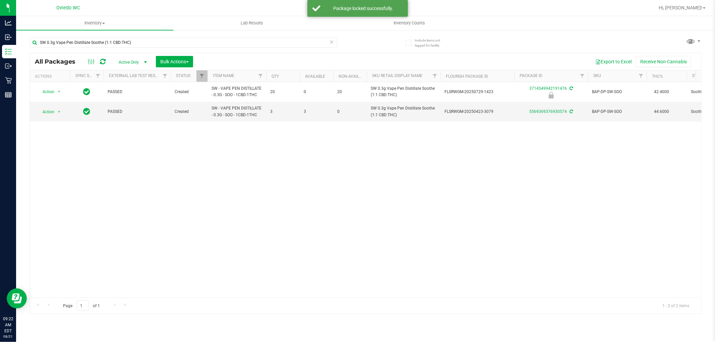
click at [136, 35] on div "SW 0.3g Vape Pen Distillate Soothe (1:1 CBD:THC)" at bounding box center [197, 41] width 336 height 21
click at [134, 44] on input "SW 0.3g Vape Pen Distillate Soothe (1:1 CBD:THC)" at bounding box center [183, 43] width 308 height 10
paste input "WNA 30mg Yuzu Soft Chews (2:1 CBD:THC) 10ct"
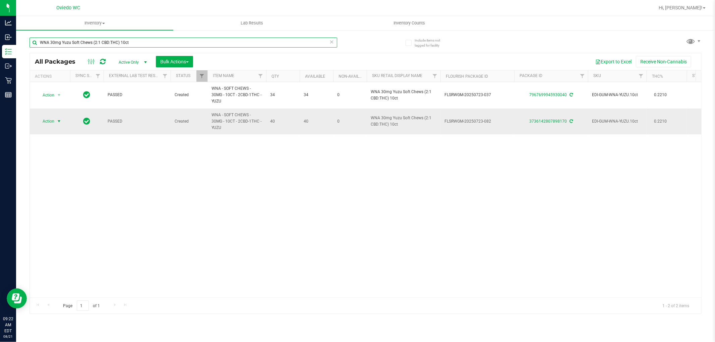
type input "WNA 30mg Yuzu Soft Chews (2:1 CBD:THC) 10ct"
click at [51, 121] on span "Action" at bounding box center [46, 121] width 18 height 9
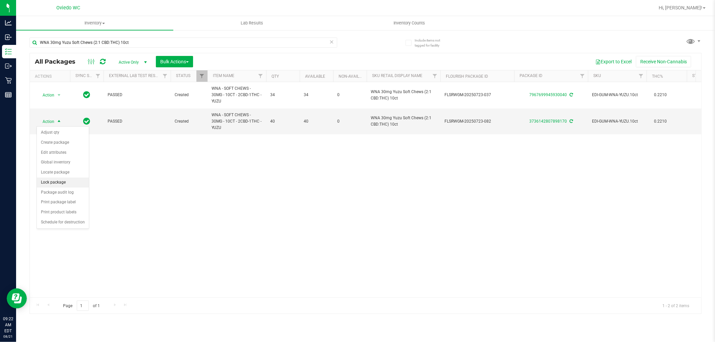
click at [66, 183] on li "Lock package" at bounding box center [63, 183] width 52 height 10
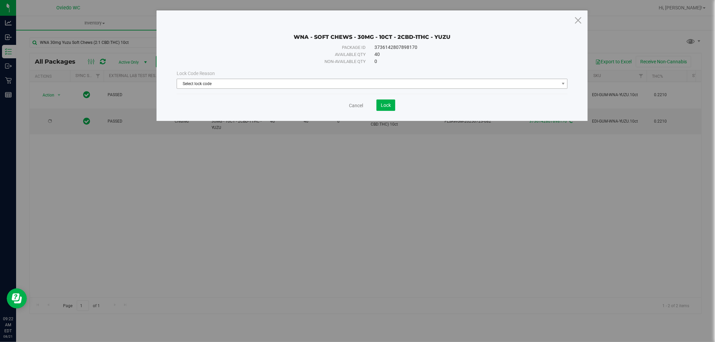
click at [239, 85] on span "Select lock code" at bounding box center [368, 83] width 382 height 9
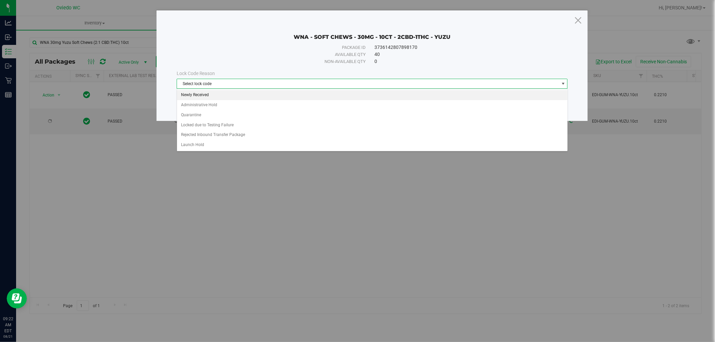
click at [191, 94] on li "Newly Received" at bounding box center [372, 95] width 390 height 10
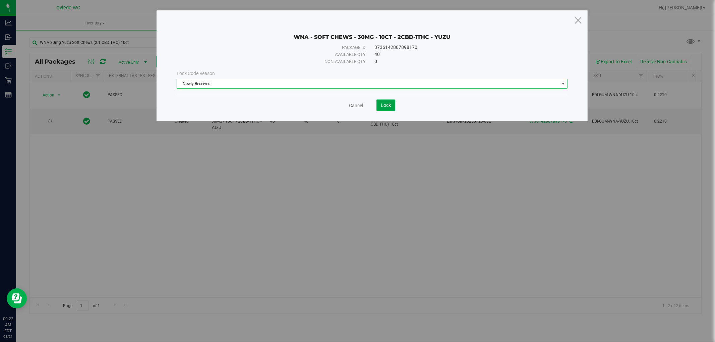
click at [386, 103] on span "Lock" at bounding box center [386, 105] width 10 height 5
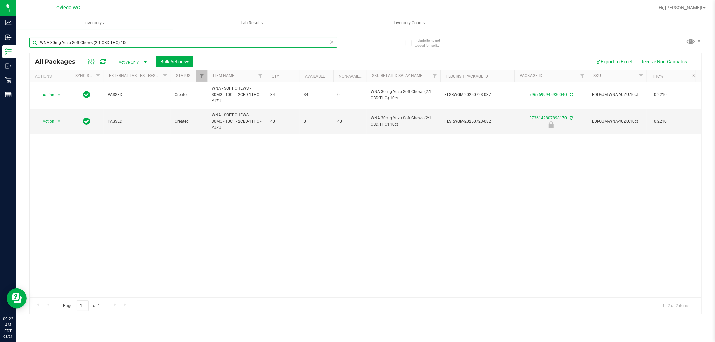
click at [142, 39] on input "WNA 30mg Yuzu Soft Chews (2:1 CBD:THC) 10ct" at bounding box center [183, 43] width 308 height 10
paste input "FT 3.5g Cannabis Flower [PERSON_NAME] Grapes (Hybrid)"
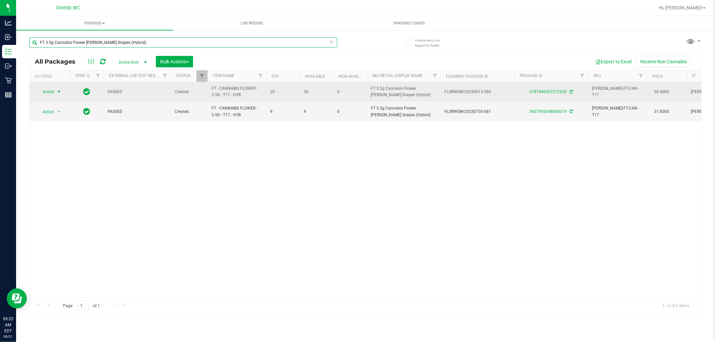
type input "FT 3.5g Cannabis Flower [PERSON_NAME] Grapes (Hybrid)"
click at [60, 91] on span "select" at bounding box center [58, 91] width 5 height 5
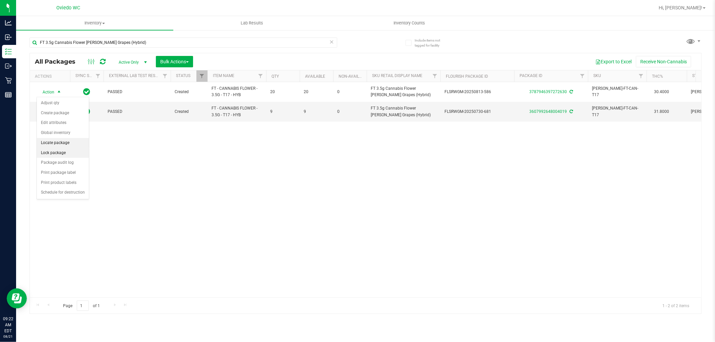
click at [71, 147] on li "Locate package" at bounding box center [63, 143] width 52 height 10
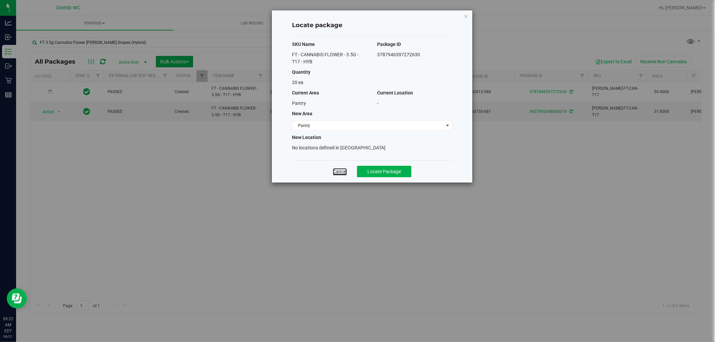
click at [333, 171] on link "Cancel" at bounding box center [340, 171] width 14 height 7
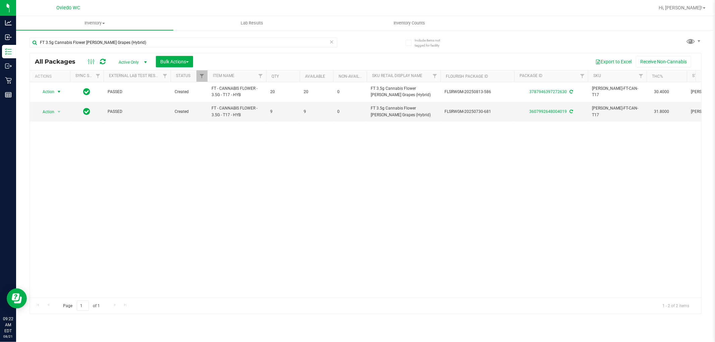
click at [51, 92] on span "Action" at bounding box center [46, 91] width 18 height 9
click at [73, 154] on li "Lock package" at bounding box center [63, 153] width 52 height 10
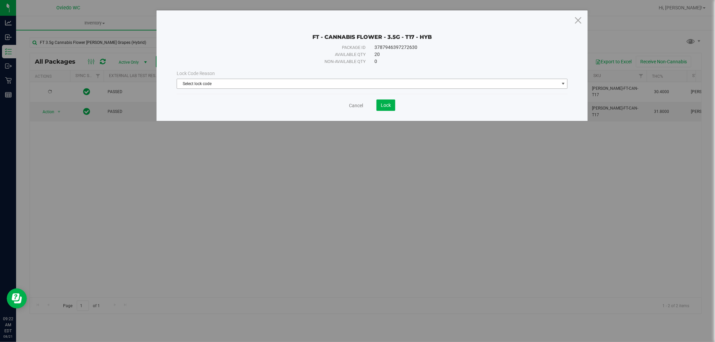
click at [248, 84] on span "Select lock code" at bounding box center [368, 83] width 382 height 9
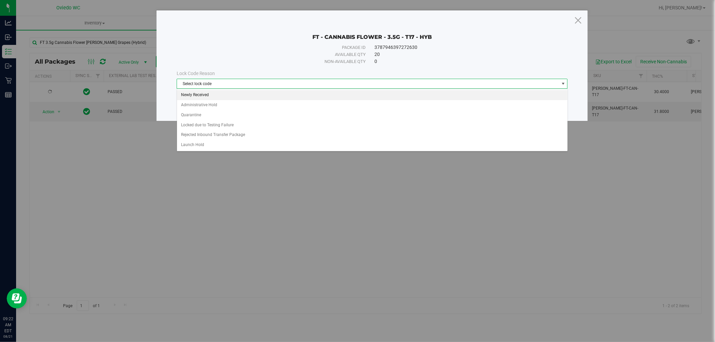
click at [191, 95] on li "Newly Received" at bounding box center [372, 95] width 390 height 10
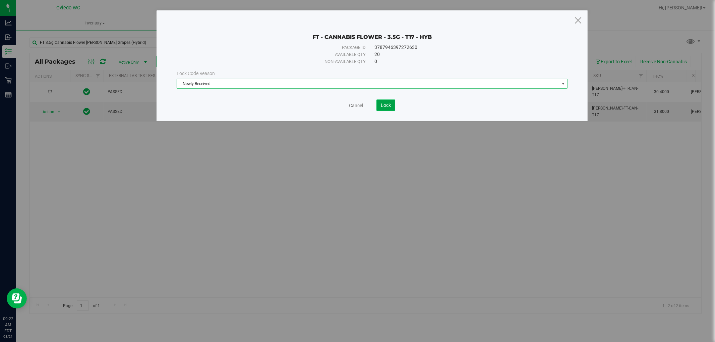
click at [382, 111] on button "Lock" at bounding box center [385, 105] width 19 height 11
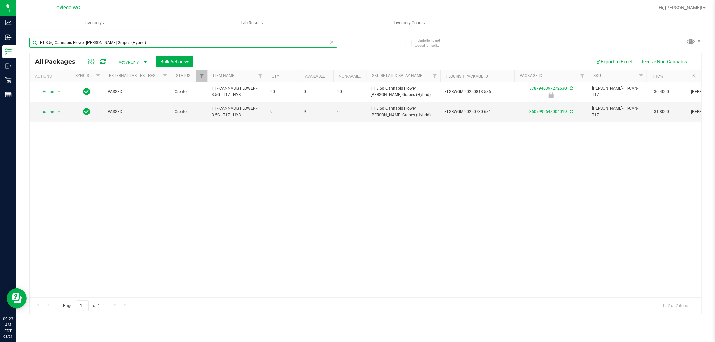
click at [156, 38] on input "FT 3.5g Cannabis Flower [PERSON_NAME] Grapes (Hybrid)" at bounding box center [183, 43] width 308 height 10
paste input "1g Vape Cart Distillate Pineapple X"
type input "FT 1g Vape Cart Distillate Pineapple X (Hybrid)"
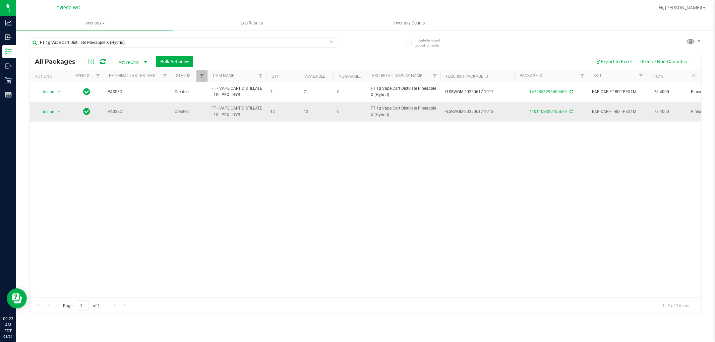
click at [49, 113] on span "Action" at bounding box center [46, 111] width 18 height 9
click at [55, 173] on li "Lock package" at bounding box center [63, 173] width 52 height 10
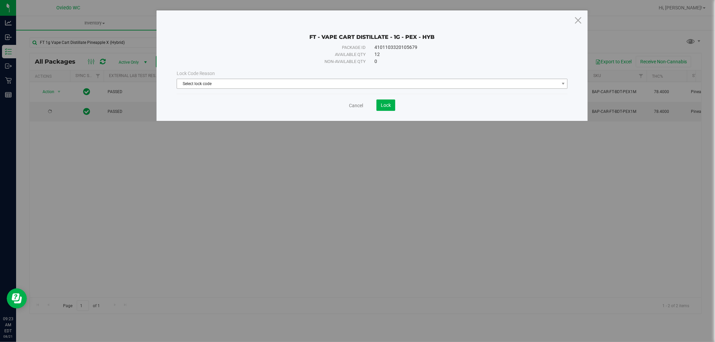
click at [218, 82] on span "Select lock code" at bounding box center [368, 83] width 382 height 9
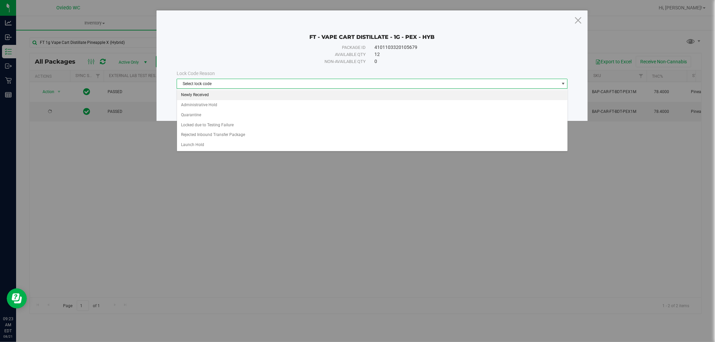
drag, startPoint x: 187, startPoint y: 95, endPoint x: 263, endPoint y: 101, distance: 76.3
click at [188, 95] on li "Newly Received" at bounding box center [372, 95] width 390 height 10
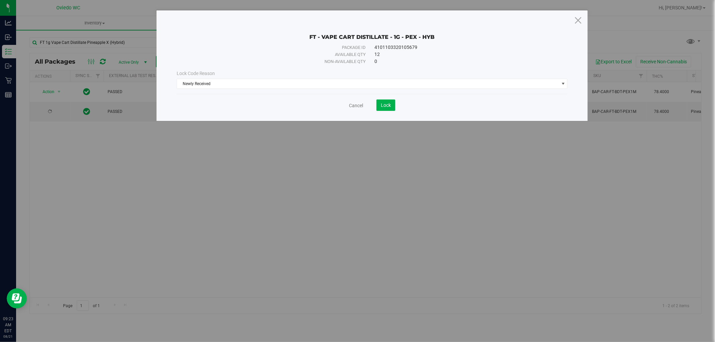
click at [396, 105] on div "Cancel Lock" at bounding box center [372, 105] width 391 height 11
click at [381, 108] on span "Lock" at bounding box center [386, 105] width 10 height 5
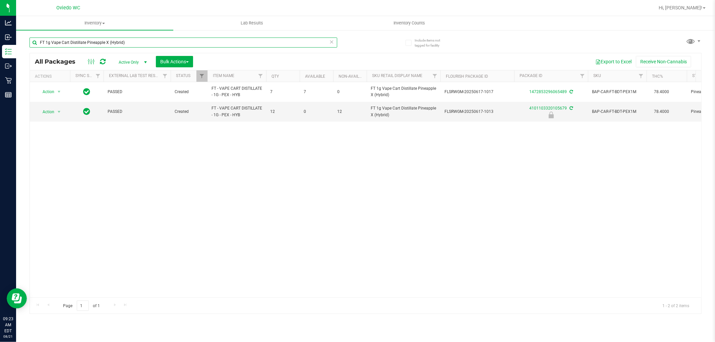
click at [135, 39] on input "FT 1g Vape Cart Distillate Pineapple X (Hybrid)" at bounding box center [183, 43] width 308 height 10
paste input "Kief Apples N Bananas x Pancakes Jealousy"
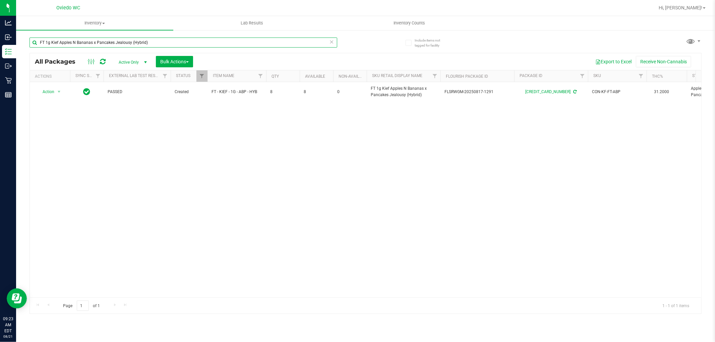
click at [109, 45] on input "FT 1g Kief Apples N Bananas x Pancakes Jealousy (Hybrid)" at bounding box center [183, 43] width 308 height 10
paste input "0.5g Vape Cart CDT Distillate Lemon Zest"
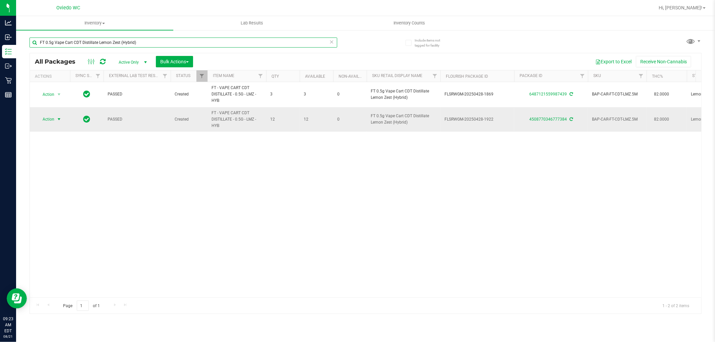
type input "FT 0.5g Vape Cart CDT Distillate Lemon Zest (Hybrid)"
click at [58, 119] on span "select" at bounding box center [58, 119] width 5 height 5
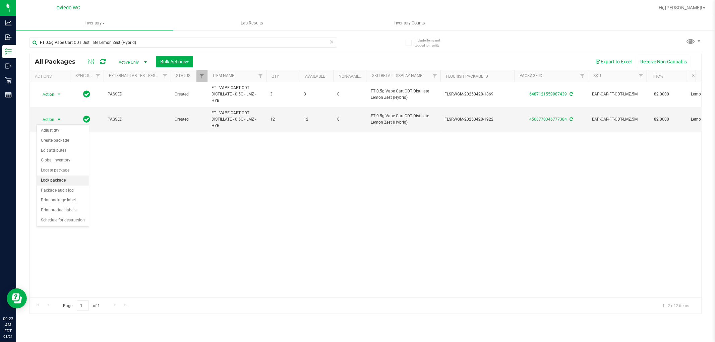
click at [59, 180] on li "Lock package" at bounding box center [63, 181] width 52 height 10
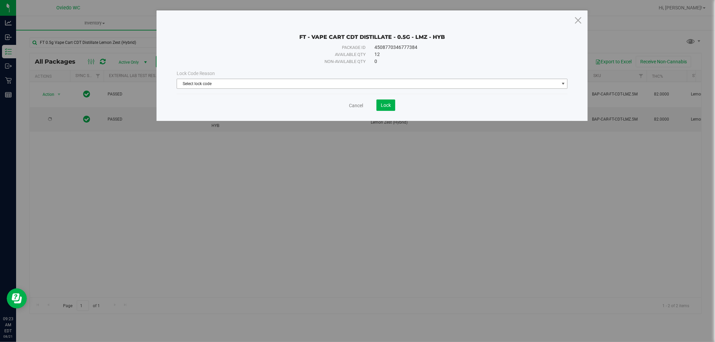
click at [192, 84] on span "Select lock code" at bounding box center [368, 83] width 382 height 9
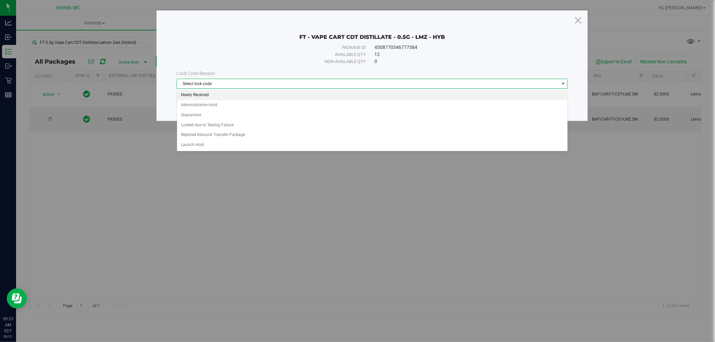
click at [225, 96] on li "Newly Received" at bounding box center [372, 95] width 390 height 10
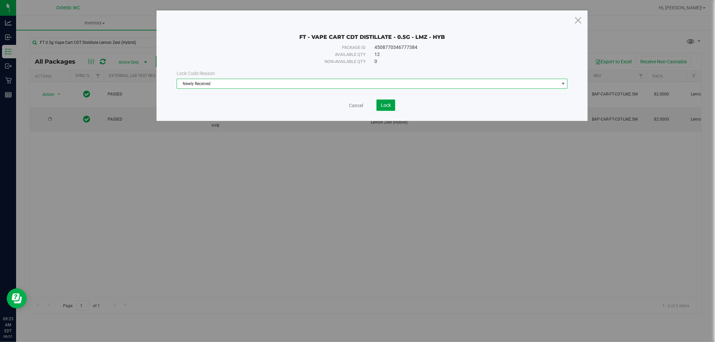
click at [382, 106] on span "Lock" at bounding box center [386, 105] width 10 height 5
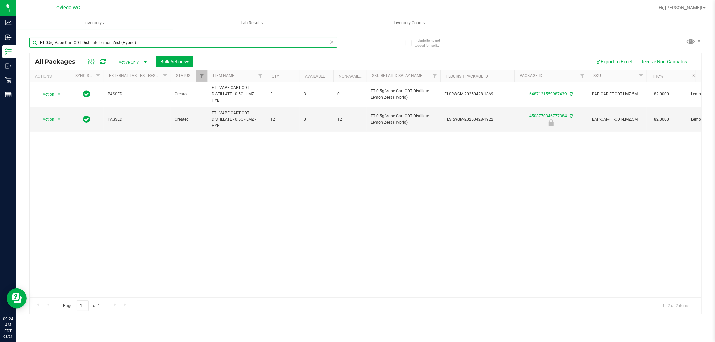
click at [132, 44] on input "FT 0.5g Vape Cart CDT Distillate Lemon Zest (Hybrid)" at bounding box center [183, 43] width 308 height 10
paste input "1g Vape Cart CDT Distillate PB & Smelly"
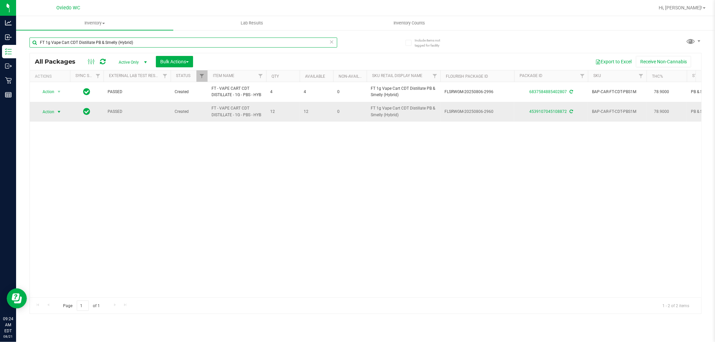
type input "FT 1g Vape Cart CDT Distillate PB & Smelly (Hybrid)"
click at [48, 113] on span "Action" at bounding box center [46, 111] width 18 height 9
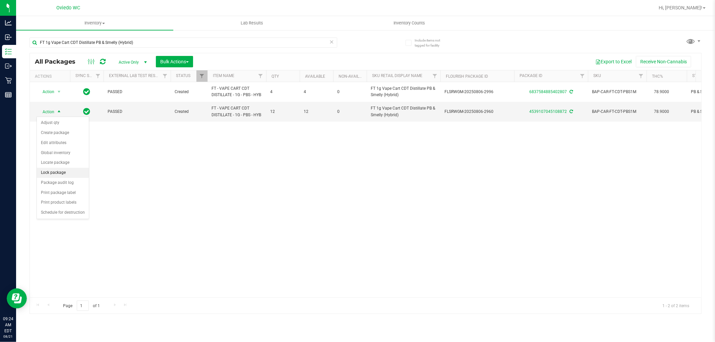
click at [64, 170] on li "Lock package" at bounding box center [63, 173] width 52 height 10
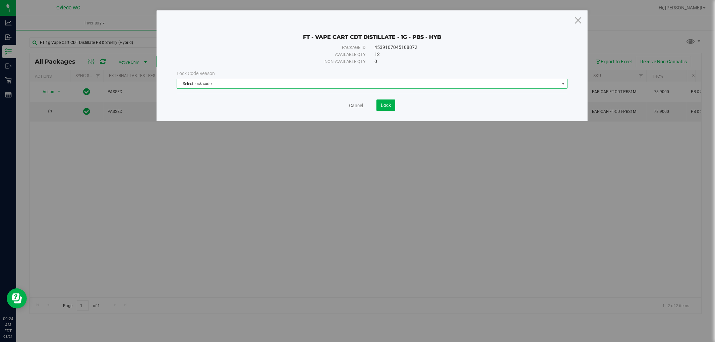
click at [287, 88] on span "Select lock code" at bounding box center [372, 84] width 391 height 10
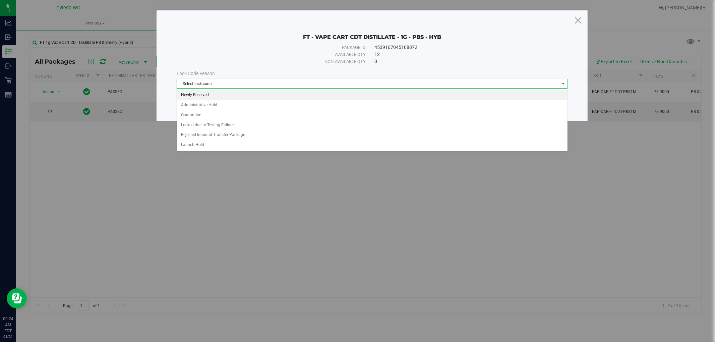
click at [208, 99] on li "Newly Received" at bounding box center [372, 95] width 390 height 10
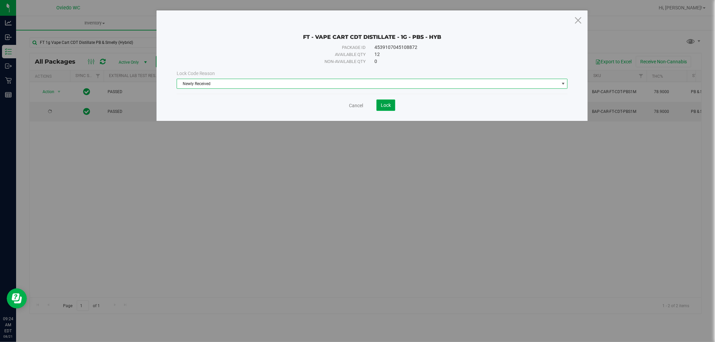
click at [387, 105] on span "Lock" at bounding box center [386, 105] width 10 height 5
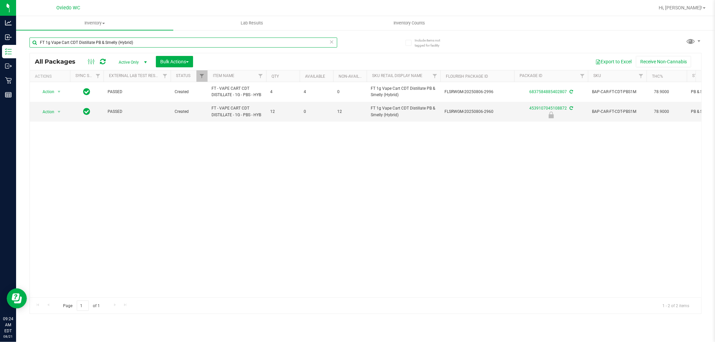
click at [115, 46] on input "FT 1g Vape Cart CDT Distillate PB & Smelly (Hybrid)" at bounding box center [183, 43] width 308 height 10
paste input "3.5g Cannabis Flower Sunset [PERSON_NAME] (Hybrid-Indica"
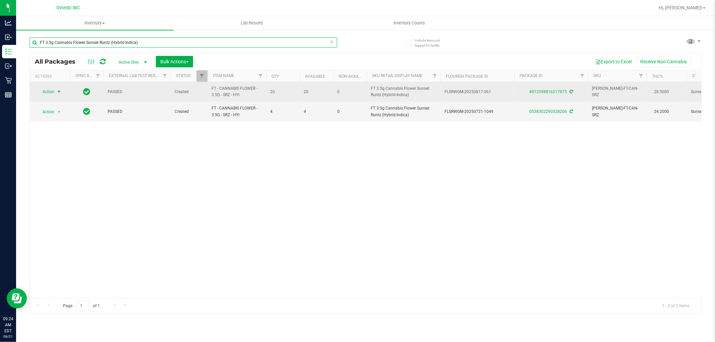
type input "FT 3.5g Cannabis Flower Sunset Runtz (Hybrid-Indica)"
click at [54, 93] on span "Action" at bounding box center [46, 91] width 18 height 9
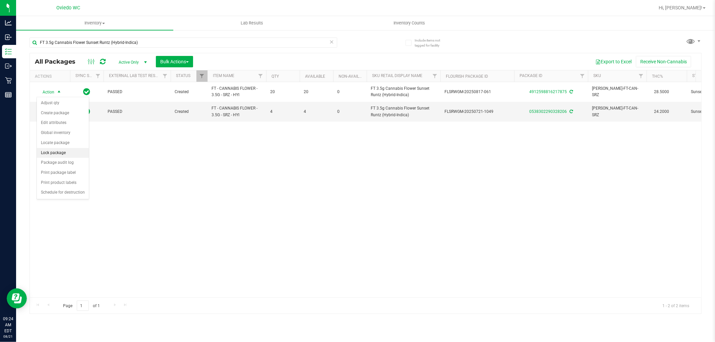
click at [54, 152] on li "Lock package" at bounding box center [63, 153] width 52 height 10
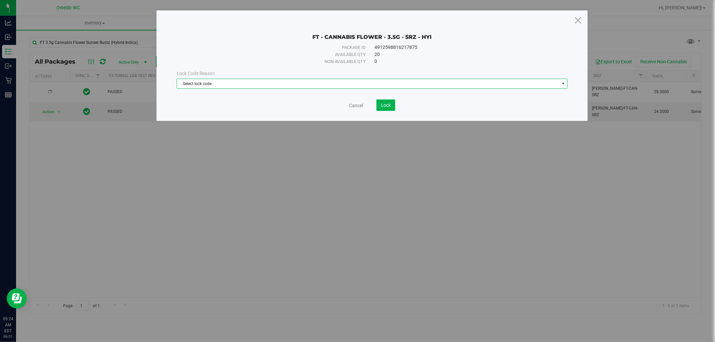
click at [206, 86] on span "Select lock code" at bounding box center [368, 83] width 382 height 9
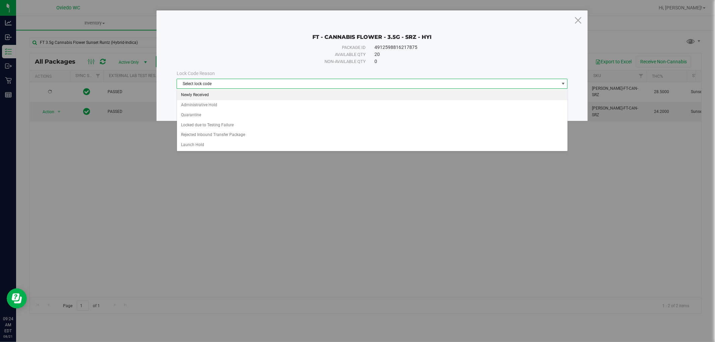
click at [195, 93] on li "Newly Received" at bounding box center [372, 95] width 390 height 10
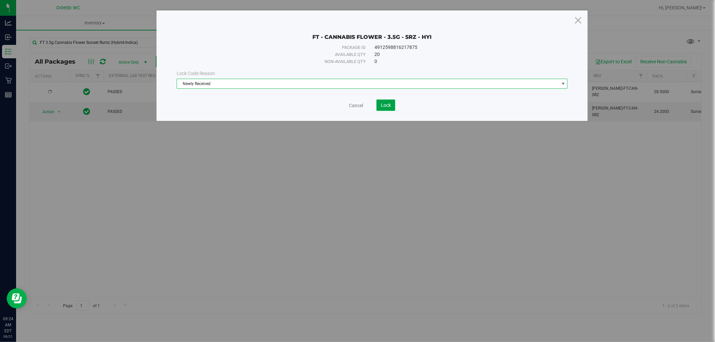
click at [384, 103] on span "Lock" at bounding box center [386, 105] width 10 height 5
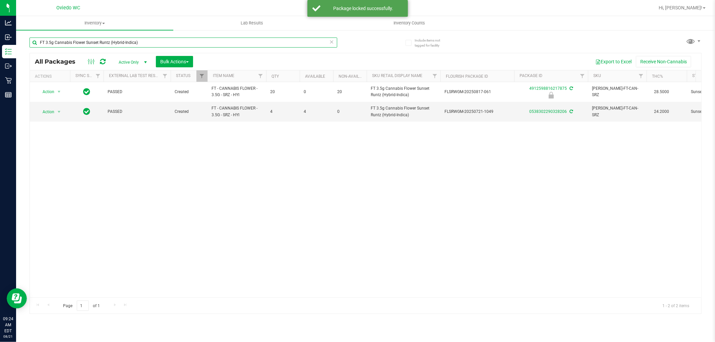
click at [124, 42] on input "FT 3.5g Cannabis Flower Sunset Runtz (Hybrid-Indica)" at bounding box center [183, 43] width 308 height 10
paste input "1g Vape Cart CDT Distillate El Ranchero (Hybrid"
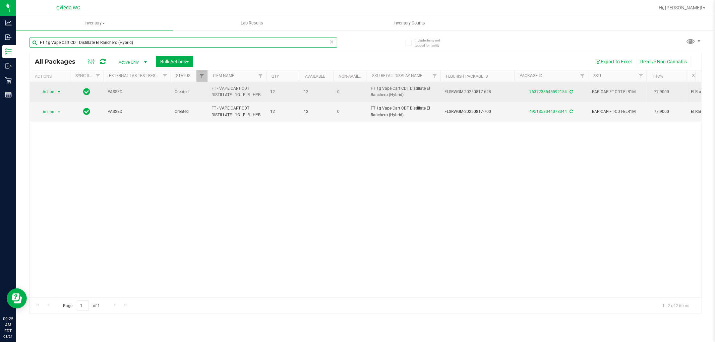
type input "FT 1g Vape Cart CDT Distillate El Ranchero (Hybrid)"
click at [50, 90] on span "Action" at bounding box center [46, 91] width 18 height 9
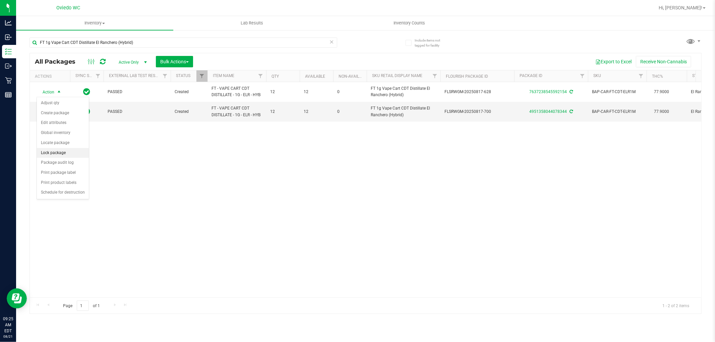
click at [59, 150] on li "Lock package" at bounding box center [63, 153] width 52 height 10
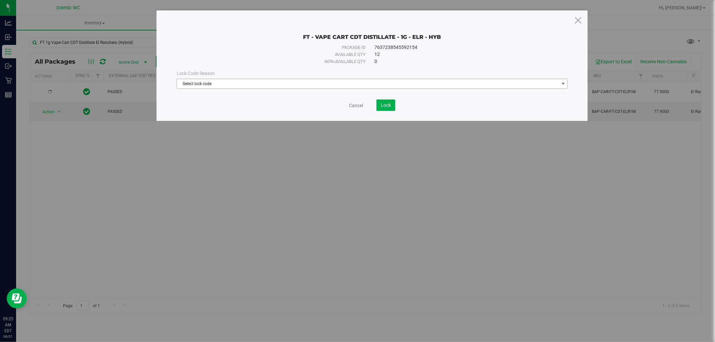
click at [203, 81] on span "Select lock code" at bounding box center [368, 83] width 382 height 9
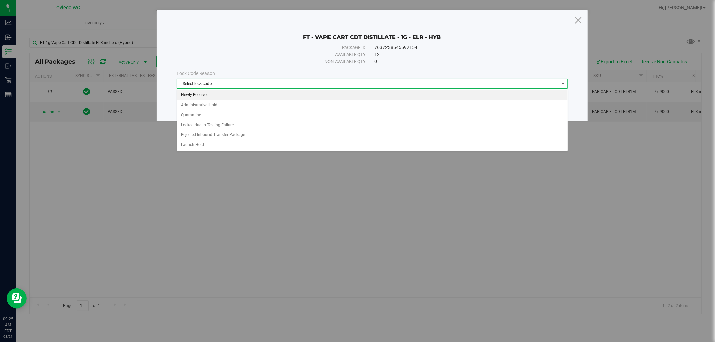
click at [200, 95] on li "Newly Received" at bounding box center [372, 95] width 390 height 10
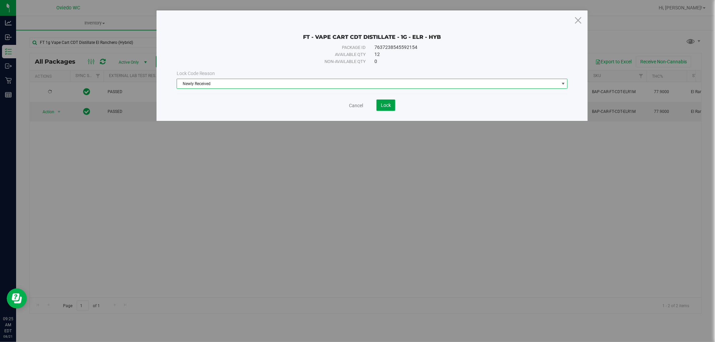
click at [378, 106] on button "Lock" at bounding box center [385, 105] width 19 height 11
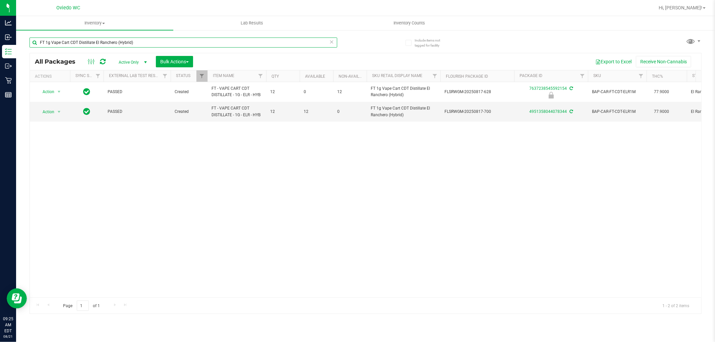
click at [136, 45] on input "FT 1g Vape Cart CDT Distillate El Ranchero (Hybrid)" at bounding box center [183, 43] width 308 height 10
click at [137, 43] on input "v" at bounding box center [183, 43] width 308 height 10
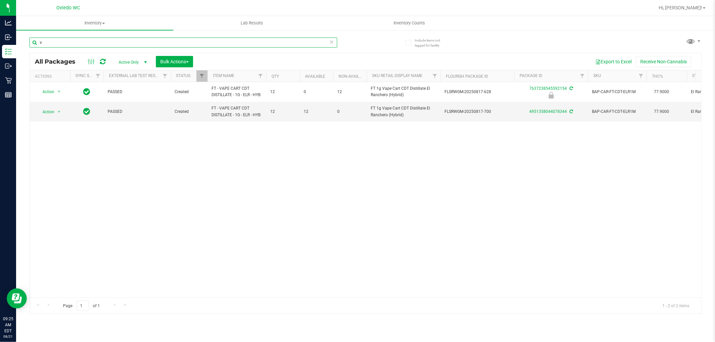
paste input "FT 0.5g Vape Cart CDT Distillate Le Mans (Hybrid-Sativa)"
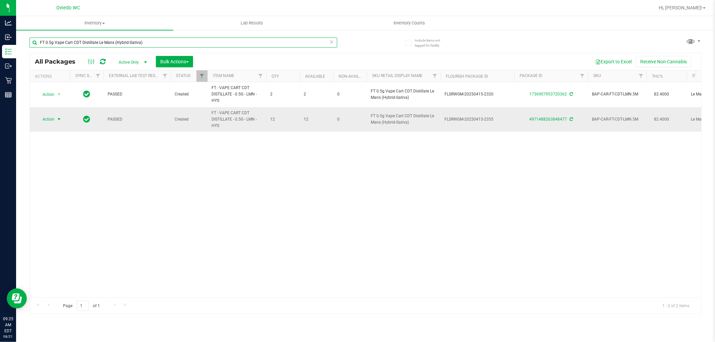
type input "FT 0.5g Vape Cart CDT Distillate Le Mans (Hybrid-Sativa)"
click at [55, 118] on span "select" at bounding box center [59, 119] width 8 height 9
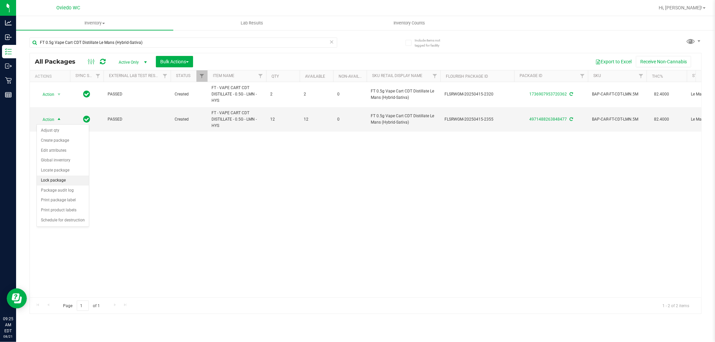
click at [65, 183] on li "Lock package" at bounding box center [63, 181] width 52 height 10
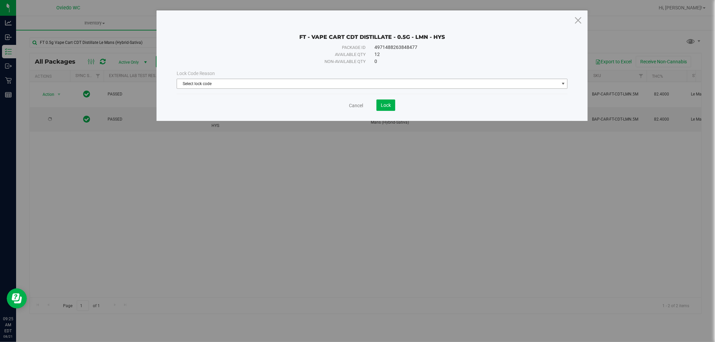
click at [203, 85] on span "Select lock code" at bounding box center [368, 83] width 382 height 9
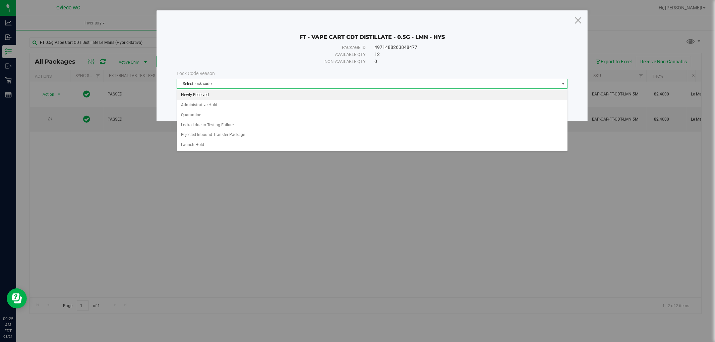
click at [198, 94] on li "Newly Received" at bounding box center [372, 95] width 390 height 10
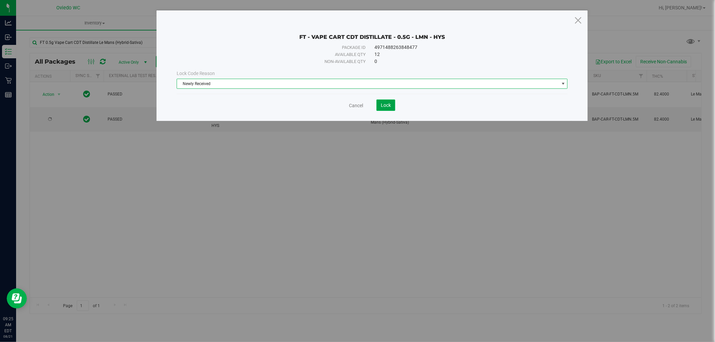
click at [385, 106] on span "Lock" at bounding box center [386, 105] width 10 height 5
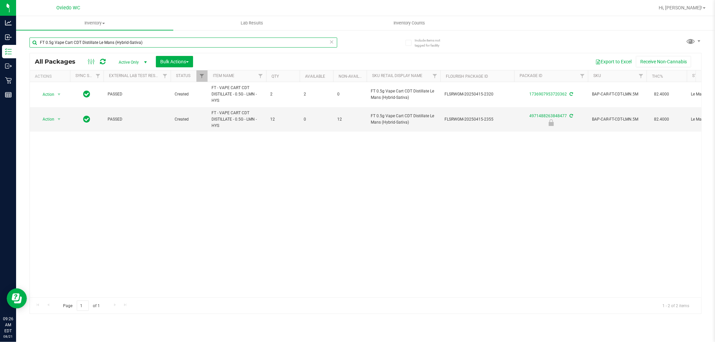
click at [135, 41] on input "FT 0.5g Vape Cart CDT Distillate Le Mans (Hybrid-Sativa)" at bounding box center [183, 43] width 308 height 10
paste input "3g Vape Pen Distillate Jupiter [PERSON_NAME] ("
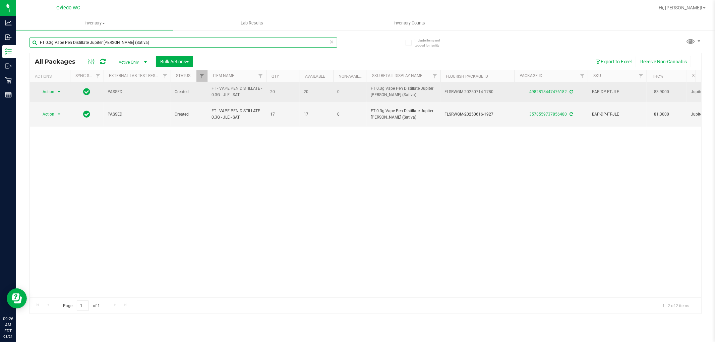
type input "FT 0.3g Vape Pen Distillate Jupiter [PERSON_NAME] (Sativa)"
click at [56, 89] on span "select" at bounding box center [59, 91] width 8 height 9
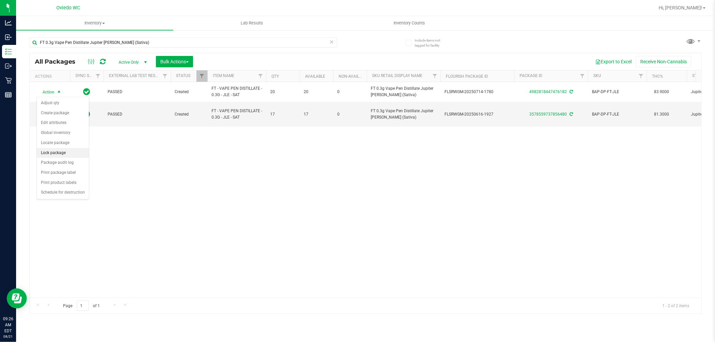
click at [54, 152] on li "Lock package" at bounding box center [63, 153] width 52 height 10
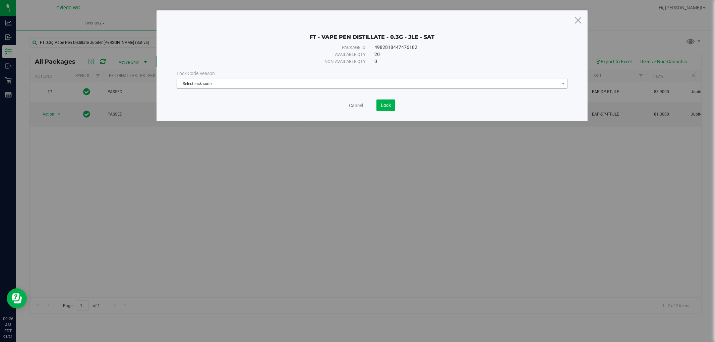
click at [206, 85] on span "Select lock code" at bounding box center [368, 83] width 382 height 9
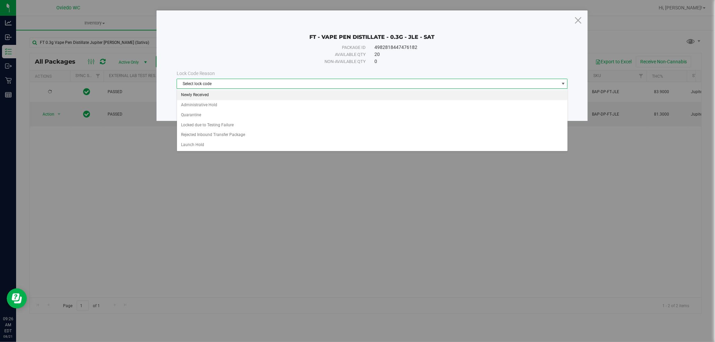
click at [202, 91] on li "Newly Received" at bounding box center [372, 95] width 390 height 10
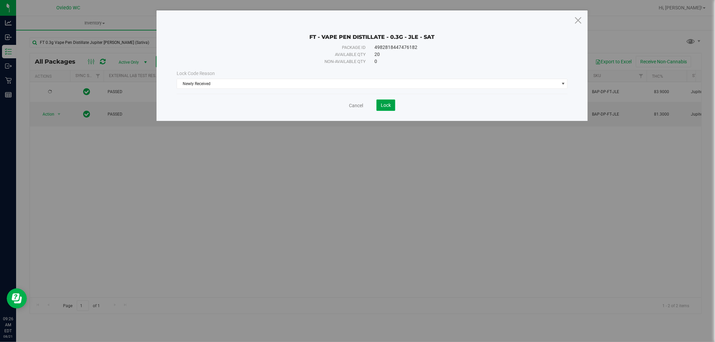
click at [392, 103] on button "Lock" at bounding box center [385, 105] width 19 height 11
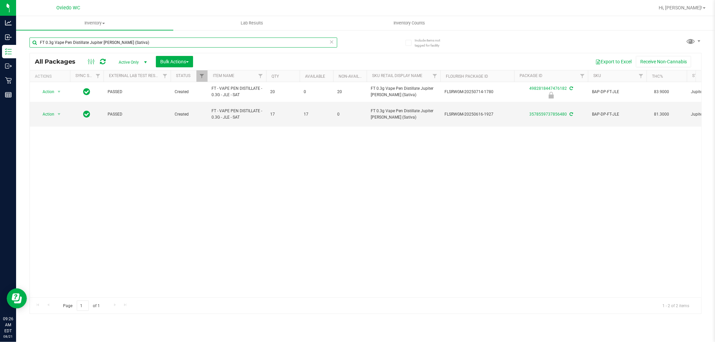
click at [147, 40] on input "FT 0.3g Vape Pen Distillate Jupiter [PERSON_NAME] (Sativa)" at bounding box center [183, 43] width 308 height 10
paste input "1g Vape Cart CDT Distillate Lemon Zest (Hybrid"
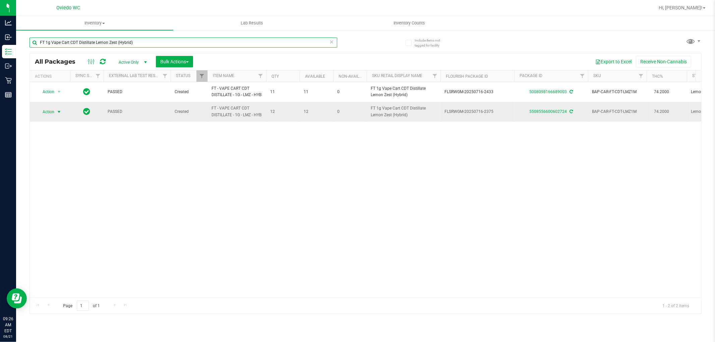
type input "FT 1g Vape Cart CDT Distillate Lemon Zest (Hybrid)"
click at [57, 115] on span "select" at bounding box center [58, 111] width 5 height 5
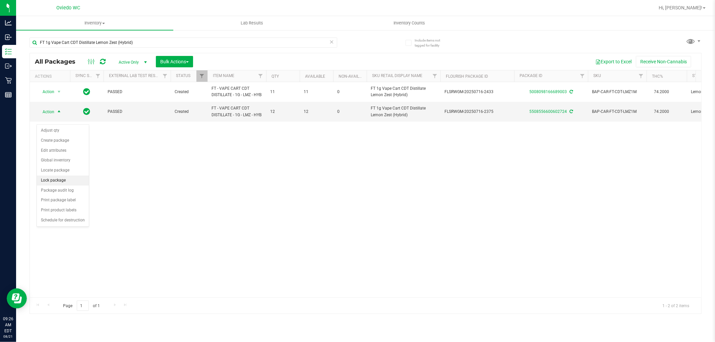
click at [69, 179] on li "Lock package" at bounding box center [63, 181] width 52 height 10
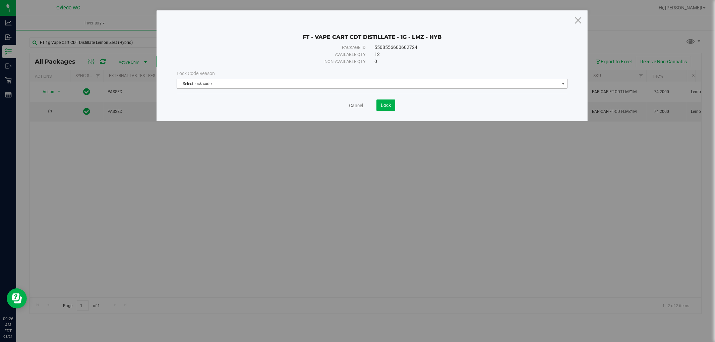
click at [216, 82] on span "Select lock code" at bounding box center [368, 83] width 382 height 9
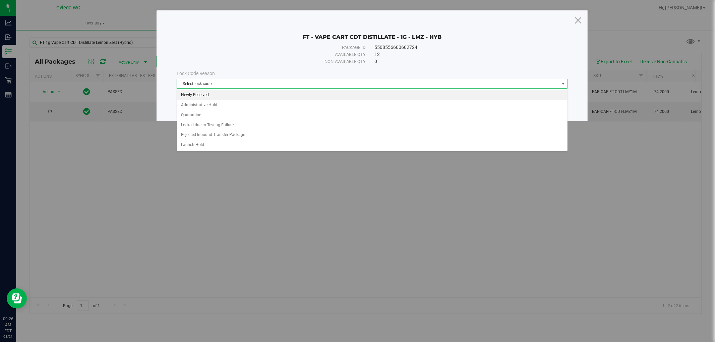
click at [190, 96] on li "Newly Received" at bounding box center [372, 95] width 390 height 10
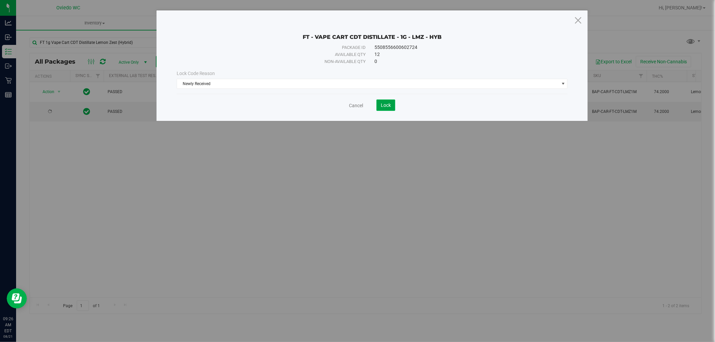
click at [381, 103] on span "Lock" at bounding box center [386, 105] width 10 height 5
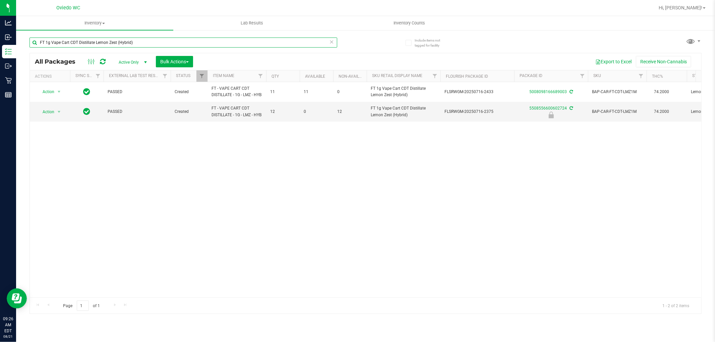
click at [143, 42] on input "FT 1g Vape Cart CDT Distillate Lemon Zest (Hybrid)" at bounding box center [183, 43] width 308 height 10
paste input "3.5g Cannabis Flower PB & Smelly"
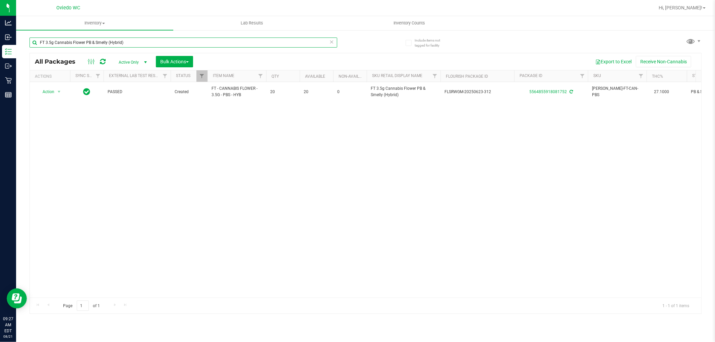
click at [120, 45] on input "FT 3.5g Cannabis Flower PB & Smelly (Hybrid)" at bounding box center [183, 43] width 308 height 10
paste input "0.5g Vape Cart Distillate Northern Lights (Indica"
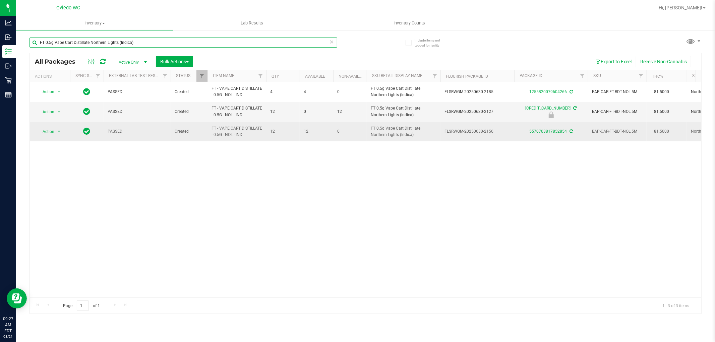
type input "FT 0.5g Vape Cart Distillate Northern Lights (Indica)"
click at [49, 133] on span "Action" at bounding box center [46, 131] width 18 height 9
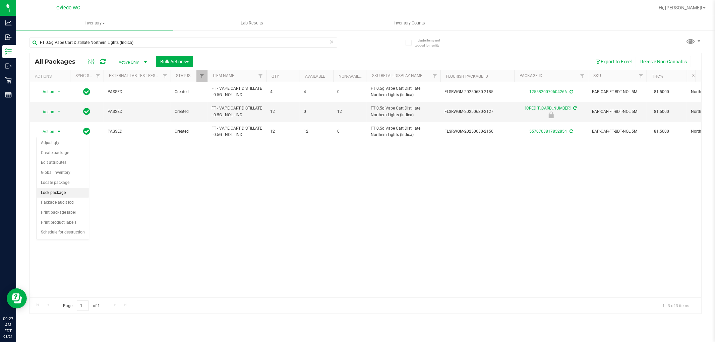
click at [69, 191] on li "Lock package" at bounding box center [63, 193] width 52 height 10
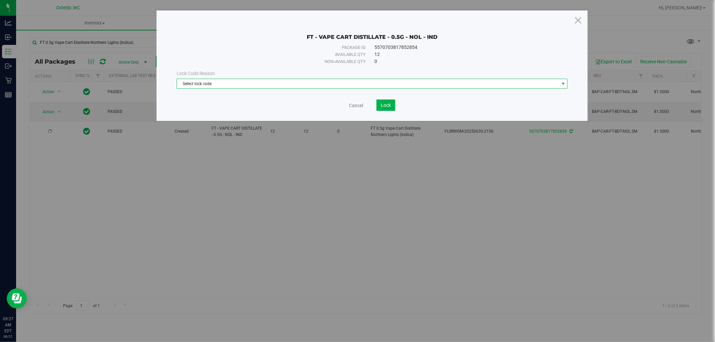
click at [206, 81] on span "Select lock code" at bounding box center [368, 83] width 382 height 9
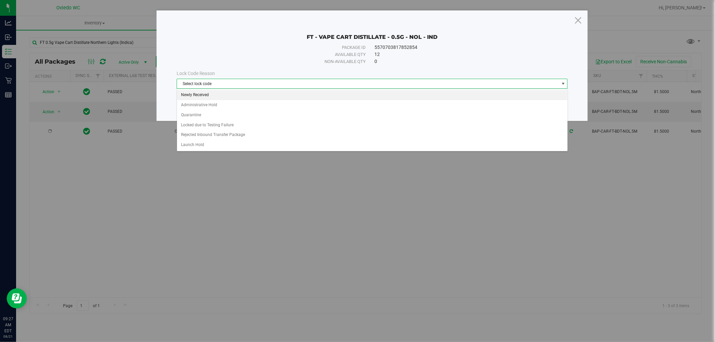
click at [198, 96] on li "Newly Received" at bounding box center [372, 95] width 390 height 10
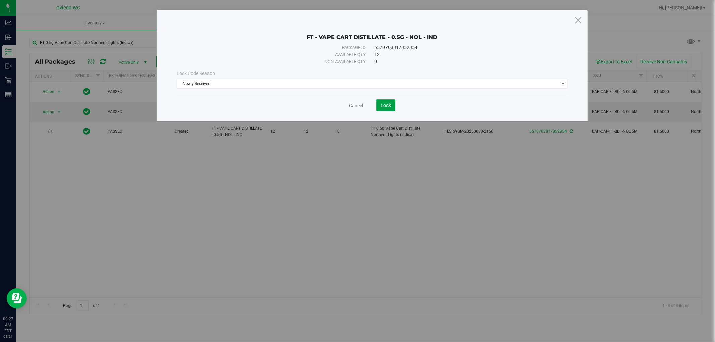
click at [387, 105] on span "Lock" at bounding box center [386, 105] width 10 height 5
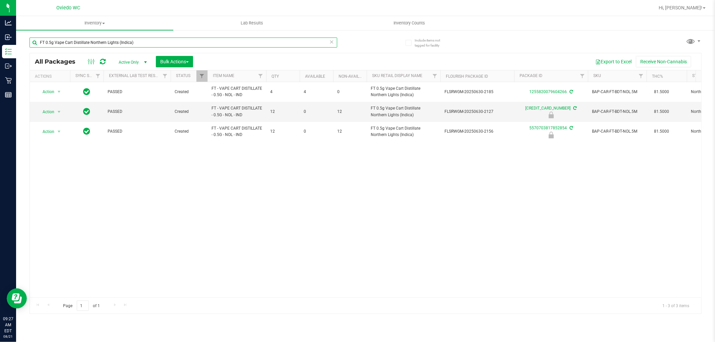
click at [141, 41] on input "FT 0.5g Vape Cart Distillate Northern Lights (Indica)" at bounding box center [183, 43] width 308 height 10
paste input "D 3.5g Flower Greenhouse Don Dada (Hybrid"
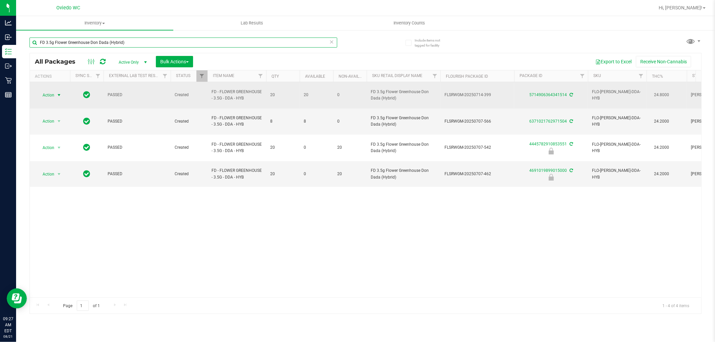
type input "FD 3.5g Flower Greenhouse Don Dada (Hybrid)"
click at [49, 91] on span "Action" at bounding box center [46, 94] width 18 height 9
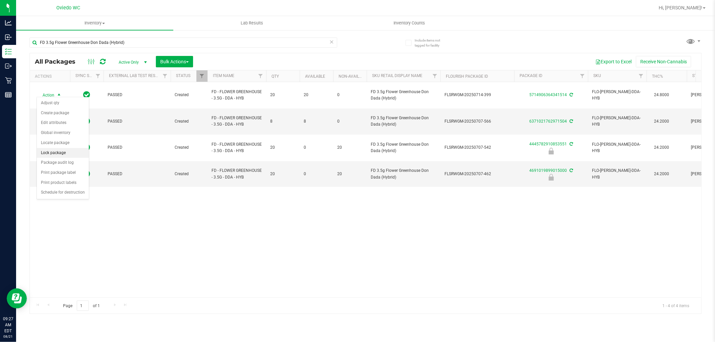
click at [57, 153] on li "Lock package" at bounding box center [63, 153] width 52 height 10
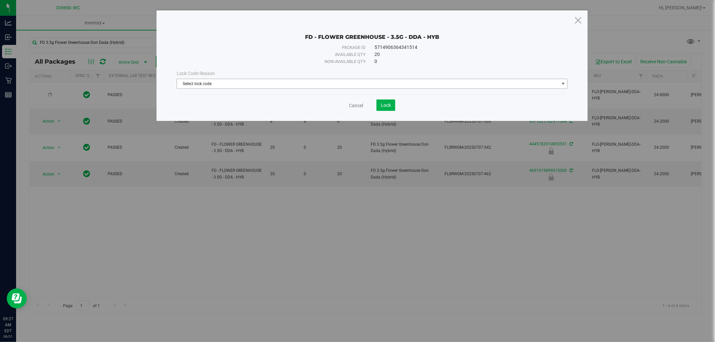
click at [218, 79] on span "Select lock code" at bounding box center [368, 83] width 382 height 9
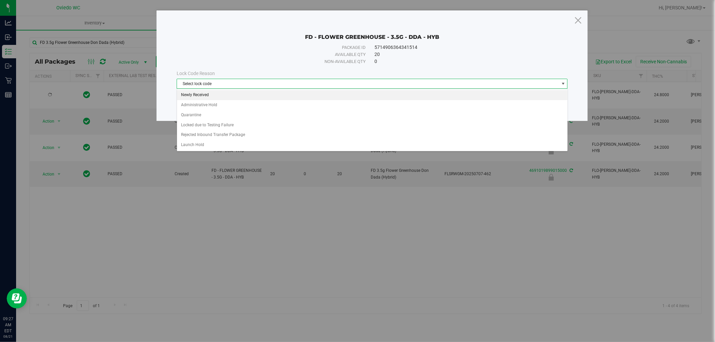
click at [200, 91] on li "Newly Received" at bounding box center [372, 95] width 390 height 10
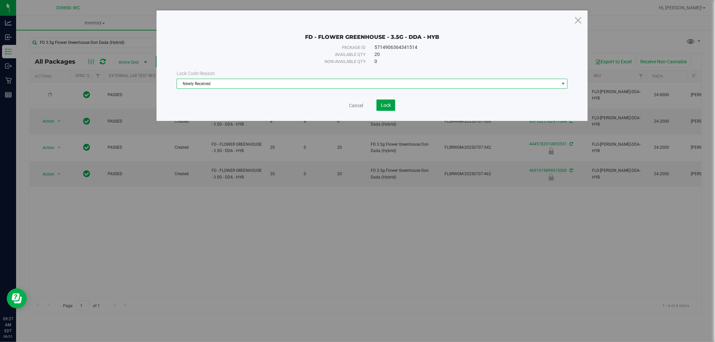
click at [393, 107] on button "Lock" at bounding box center [385, 105] width 19 height 11
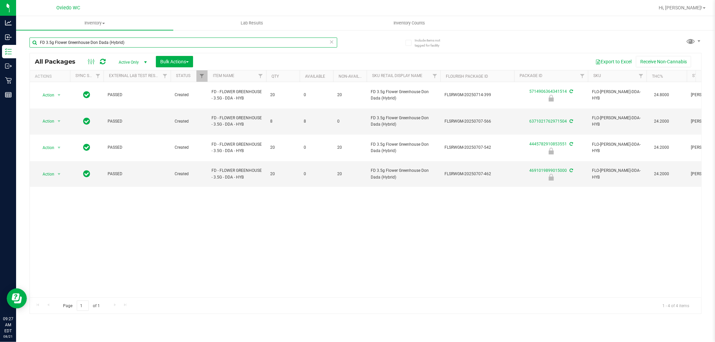
click at [147, 42] on input "FD 3.5g Flower Greenhouse Don Dada (Hybrid)" at bounding box center [183, 43] width 308 height 10
paste input "T 3.5g Cannabis Flower Deluxe Sugar Cane (Indica"
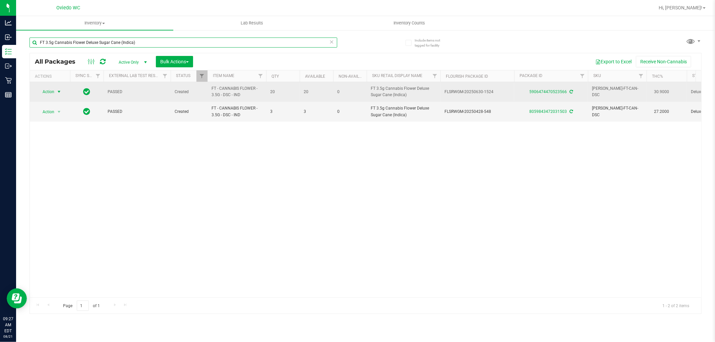
type input "FT 3.5g Cannabis Flower Deluxe Sugar Cane (Indica)"
click at [58, 92] on span "select" at bounding box center [58, 91] width 5 height 5
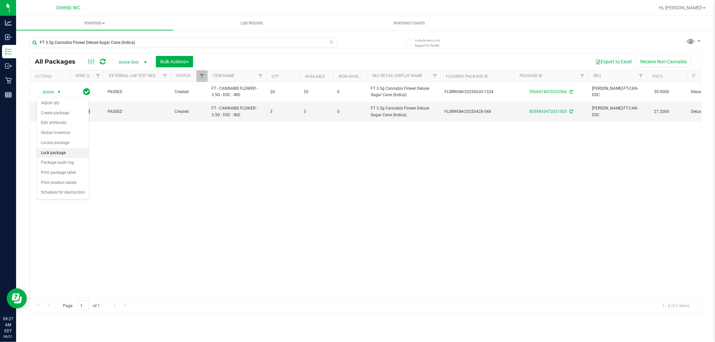
click at [64, 152] on li "Lock package" at bounding box center [63, 153] width 52 height 10
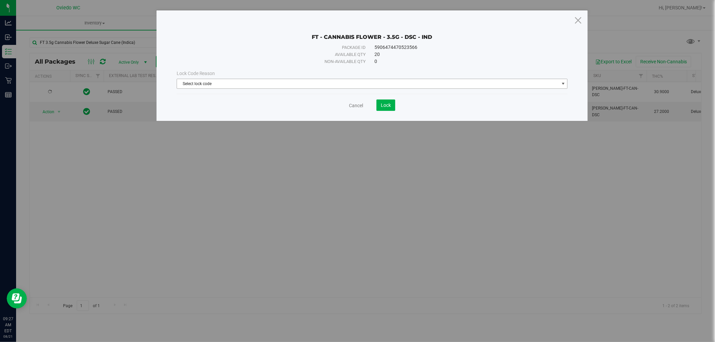
click at [212, 82] on span "Select lock code" at bounding box center [368, 83] width 382 height 9
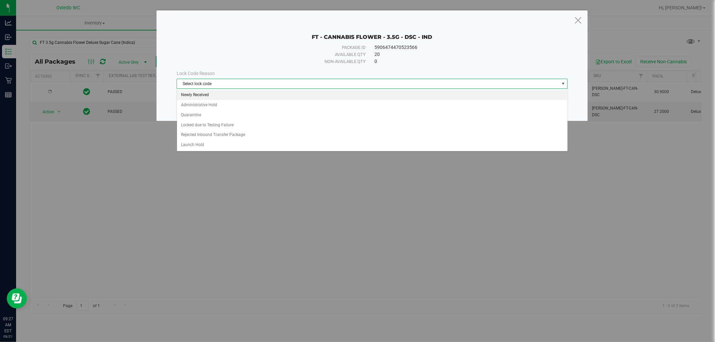
click at [199, 94] on li "Newly Received" at bounding box center [372, 95] width 390 height 10
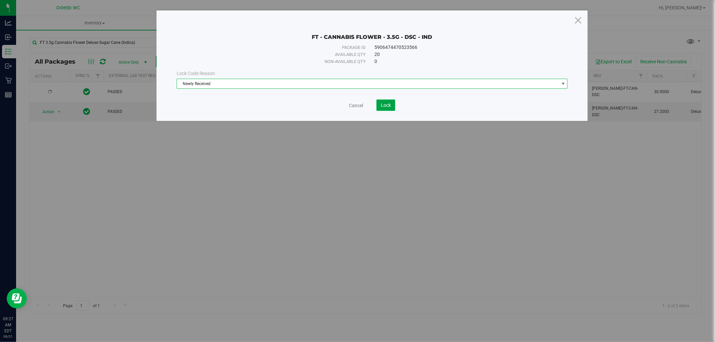
click at [390, 105] on span "Lock" at bounding box center [386, 105] width 10 height 5
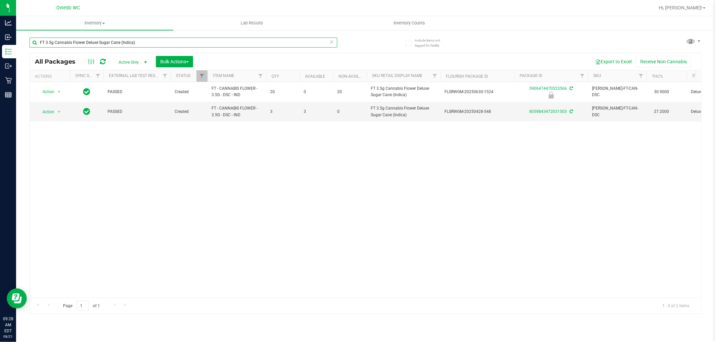
click at [128, 43] on input "FT 3.5g Cannabis Flower Deluxe Sugar Cane (Indica)" at bounding box center [183, 43] width 308 height 10
paste input "1g Vape Cart CDT Distillate Bosscotti"
type input "FT 1g Vape Cart CDT Distillate Bosscotti (Indica)"
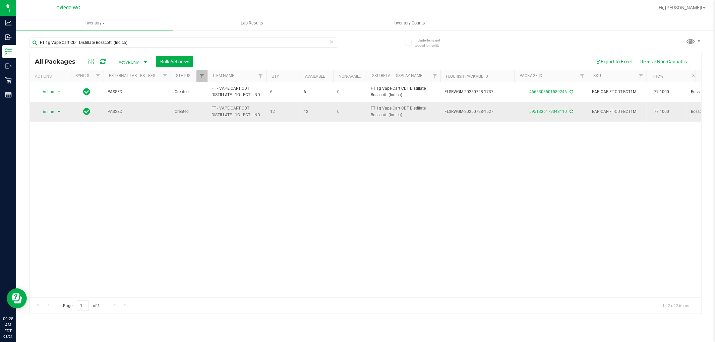
click at [55, 111] on span "select" at bounding box center [59, 111] width 8 height 9
click at [72, 176] on li "Lock package" at bounding box center [63, 173] width 52 height 10
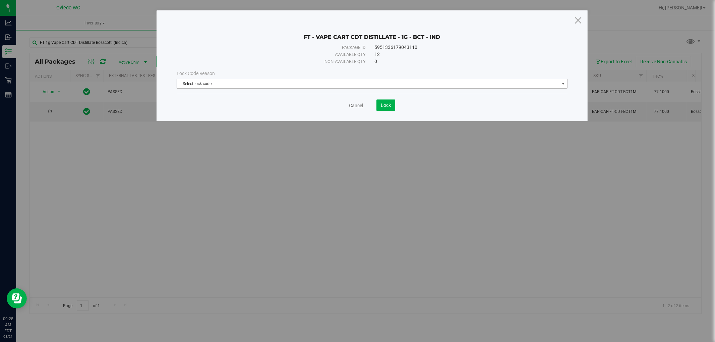
click at [232, 79] on span "Select lock code" at bounding box center [368, 83] width 382 height 9
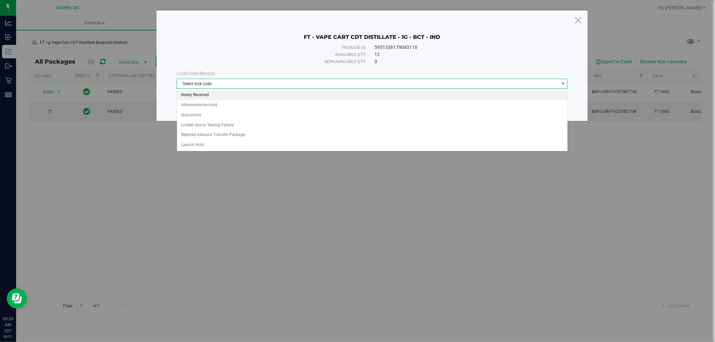
click at [194, 94] on li "Newly Received" at bounding box center [372, 95] width 390 height 10
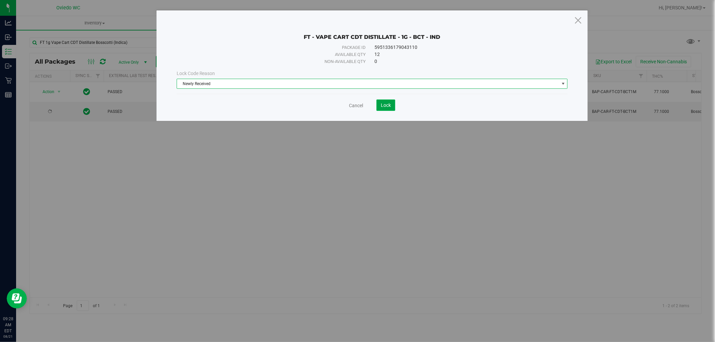
click at [381, 107] on span "Lock" at bounding box center [386, 105] width 10 height 5
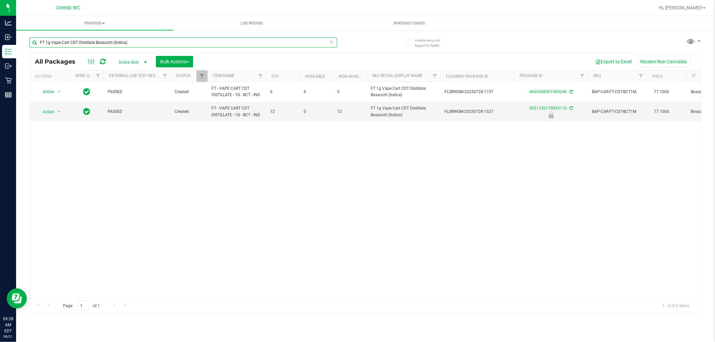
click at [121, 45] on input "FT 1g Vape Cart CDT Distillate Bosscotti (Indica)" at bounding box center [183, 43] width 308 height 10
paste input "Sugar Rush (Hybrid-Sativ"
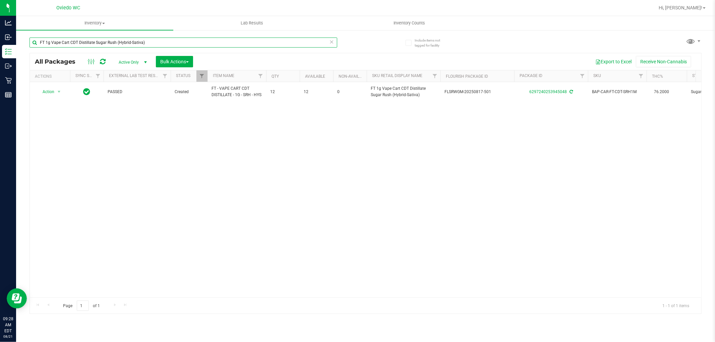
click at [131, 39] on input "FT 1g Vape Cart CDT Distillate Sugar Rush (Hybrid-Sativa)" at bounding box center [183, 43] width 308 height 10
paste input "HT 100mg Dark Chocolate Bar (THC"
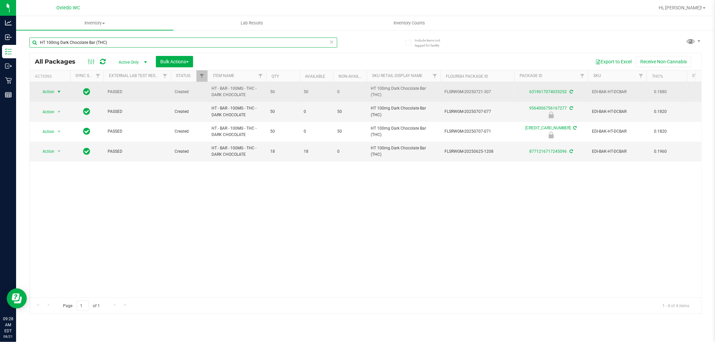
type input "HT 100mg Dark Chocolate Bar (THC)"
click at [47, 94] on span "Action" at bounding box center [46, 91] width 18 height 9
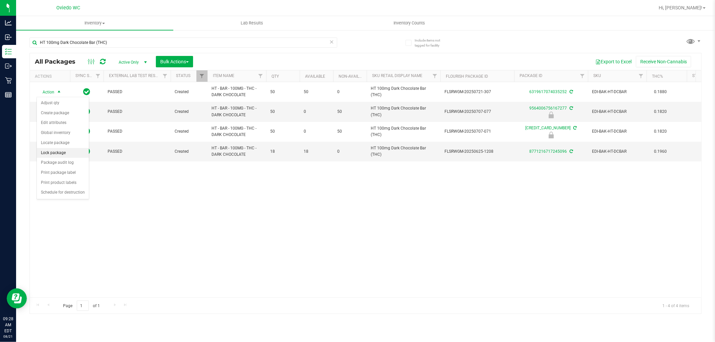
click at [65, 153] on li "Lock package" at bounding box center [63, 153] width 52 height 10
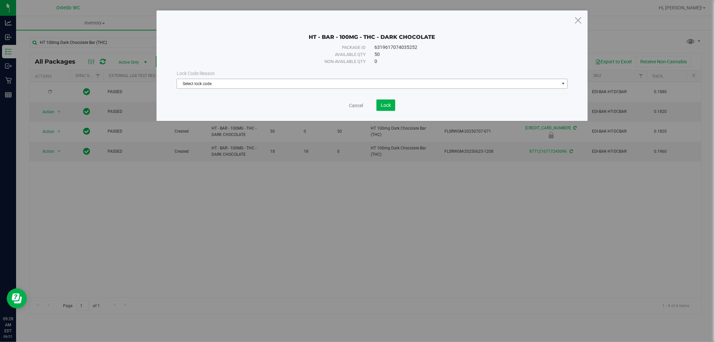
click at [254, 84] on span "Select lock code" at bounding box center [368, 83] width 382 height 9
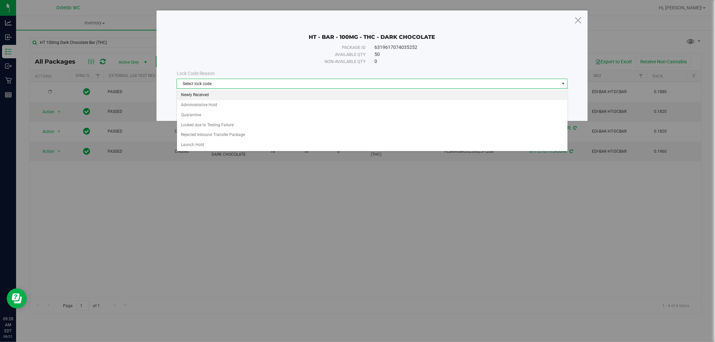
click at [198, 97] on li "Newly Received" at bounding box center [372, 95] width 390 height 10
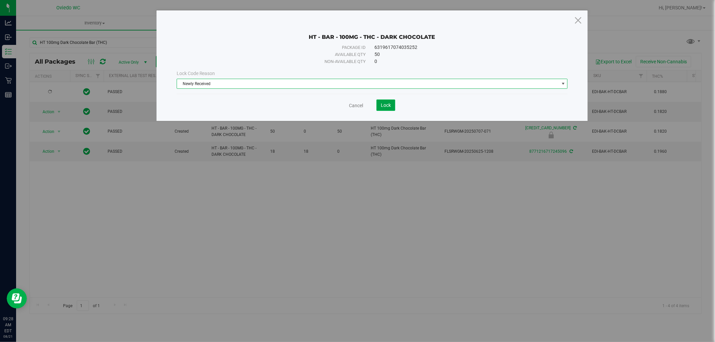
click at [387, 106] on span "Lock" at bounding box center [386, 105] width 10 height 5
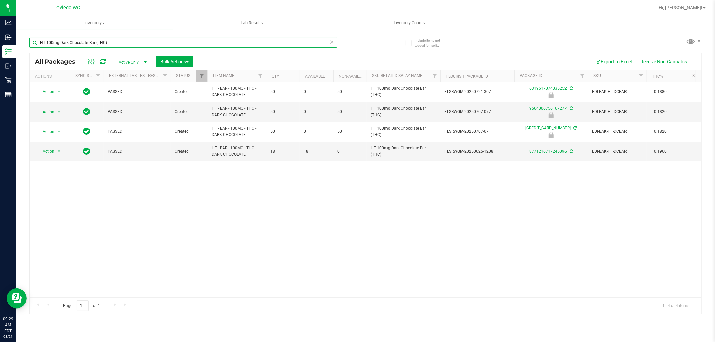
click at [146, 42] on input "HT 100mg Dark Chocolate Bar (THC)" at bounding box center [183, 43] width 308 height 10
paste input "FT 0.5g Pre-Roll White Hot Guava 14 x Black Velvet (Hybrid) 5ct"
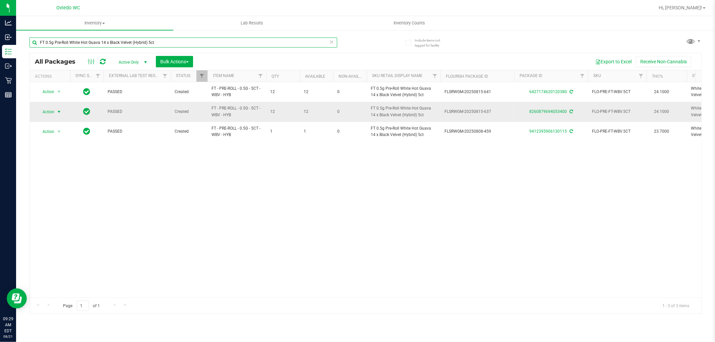
type input "FT 0.5g Pre-Roll White Hot Guava 14 x Black Velvet (Hybrid) 5ct"
click at [46, 109] on span "Action" at bounding box center [46, 111] width 18 height 9
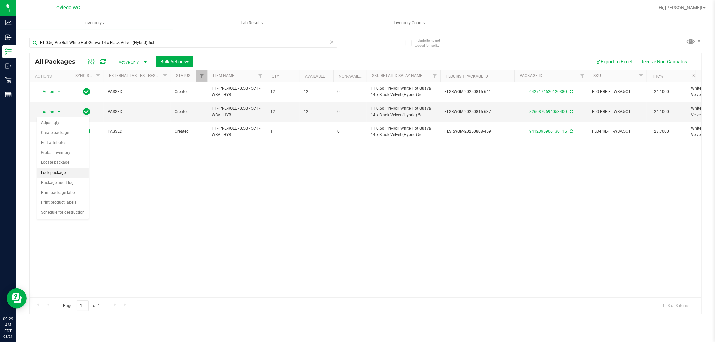
click at [59, 171] on li "Lock package" at bounding box center [63, 173] width 52 height 10
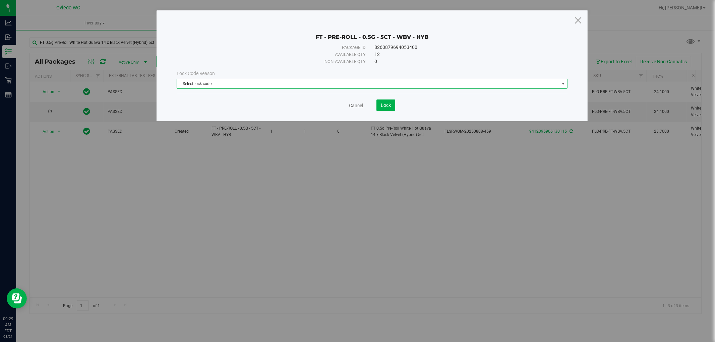
click at [200, 82] on span "Select lock code" at bounding box center [368, 83] width 382 height 9
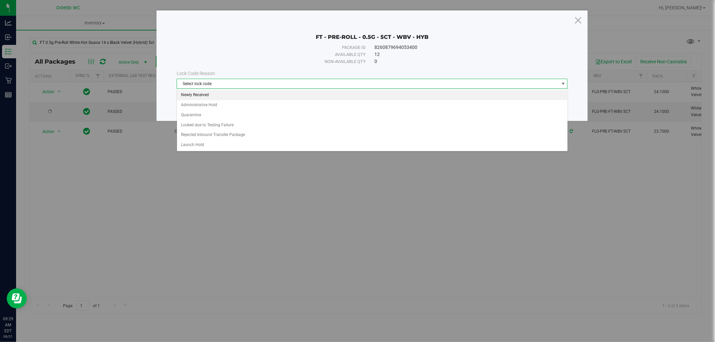
click at [203, 95] on li "Newly Received" at bounding box center [372, 95] width 390 height 10
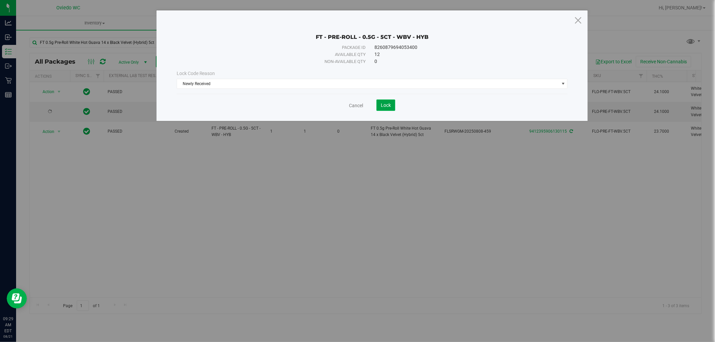
click at [382, 107] on span "Lock" at bounding box center [386, 105] width 10 height 5
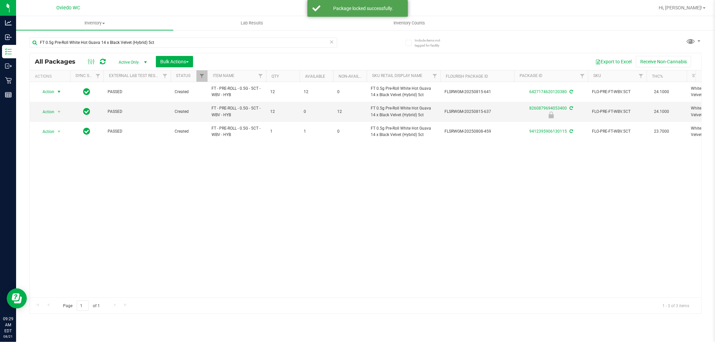
click at [53, 91] on span "Action" at bounding box center [46, 91] width 18 height 9
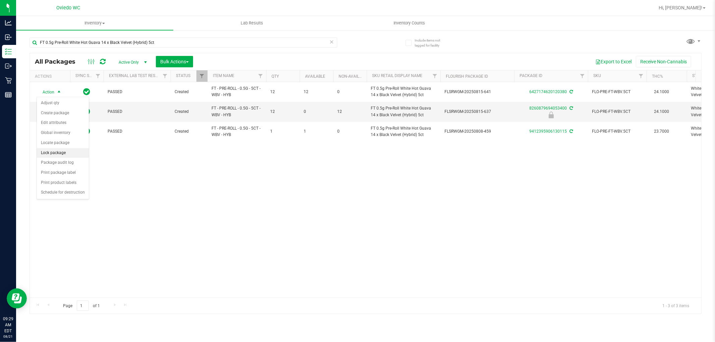
click at [55, 152] on li "Lock package" at bounding box center [63, 153] width 52 height 10
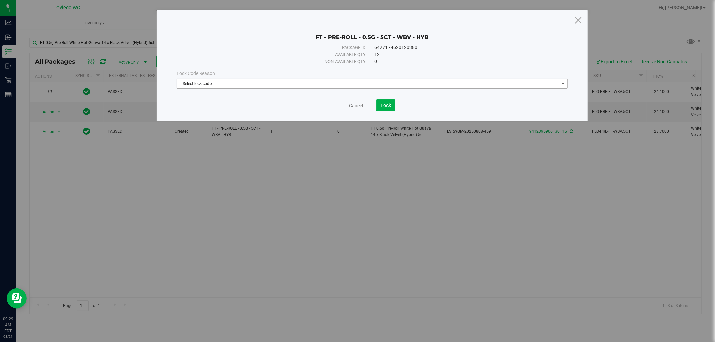
click at [260, 84] on span "Select lock code" at bounding box center [368, 83] width 382 height 9
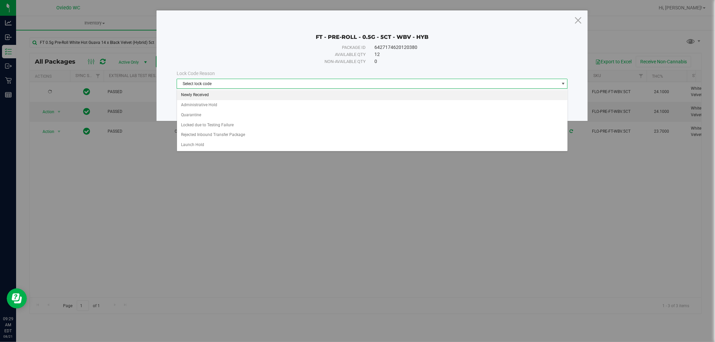
click at [187, 94] on li "Newly Received" at bounding box center [372, 95] width 390 height 10
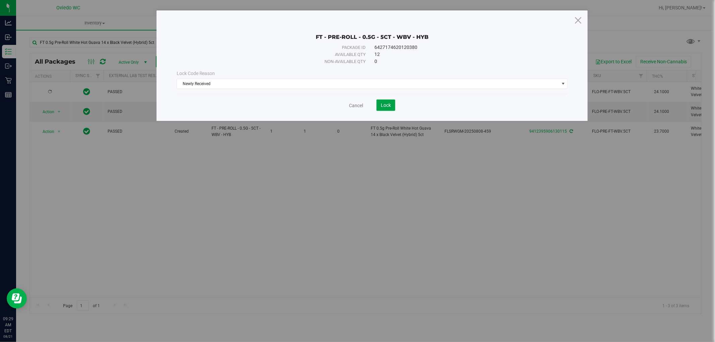
click at [385, 105] on span "Lock" at bounding box center [386, 105] width 10 height 5
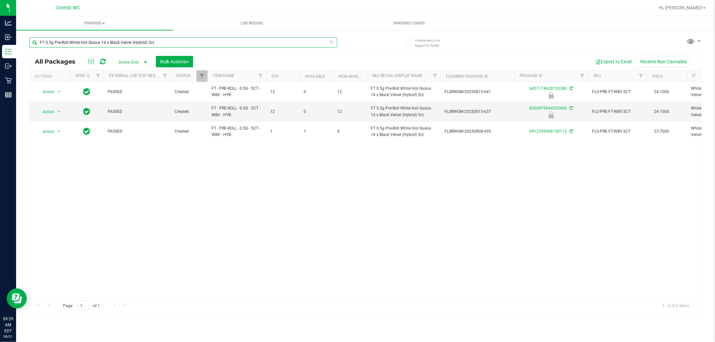
click at [144, 41] on input "FT 0.5g Pre-Roll White Hot Guava 14 x Black Velvet (Hybrid) 5ct" at bounding box center [183, 43] width 308 height 10
paste input "Vape Cart Distillate Tropical Cookies (Sativa)"
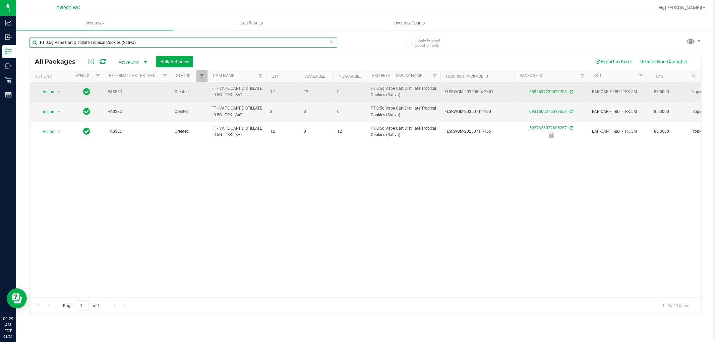
type input "FT 0.5g Vape Cart Distillate Tropical Cookies (Sativa)"
click at [50, 89] on span "Action" at bounding box center [46, 91] width 18 height 9
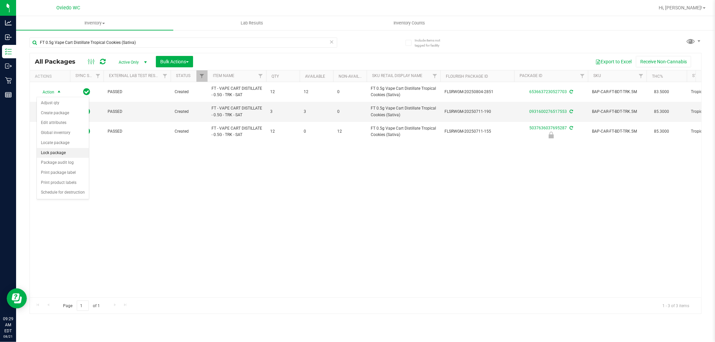
click at [65, 152] on li "Lock package" at bounding box center [63, 153] width 52 height 10
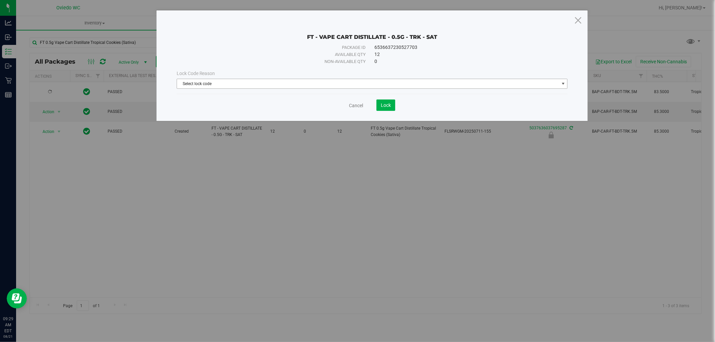
click at [201, 86] on span "Select lock code" at bounding box center [368, 83] width 382 height 9
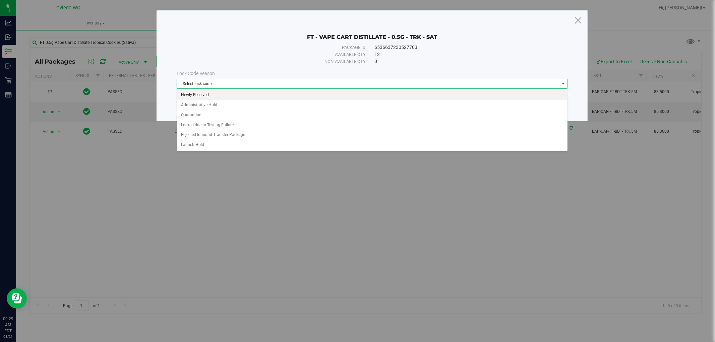
click at [198, 91] on li "Newly Received" at bounding box center [372, 95] width 390 height 10
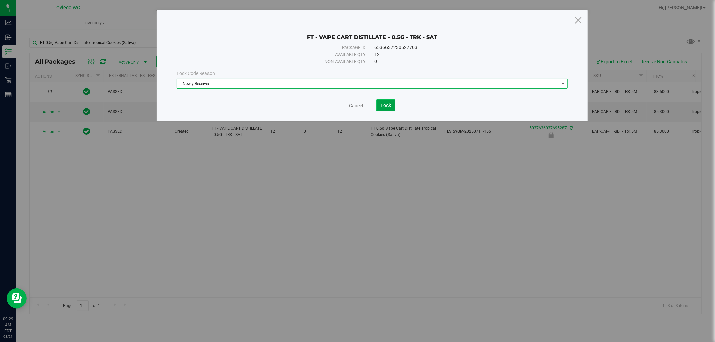
click at [387, 103] on span "Lock" at bounding box center [386, 105] width 10 height 5
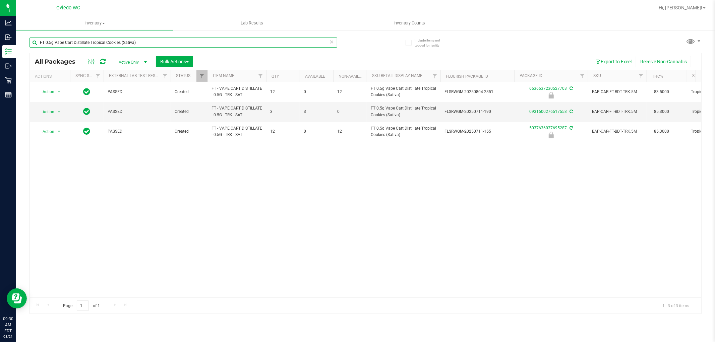
click at [119, 44] on input "FT 0.5g Vape Cart Distillate Tropical Cookies (Sativa)" at bounding box center [183, 43] width 308 height 10
paste input "SW 1g FSO Syringe Indica Blend"
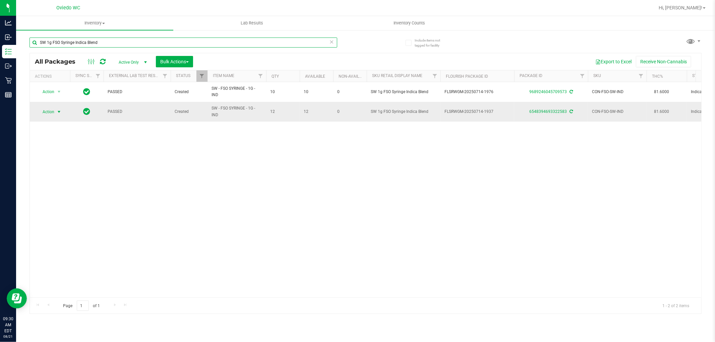
type input "SW 1g FSO Syringe Indica Blend"
click at [50, 110] on span "Action" at bounding box center [46, 111] width 18 height 9
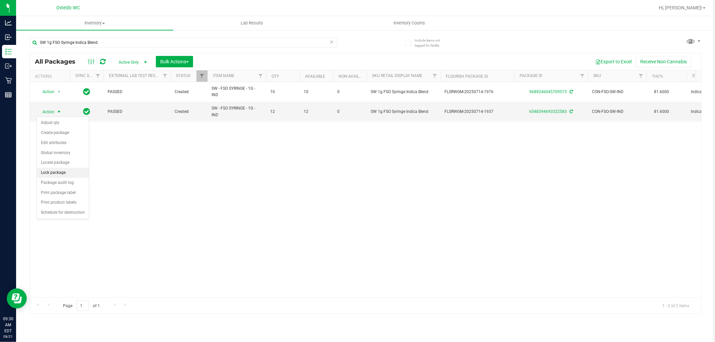
click at [69, 172] on li "Lock package" at bounding box center [63, 173] width 52 height 10
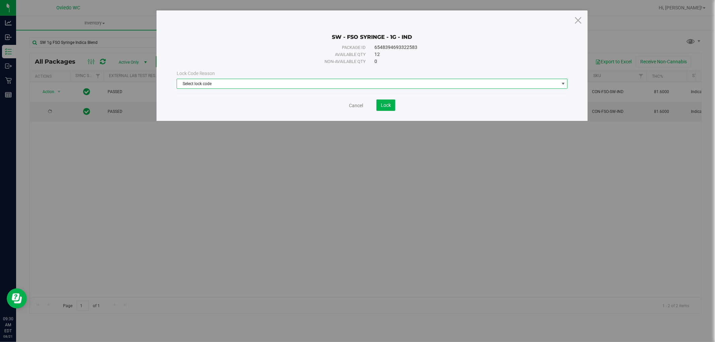
click at [228, 84] on span "Select lock code" at bounding box center [368, 83] width 382 height 9
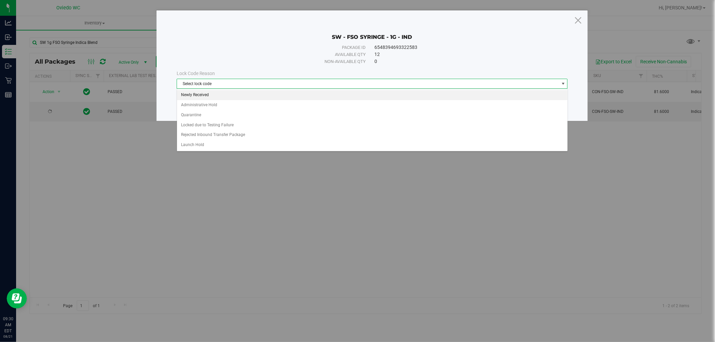
click at [198, 90] on li "Newly Received" at bounding box center [372, 95] width 390 height 10
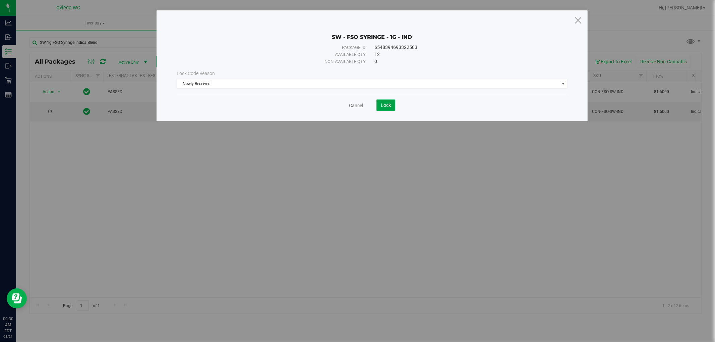
click at [380, 102] on button "Lock" at bounding box center [385, 105] width 19 height 11
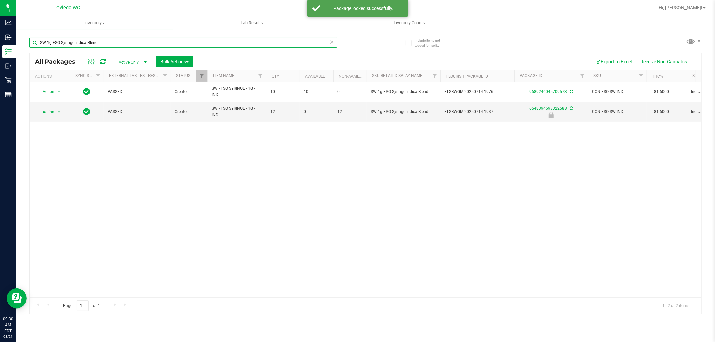
click at [119, 39] on input "SW 1g FSO Syringe Indica Blend" at bounding box center [183, 43] width 308 height 10
paste input "FT 3.5g Cannabis Flower Mauve Mochi (Hybrid)"
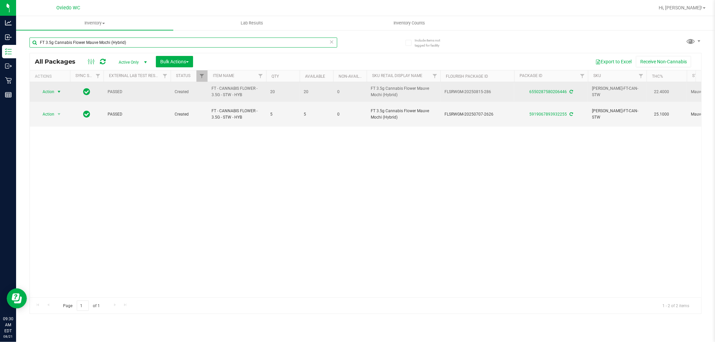
type input "FT 3.5g Cannabis Flower Mauve Mochi (Hybrid)"
click at [49, 92] on span "Action" at bounding box center [46, 91] width 18 height 9
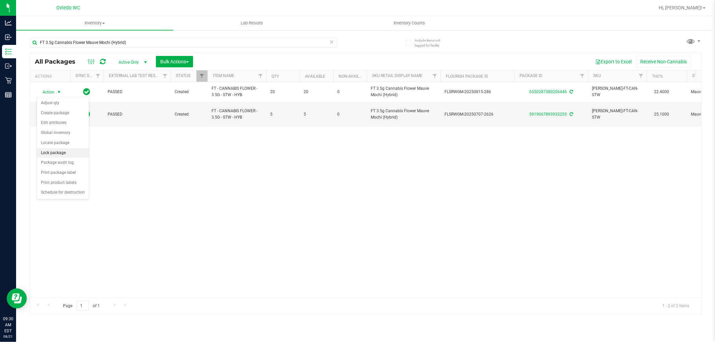
click at [67, 153] on li "Lock package" at bounding box center [63, 153] width 52 height 10
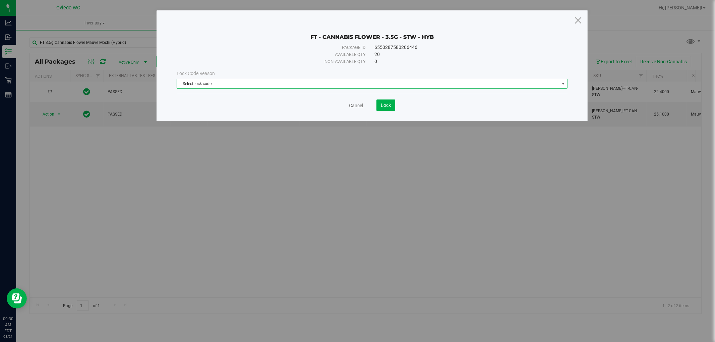
click at [205, 87] on span "Select lock code" at bounding box center [368, 83] width 382 height 9
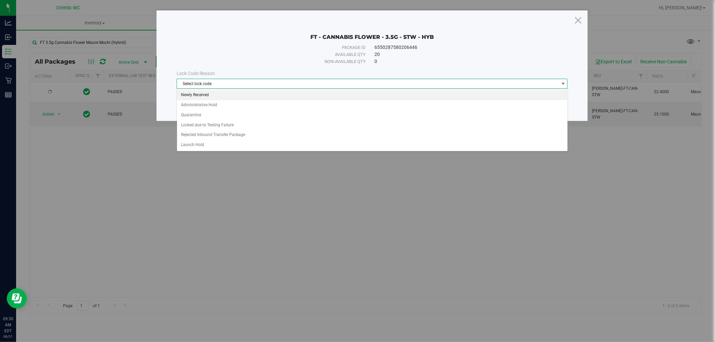
click at [188, 95] on li "Newly Received" at bounding box center [372, 95] width 390 height 10
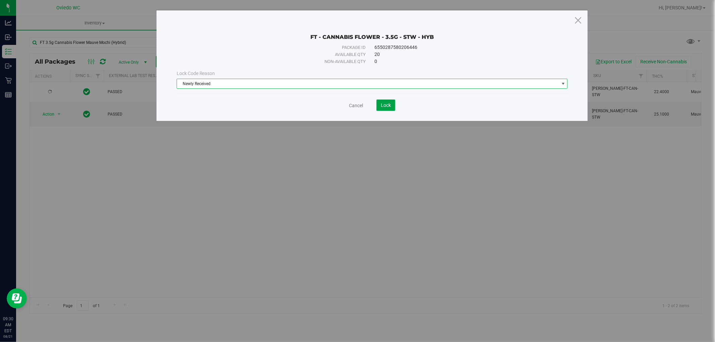
click at [389, 103] on span "Lock" at bounding box center [386, 105] width 10 height 5
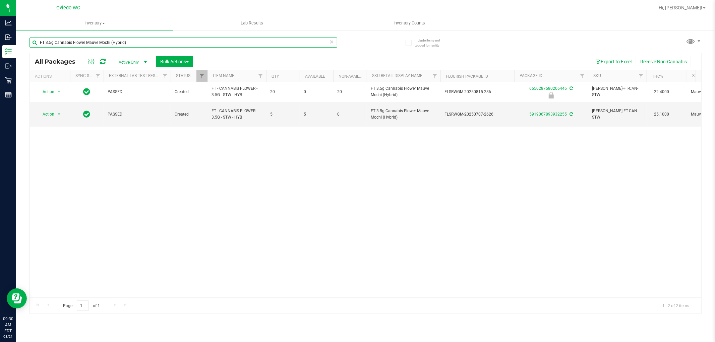
click at [134, 45] on input "FT 3.5g Cannabis Flower Mauve Mochi (Hybrid)" at bounding box center [183, 43] width 308 height 10
paste input "0.5g Pre-Roll Space Case (Hybrid) 5ct"
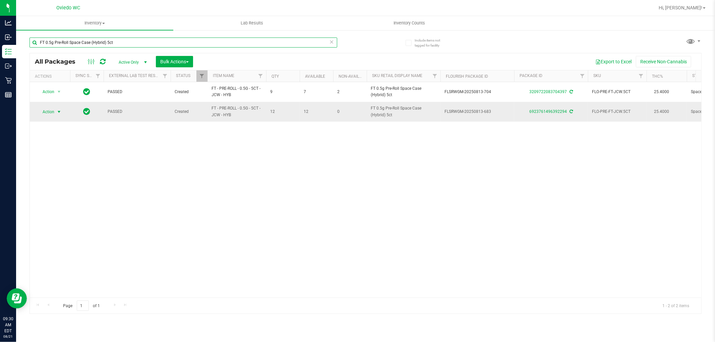
type input "FT 0.5g Pre-Roll Space Case (Hybrid) 5ct"
click at [51, 110] on span "Action" at bounding box center [46, 111] width 18 height 9
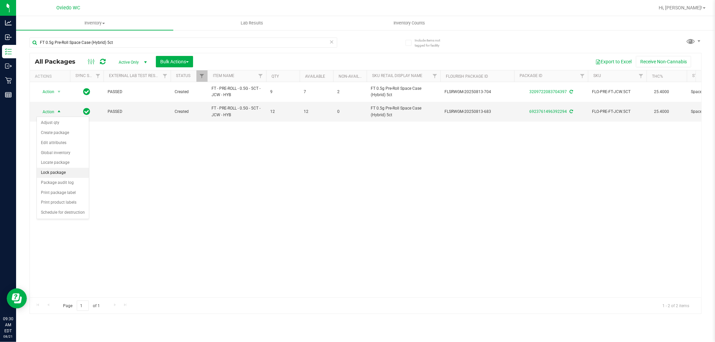
click at [58, 173] on li "Lock package" at bounding box center [63, 173] width 52 height 10
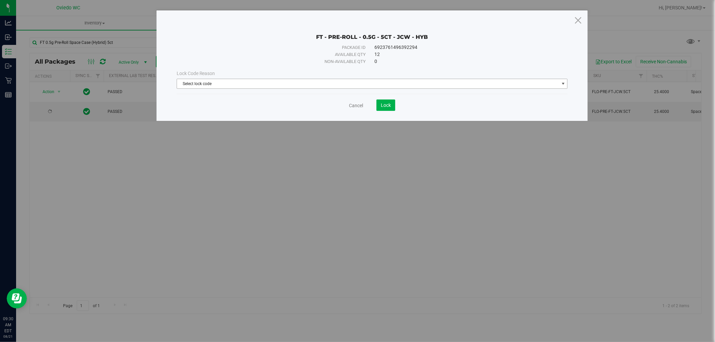
click at [215, 86] on span "Select lock code" at bounding box center [368, 83] width 382 height 9
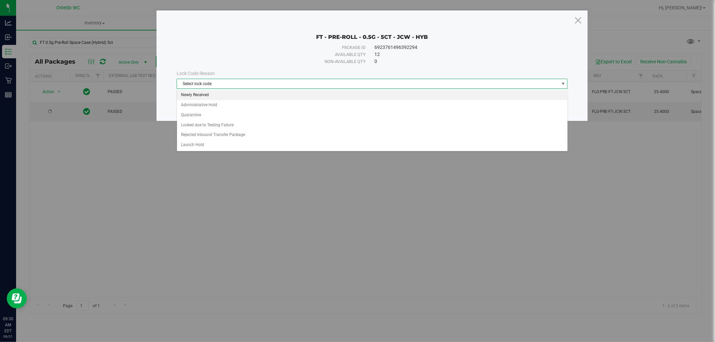
click at [202, 95] on li "Newly Received" at bounding box center [372, 95] width 390 height 10
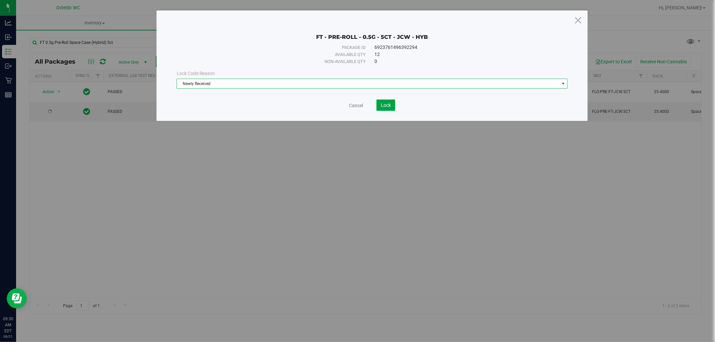
click at [389, 104] on span "Lock" at bounding box center [386, 105] width 10 height 5
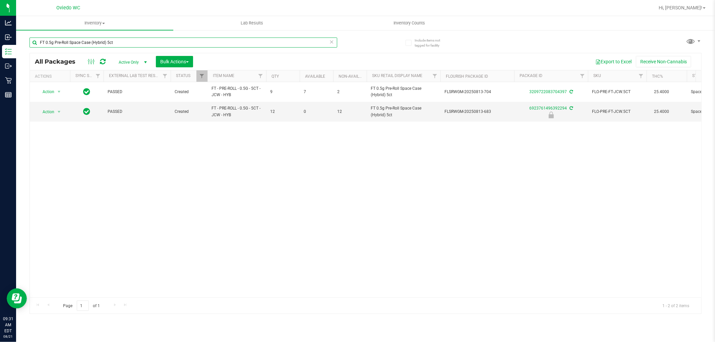
click at [120, 41] on input "FT 0.5g Pre-Roll Space Case (Hybrid) 5ct" at bounding box center [183, 43] width 308 height 10
paste input "Vape Cart Distillate Strawberry Cough (Hybrid-Sativa)"
type input "FT 0.5g Vape Cart Distillate Strawberry Cough (Hybrid-Sativa)"
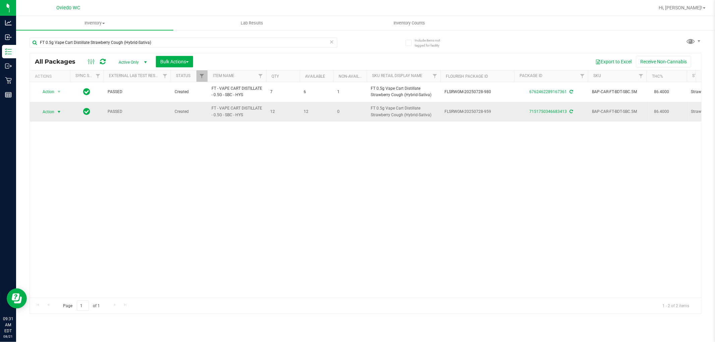
click at [50, 110] on span "Action" at bounding box center [46, 111] width 18 height 9
click at [59, 170] on li "Lock package" at bounding box center [63, 173] width 52 height 10
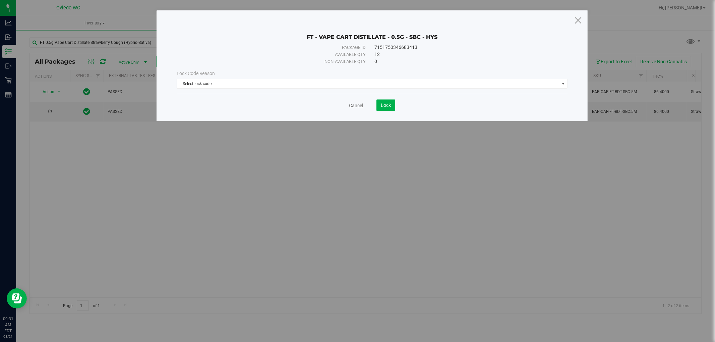
click at [239, 76] on div "Lock Code Reason" at bounding box center [372, 73] width 391 height 7
click at [225, 87] on span "Select lock code" at bounding box center [368, 83] width 382 height 9
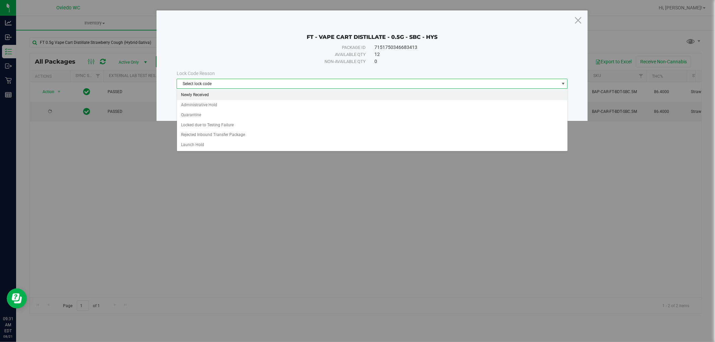
click at [200, 96] on li "Newly Received" at bounding box center [372, 95] width 390 height 10
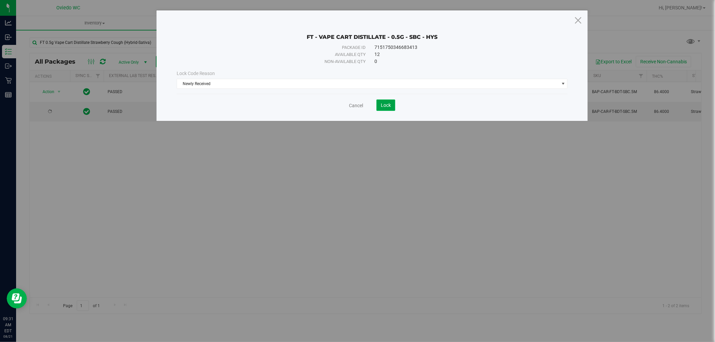
click at [387, 108] on button "Lock" at bounding box center [385, 105] width 19 height 11
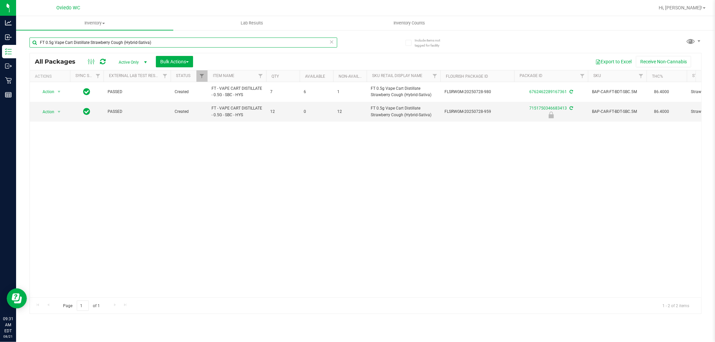
click at [113, 40] on input "FT 0.5g Vape Cart Distillate Strawberry Cough (Hybrid-Sativa)" at bounding box center [183, 43] width 308 height 10
paste input "1g Vape Cart Distillate Northern Lights (Indic"
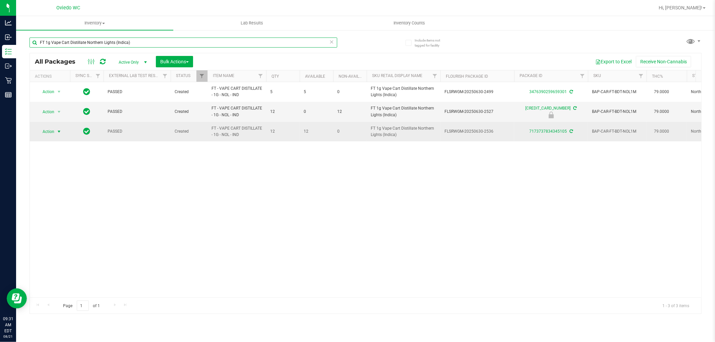
type input "FT 1g Vape Cart Distillate Northern Lights (Indica)"
click at [55, 131] on span "select" at bounding box center [59, 131] width 8 height 9
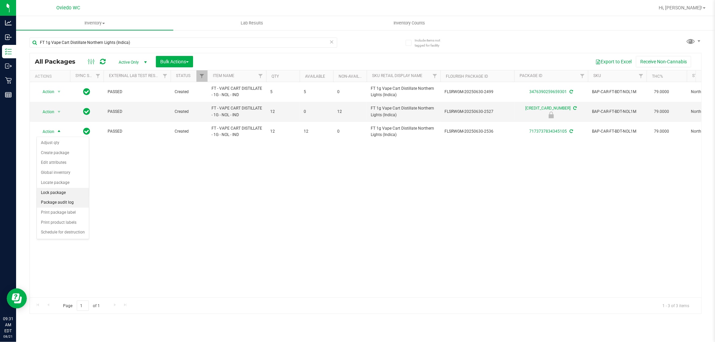
click at [63, 192] on li "Lock package" at bounding box center [63, 193] width 52 height 10
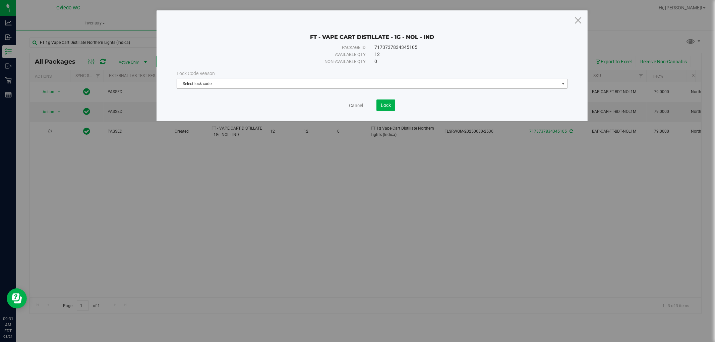
click at [248, 87] on span "Select lock code" at bounding box center [368, 83] width 382 height 9
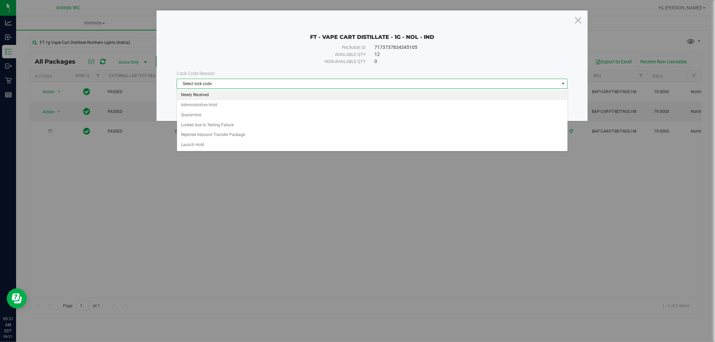
click at [209, 97] on li "Newly Received" at bounding box center [372, 95] width 390 height 10
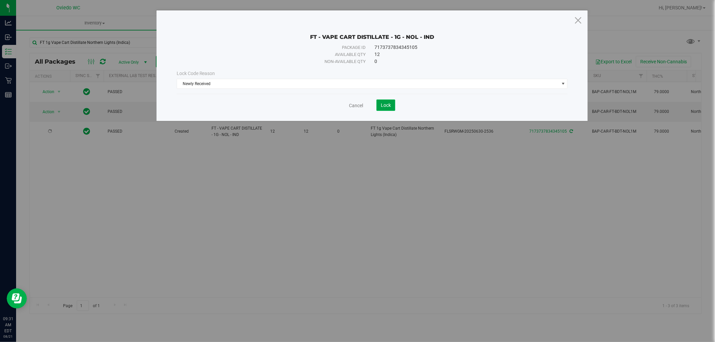
click at [387, 108] on span "Lock" at bounding box center [386, 105] width 10 height 5
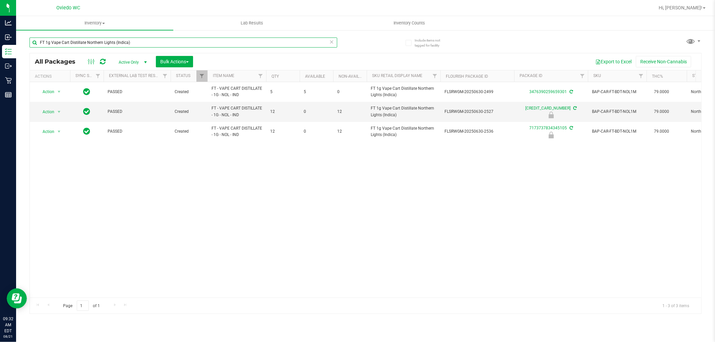
click at [108, 41] on input "FT 1g Vape Cart Distillate Northern Lights (Indica)" at bounding box center [183, 43] width 308 height 10
click at [109, 41] on input "FT 1g Vape Cart Distillate Northern Lights (Indica)" at bounding box center [183, 43] width 308 height 10
paste input "SW 1g FSO Syringe Hybrid Blend"
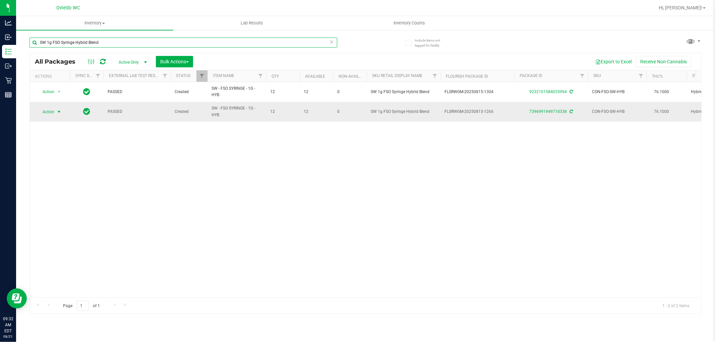
type input "SW 1g FSO Syringe Hybrid Blend"
click at [51, 109] on span "Action" at bounding box center [46, 111] width 18 height 9
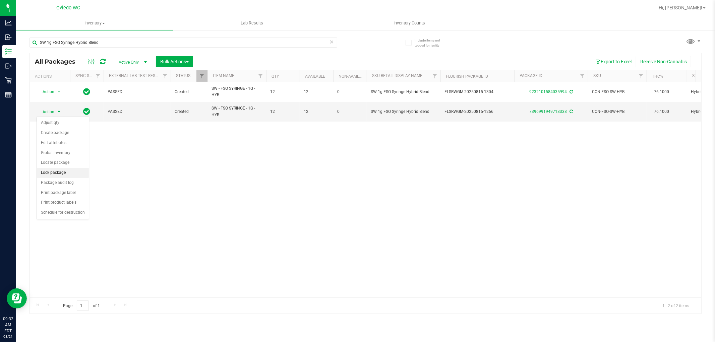
click at [50, 177] on li "Lock package" at bounding box center [63, 173] width 52 height 10
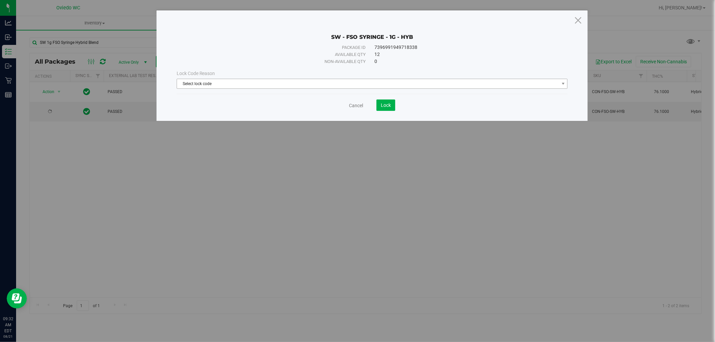
click at [239, 88] on span "Select lock code" at bounding box center [372, 84] width 391 height 10
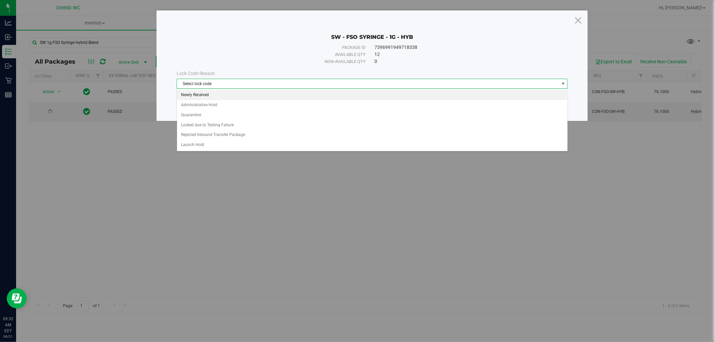
click at [206, 90] on li "Newly Received" at bounding box center [372, 95] width 390 height 10
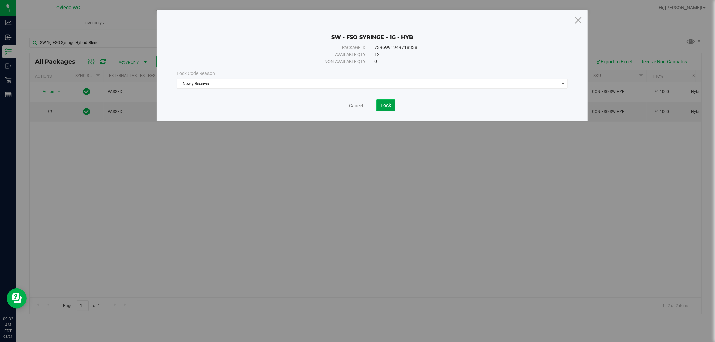
click at [389, 105] on span "Lock" at bounding box center [386, 105] width 10 height 5
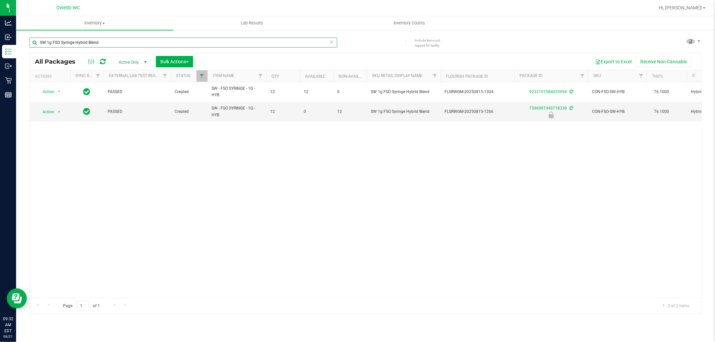
click at [136, 43] on input "SW 1g FSO Syringe Hybrid Blend" at bounding box center [183, 43] width 308 height 10
paste input "FT 3.5g Cannabis Flower Bosscotti (Indica)"
type input "FT 3.5g Cannabis Flower Bosscotti (Indica)"
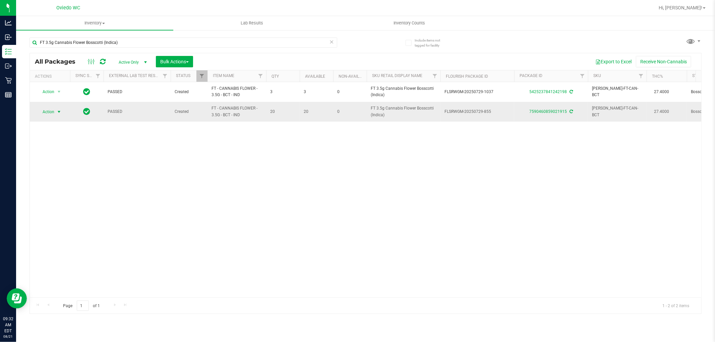
click at [57, 113] on span "select" at bounding box center [58, 111] width 5 height 5
click at [60, 171] on li "Lock package" at bounding box center [63, 173] width 52 height 10
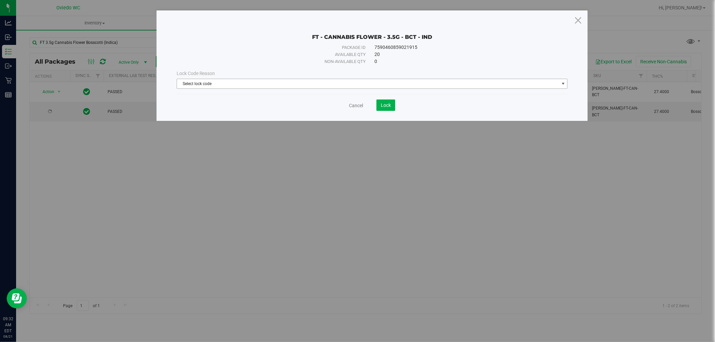
click at [240, 87] on span "Select lock code" at bounding box center [368, 83] width 382 height 9
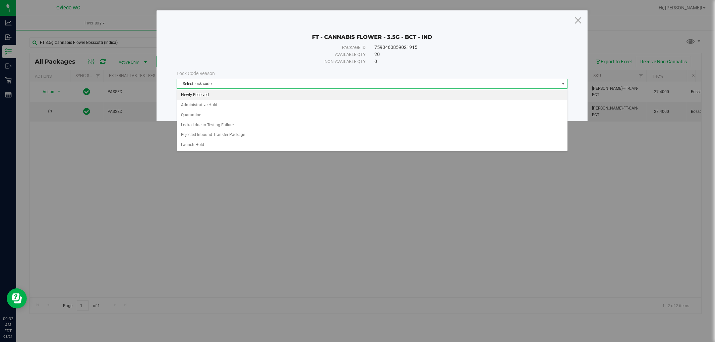
click at [205, 94] on li "Newly Received" at bounding box center [372, 95] width 390 height 10
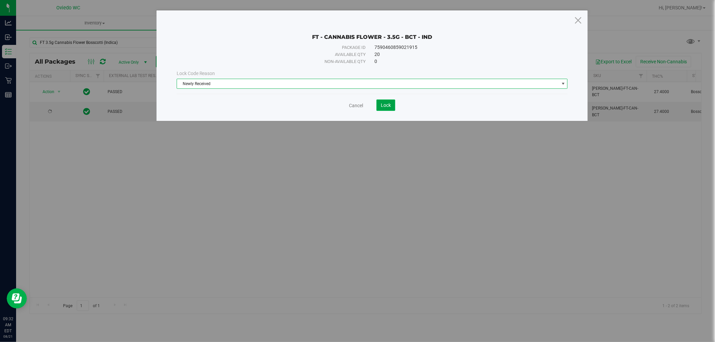
click at [379, 104] on button "Lock" at bounding box center [385, 105] width 19 height 11
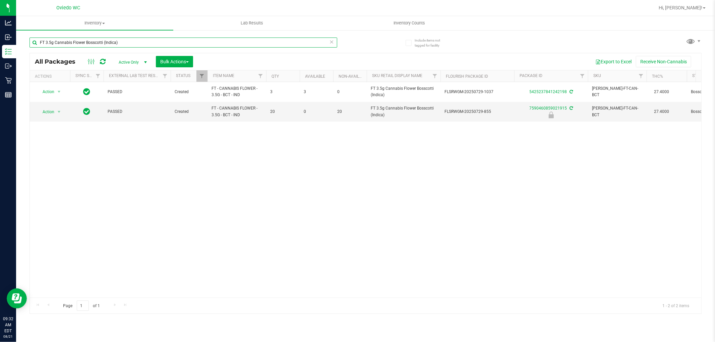
click at [143, 42] on input "FT 3.5g Cannabis Flower Bosscotti (Indica)" at bounding box center [183, 43] width 308 height 10
paste input "1g Vape Cart CDT Distillate [PERSON_NAME] (Hybrid"
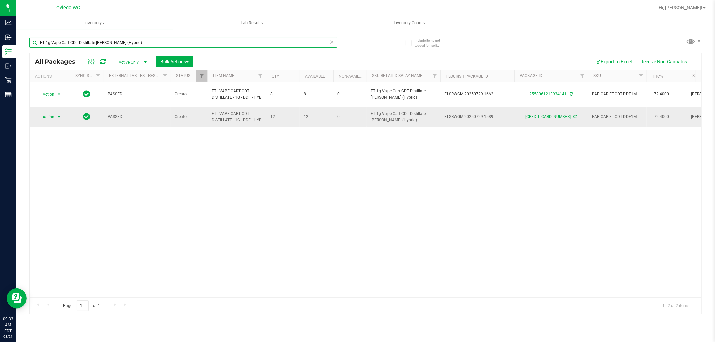
type input "FT 1g Vape Cart CDT Distillate [PERSON_NAME] (Hybrid)"
click at [54, 113] on span "Action" at bounding box center [46, 116] width 18 height 9
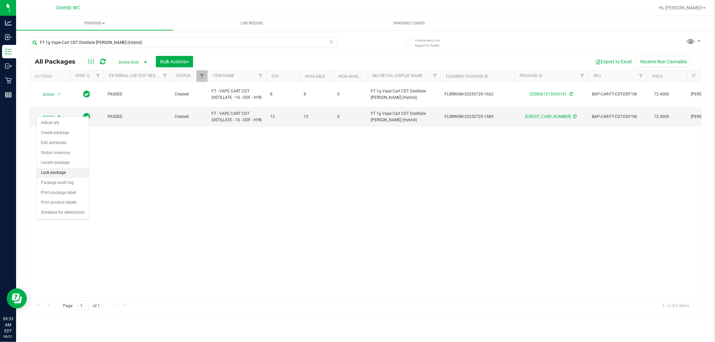
click at [50, 172] on li "Lock package" at bounding box center [63, 173] width 52 height 10
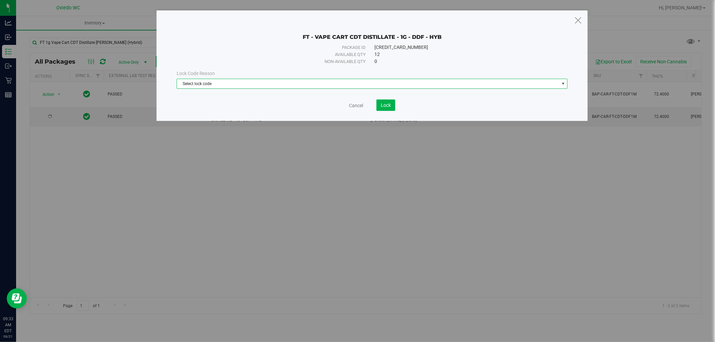
click at [222, 79] on span "Select lock code" at bounding box center [368, 83] width 382 height 9
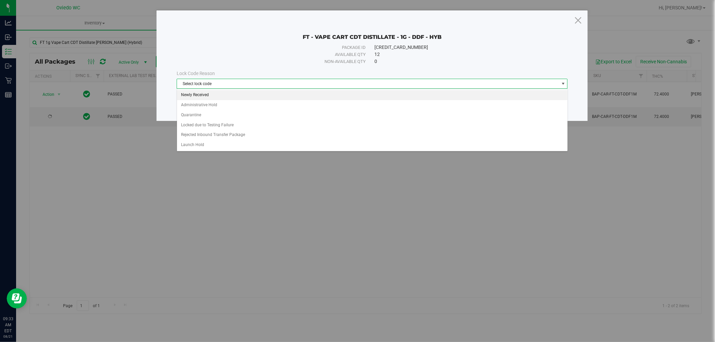
click at [201, 92] on li "Newly Received" at bounding box center [372, 95] width 390 height 10
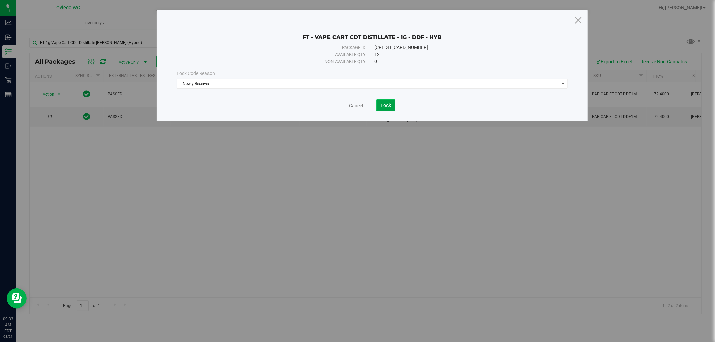
click at [388, 106] on span "Lock" at bounding box center [386, 105] width 10 height 5
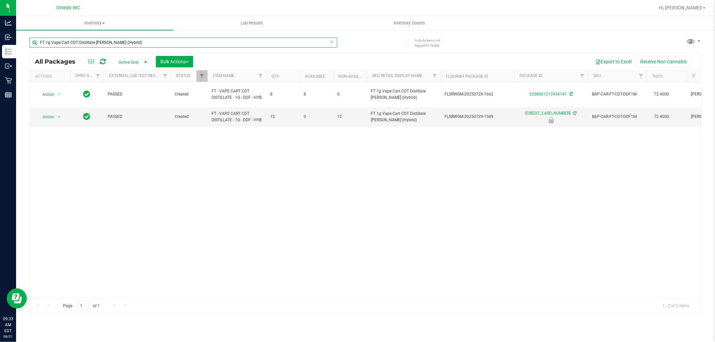
click at [131, 44] on input "FT 1g Vape Cart CDT Distillate [PERSON_NAME] (Hybrid)" at bounding box center [183, 43] width 308 height 10
paste input "3.5g Cannabis Flower [US_STATE][PERSON_NAME]"
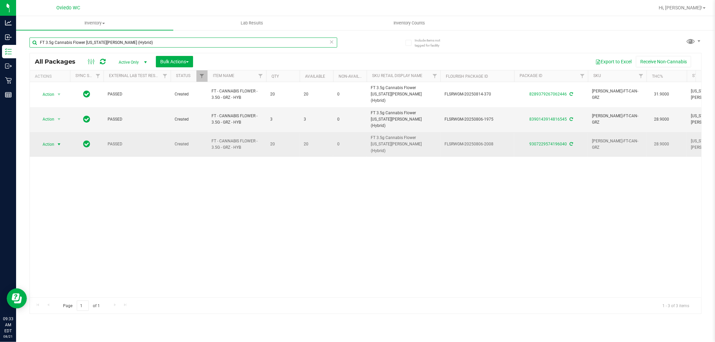
type input "FT 3.5g Cannabis Flower [US_STATE][PERSON_NAME] (Hybrid)"
click at [55, 140] on span "select" at bounding box center [59, 144] width 8 height 9
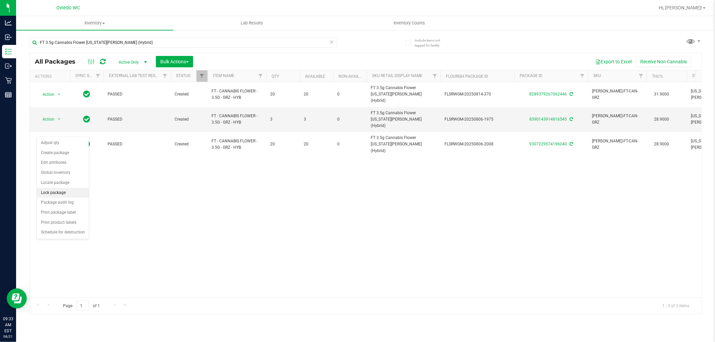
click at [62, 192] on li "Lock package" at bounding box center [63, 193] width 52 height 10
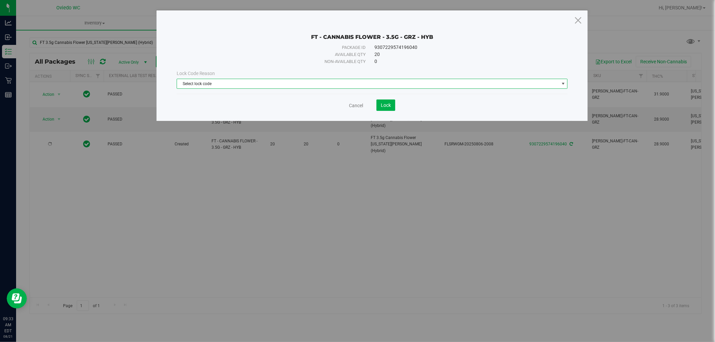
click at [203, 85] on span "Select lock code" at bounding box center [368, 83] width 382 height 9
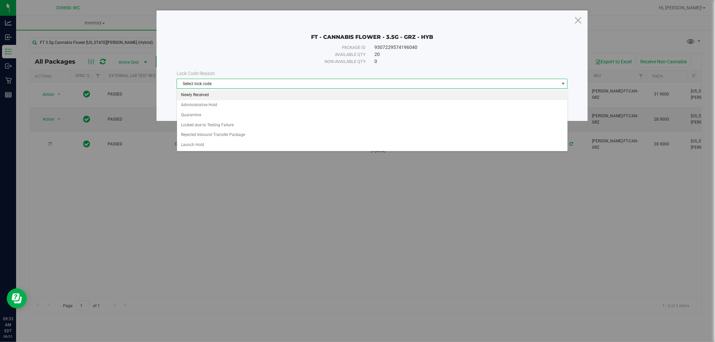
click at [203, 95] on li "Newly Received" at bounding box center [372, 95] width 390 height 10
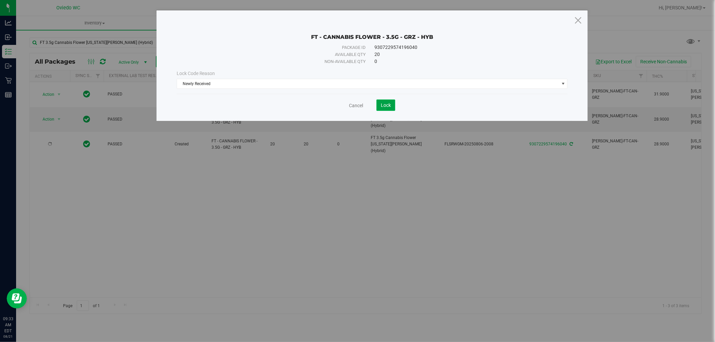
click at [387, 103] on span "Lock" at bounding box center [386, 105] width 10 height 5
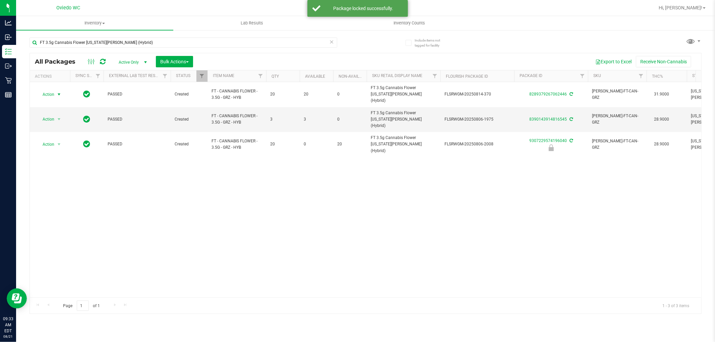
click at [49, 90] on span "Action" at bounding box center [46, 94] width 18 height 9
click at [60, 153] on li "Lock package" at bounding box center [63, 153] width 52 height 10
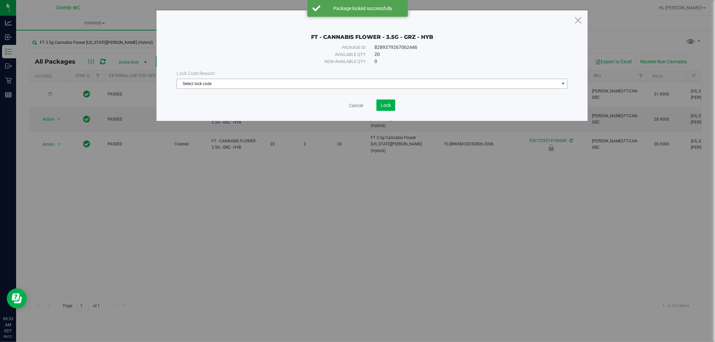
click at [217, 83] on span "Select lock code" at bounding box center [368, 83] width 382 height 9
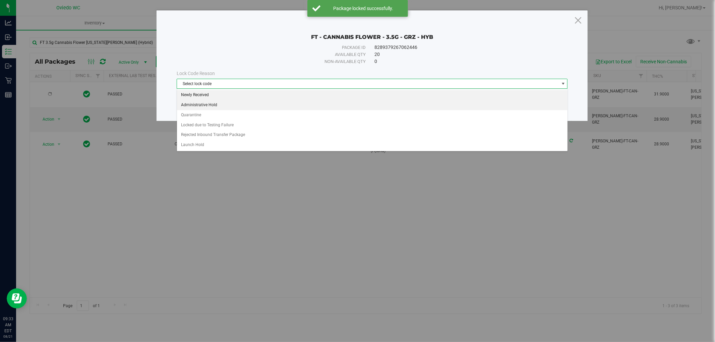
click at [200, 95] on li "Newly Received" at bounding box center [372, 95] width 390 height 10
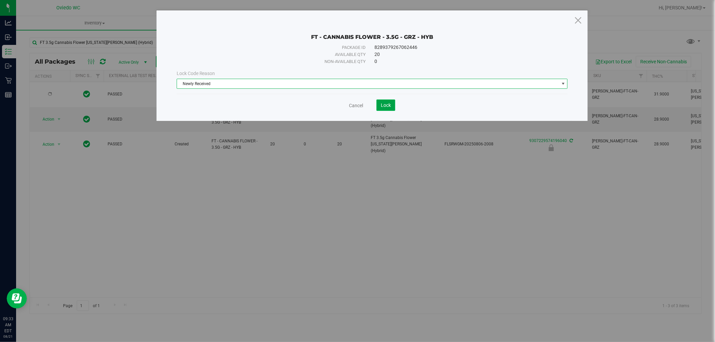
click at [386, 107] on span "Lock" at bounding box center [386, 105] width 10 height 5
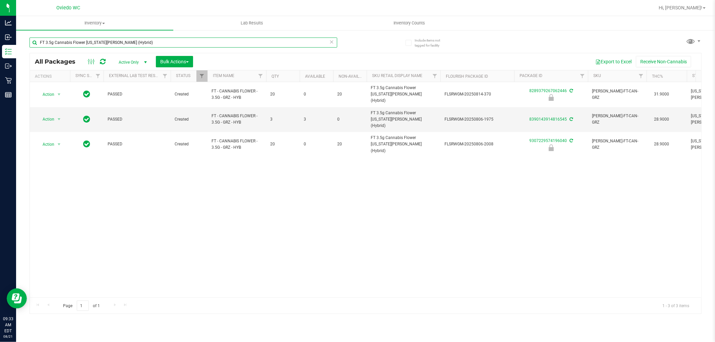
click at [151, 40] on input "FT 3.5g Cannabis Flower [US_STATE][PERSON_NAME] (Hybrid)" at bounding box center [183, 43] width 308 height 10
paste input "1g Kief Grape Essence"
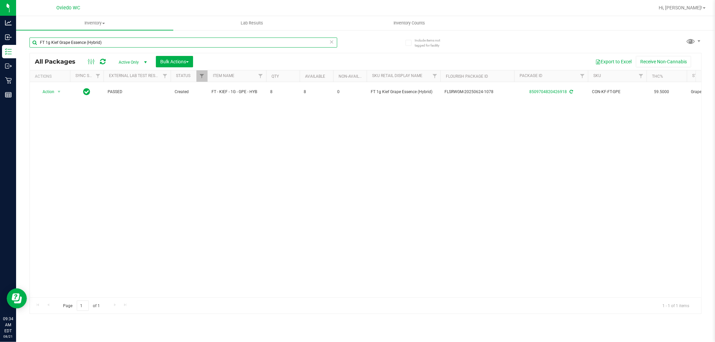
click at [119, 41] on input "FT 1g Kief Grape Essence (Hybrid)" at bounding box center [183, 43] width 308 height 10
paste input "HT 5mg Tangerine Chews (THC) 20ct"
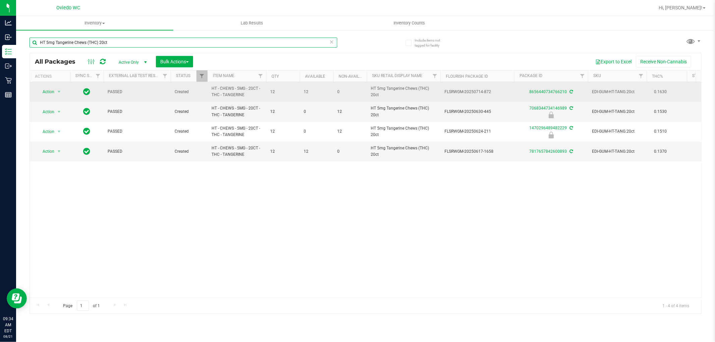
type input "HT 5mg Tangerine Chews (THC) 20ct"
click at [54, 91] on span "Action" at bounding box center [46, 91] width 18 height 9
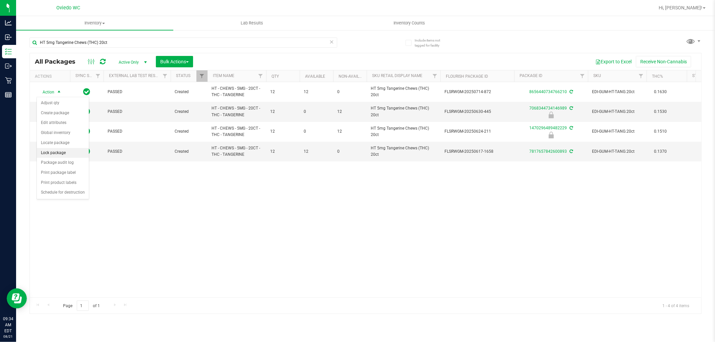
click at [52, 152] on li "Lock package" at bounding box center [63, 153] width 52 height 10
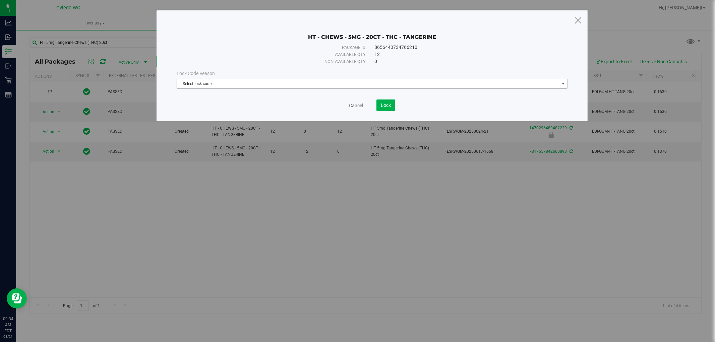
click at [248, 82] on span "Select lock code" at bounding box center [368, 83] width 382 height 9
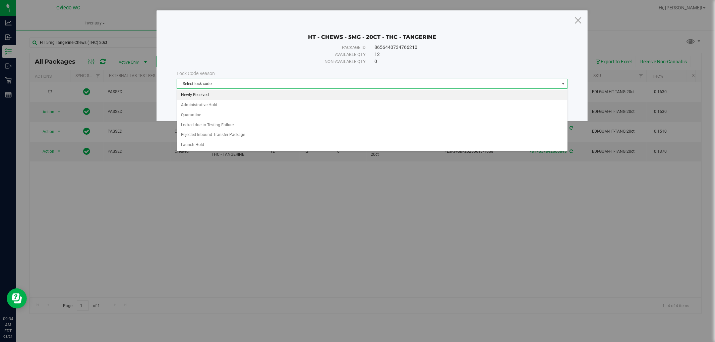
click at [212, 97] on li "Newly Received" at bounding box center [372, 95] width 390 height 10
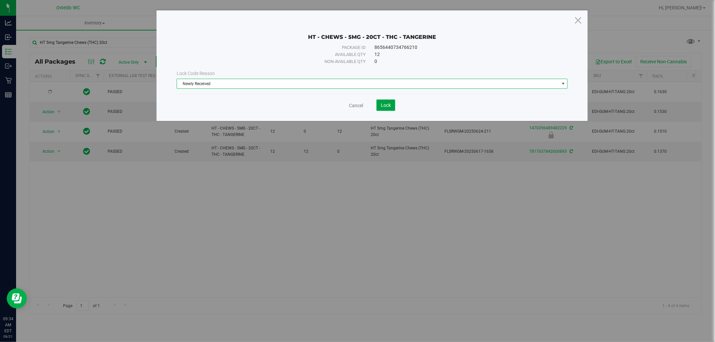
click at [385, 106] on span "Lock" at bounding box center [386, 105] width 10 height 5
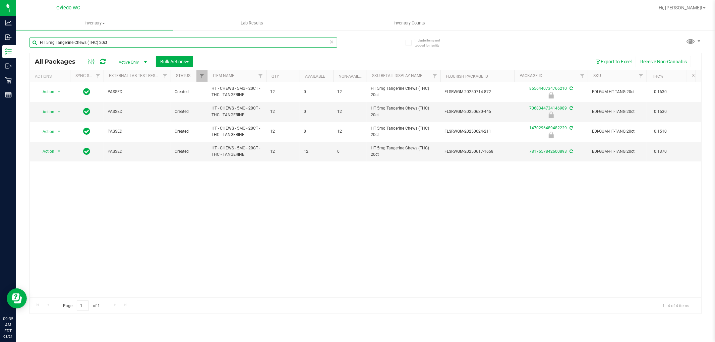
click at [128, 39] on input "HT 5mg Tangerine Chews (THC) 20ct" at bounding box center [183, 43] width 308 height 10
paste input "FD 3.5g Flower Greenhouse Hot Mess (Hybrid)"
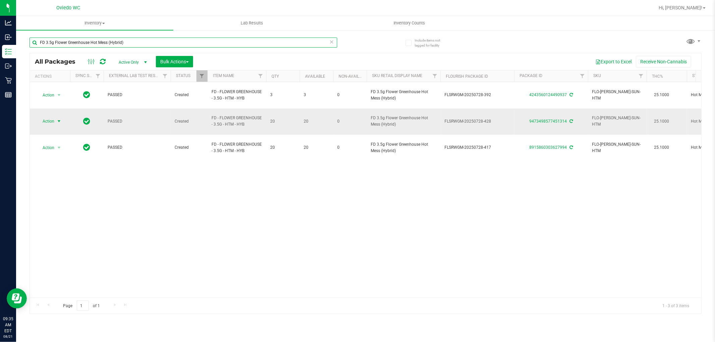
type input "FD 3.5g Flower Greenhouse Hot Mess (Hybrid)"
click at [54, 117] on span "Action" at bounding box center [46, 121] width 18 height 9
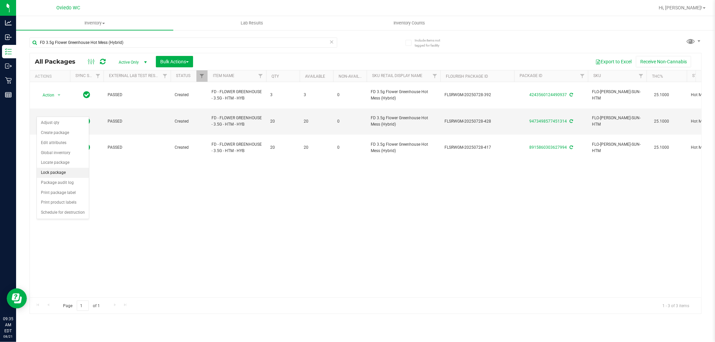
click at [56, 175] on li "Lock package" at bounding box center [63, 173] width 52 height 10
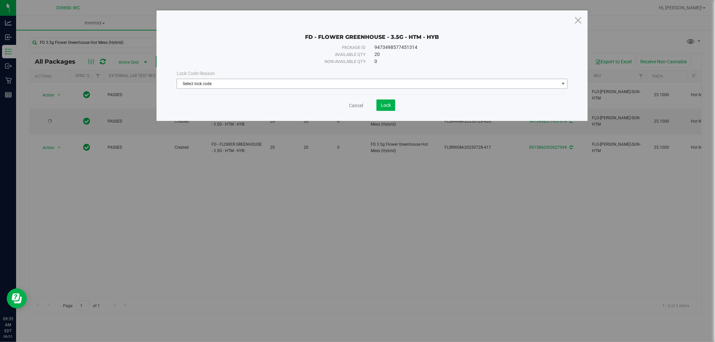
click at [221, 83] on span "Select lock code" at bounding box center [368, 83] width 382 height 9
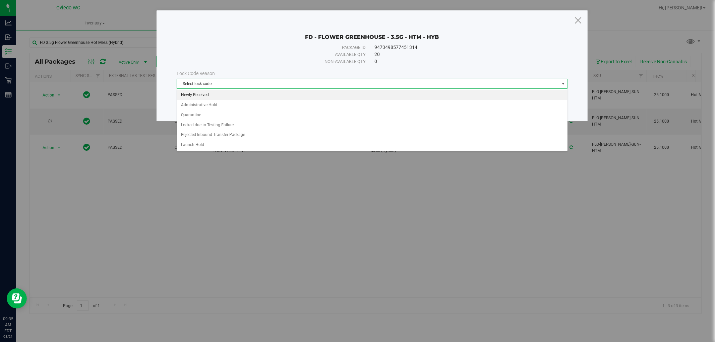
click at [209, 96] on li "Newly Received" at bounding box center [372, 95] width 390 height 10
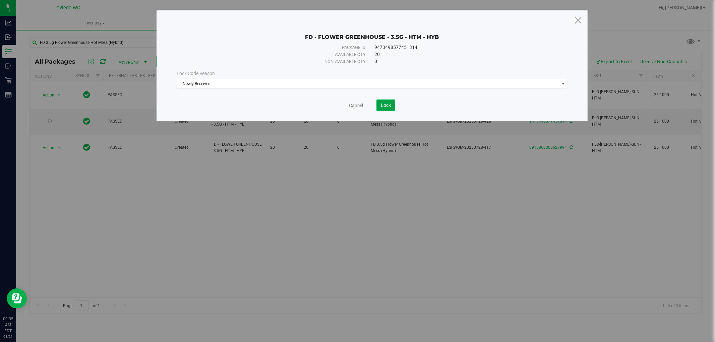
click at [382, 104] on span "Lock" at bounding box center [386, 105] width 10 height 5
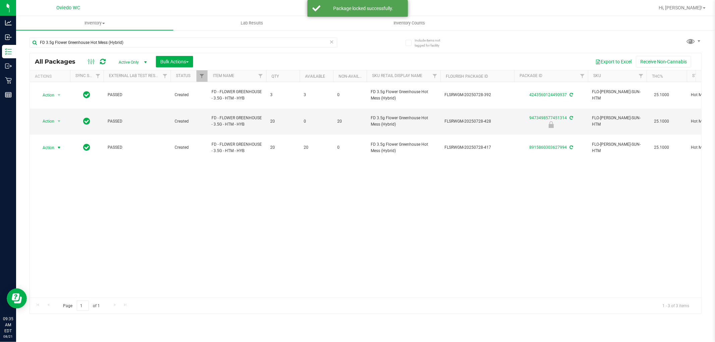
click at [51, 143] on span "Action" at bounding box center [46, 147] width 18 height 9
click at [58, 192] on li "Lock package" at bounding box center [63, 193] width 52 height 10
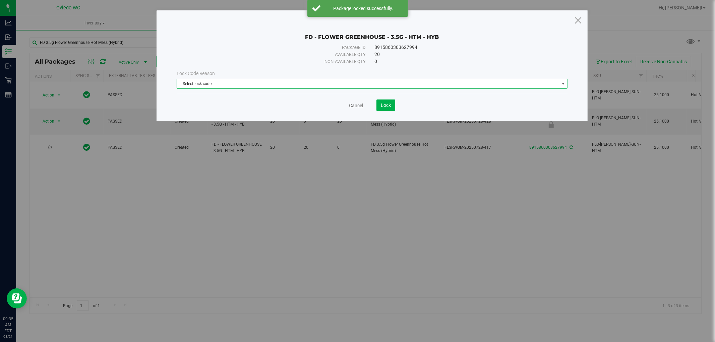
click at [191, 85] on span "Select lock code" at bounding box center [368, 83] width 382 height 9
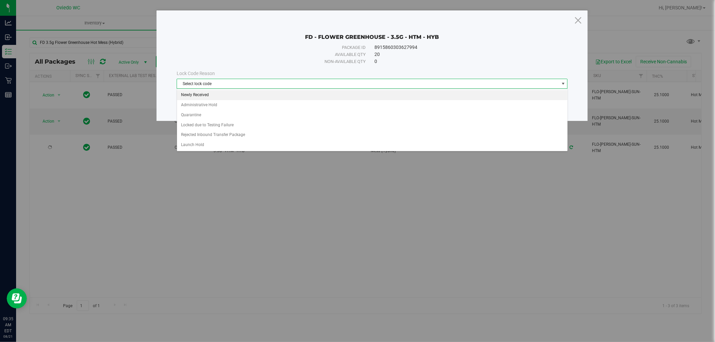
click at [190, 91] on li "Newly Received" at bounding box center [372, 95] width 390 height 10
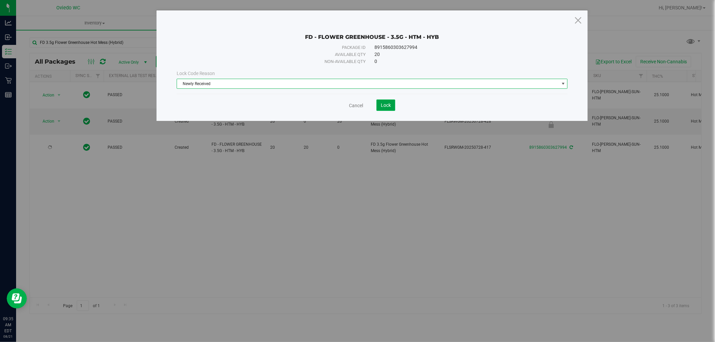
click at [386, 103] on span "Lock" at bounding box center [386, 105] width 10 height 5
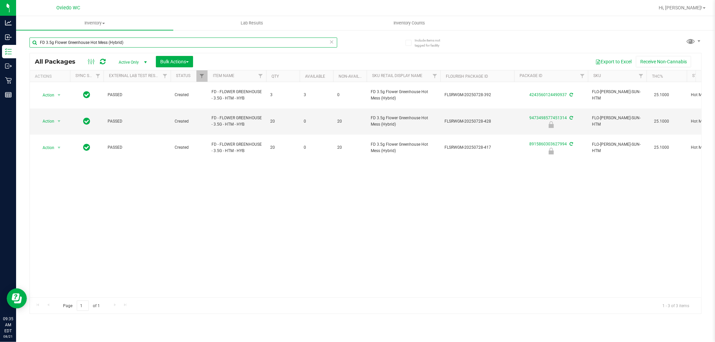
click at [148, 43] on input "FD 3.5g Flower Greenhouse Hot Mess (Hybrid)" at bounding box center [183, 43] width 308 height 10
paste input "SW 5mg Orange Lozenge Calm (12.5:1 CBD:THC) 20ct"
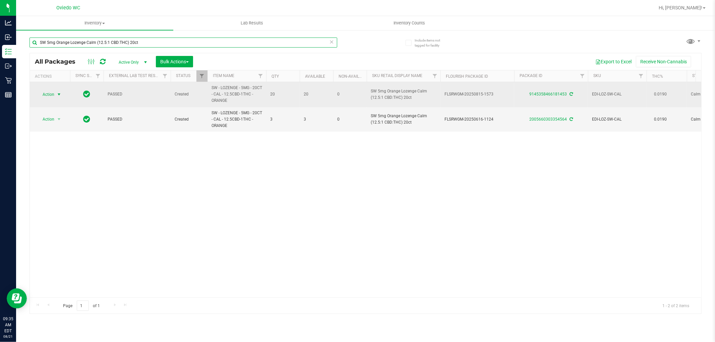
type input "SW 5mg Orange Lozenge Calm (12.5:1 CBD:THC) 20ct"
click at [48, 91] on span "Action" at bounding box center [46, 94] width 18 height 9
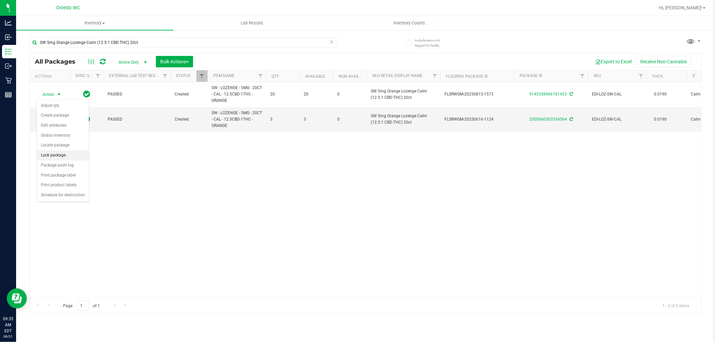
click at [56, 154] on li "Lock package" at bounding box center [63, 155] width 52 height 10
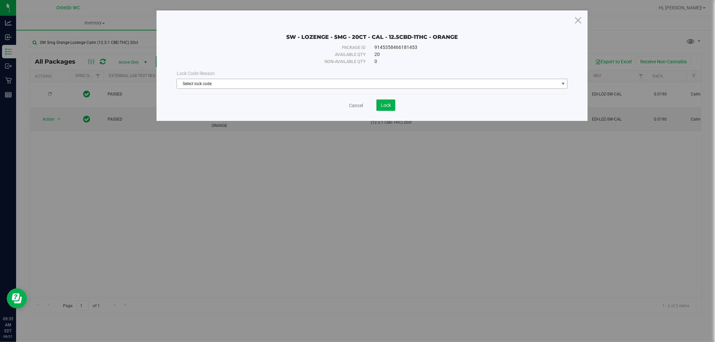
click at [218, 86] on span "Select lock code" at bounding box center [368, 83] width 382 height 9
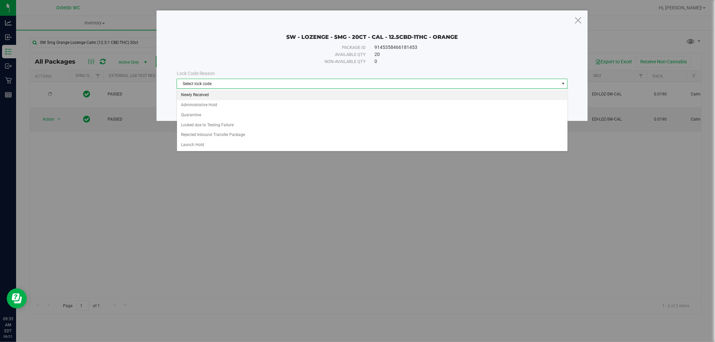
click at [194, 96] on li "Newly Received" at bounding box center [372, 95] width 390 height 10
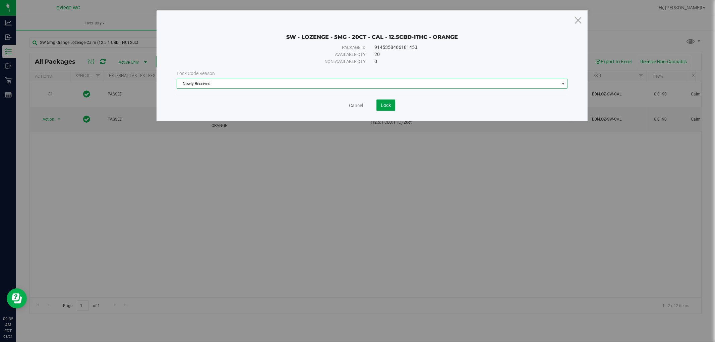
click at [379, 108] on button "Lock" at bounding box center [385, 105] width 19 height 11
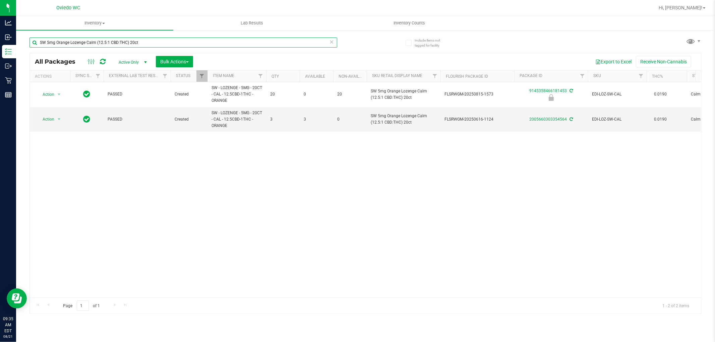
click at [146, 46] on input "SW 5mg Orange Lozenge Calm (12.5:1 CBD:THC) 20ct" at bounding box center [183, 43] width 308 height 10
paste input "FT 1g Vape Cart CDT Distillate Apples N Bananas x Pancakes Jealousy (Hybrid)"
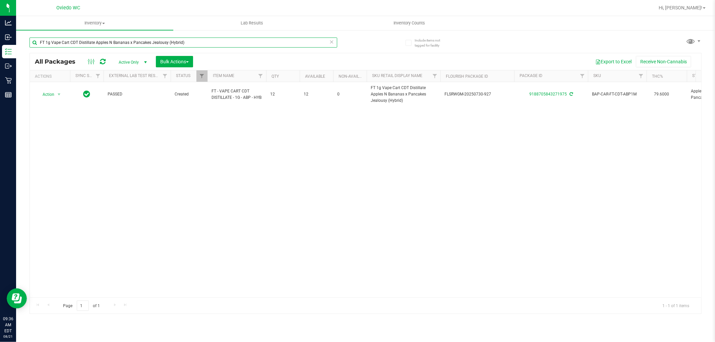
click at [106, 41] on input "FT 1g Vape Cart CDT Distillate Apples N Bananas x Pancakes Jealousy (Hybrid)" at bounding box center [183, 43] width 308 height 10
paste input "D 3.5g Flower Greenhouse Cakez"
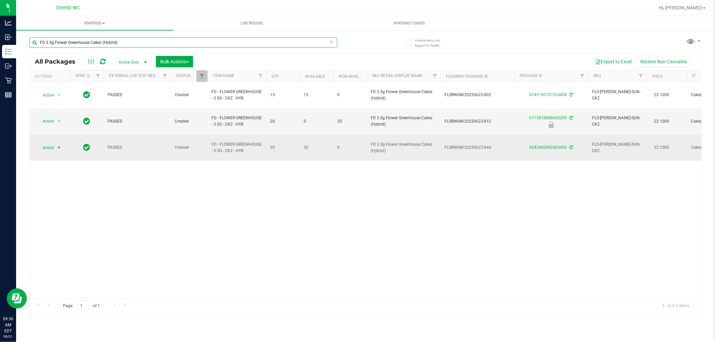
type input "FD 3.5g Flower Greenhouse Cakez (Hybrid)"
click at [58, 143] on span "select" at bounding box center [59, 147] width 8 height 9
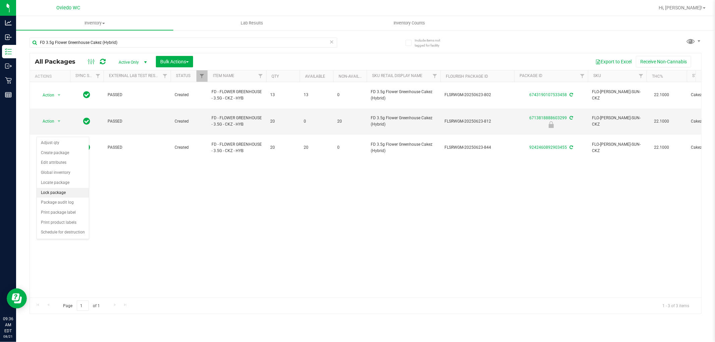
click at [58, 193] on li "Lock package" at bounding box center [63, 193] width 52 height 10
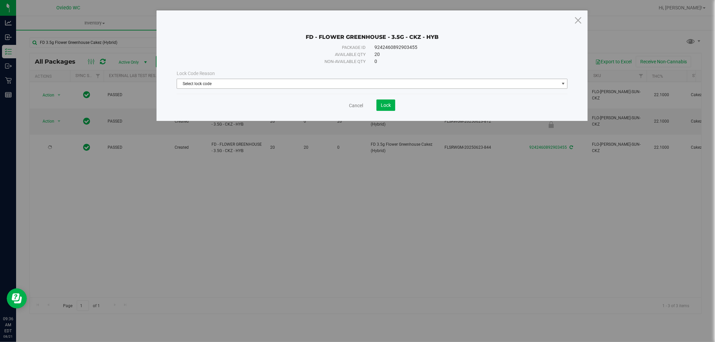
click at [230, 76] on div "Lock Code Reason" at bounding box center [372, 73] width 391 height 7
click at [212, 85] on span "Select lock code" at bounding box center [368, 83] width 382 height 9
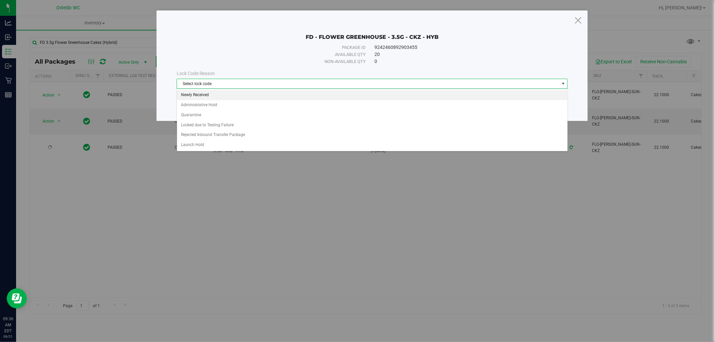
click at [195, 95] on li "Newly Received" at bounding box center [372, 95] width 390 height 10
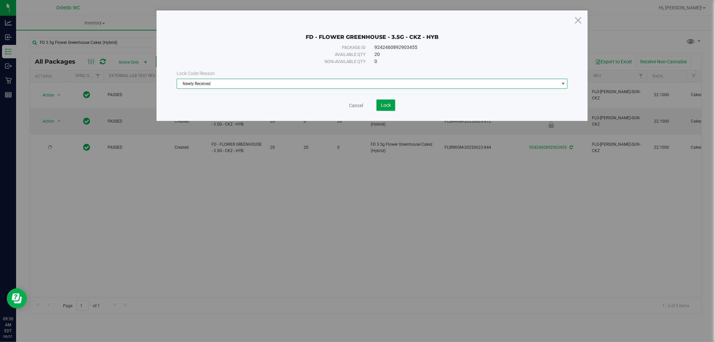
click at [381, 104] on span "Lock" at bounding box center [386, 105] width 10 height 5
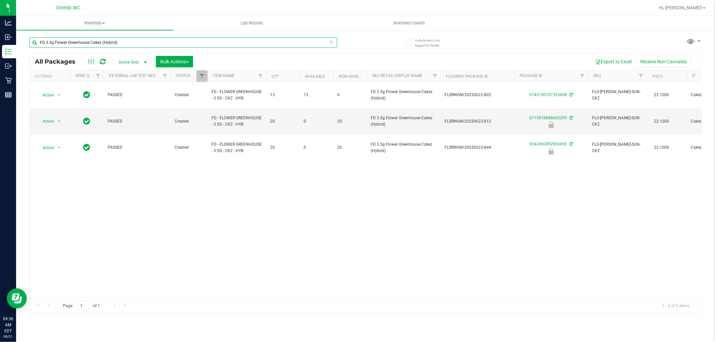
click at [124, 45] on input "FD 3.5g Flower Greenhouse Cakez (Hybrid)" at bounding box center [183, 43] width 308 height 10
paste input "T 0.5g Vape Cart Distillate Pineapple X"
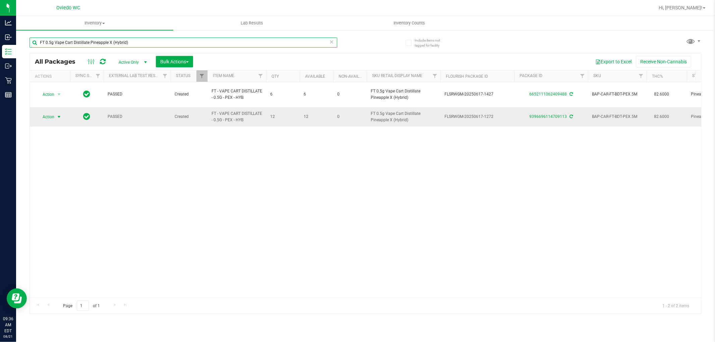
type input "FT 0.5g Vape Cart Distillate Pineapple X (Hybrid)"
click at [57, 114] on span "select" at bounding box center [58, 116] width 5 height 5
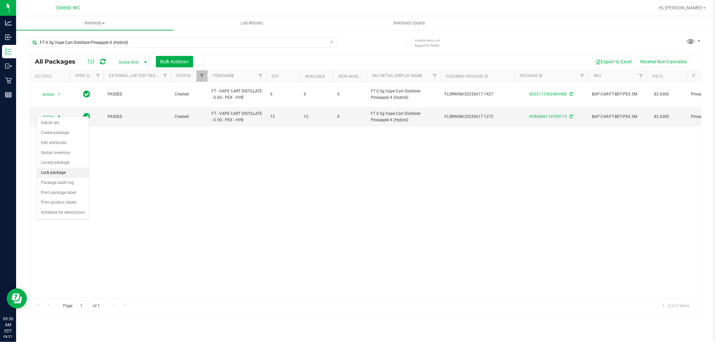
click at [58, 173] on li "Lock package" at bounding box center [63, 173] width 52 height 10
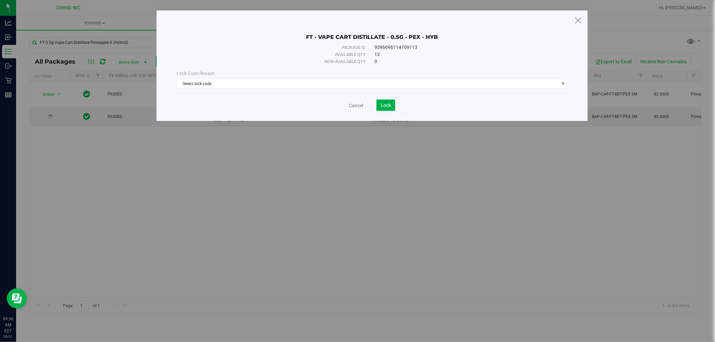
click at [210, 78] on div "Lock Code Reason Select lock code Select lock code Newly Received Administrativ…" at bounding box center [372, 79] width 401 height 19
click at [209, 82] on span "Select lock code" at bounding box center [368, 83] width 382 height 9
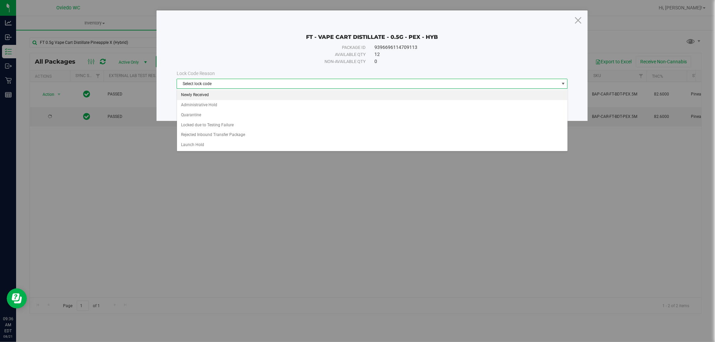
click at [192, 94] on li "Newly Received" at bounding box center [372, 95] width 390 height 10
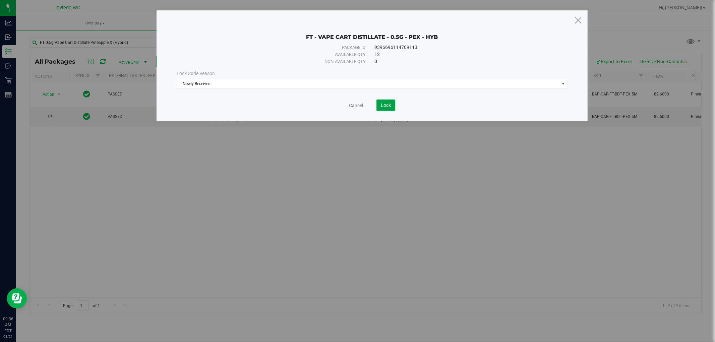
click at [382, 106] on span "Lock" at bounding box center [386, 105] width 10 height 5
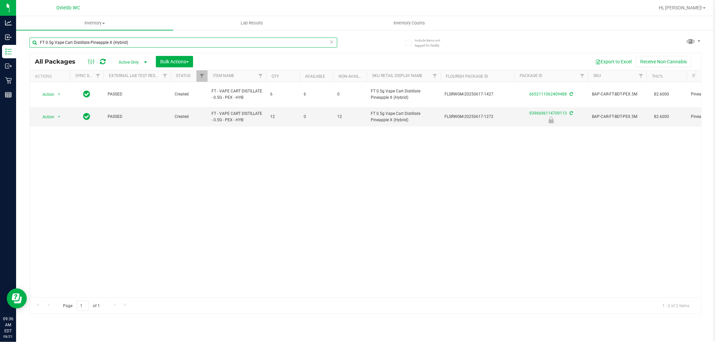
click at [133, 47] on input "FT 0.5g Vape Cart Distillate Pineapple X (Hybrid)" at bounding box center [183, 43] width 308 height 10
paste input "1g Shatter Ice Cold"
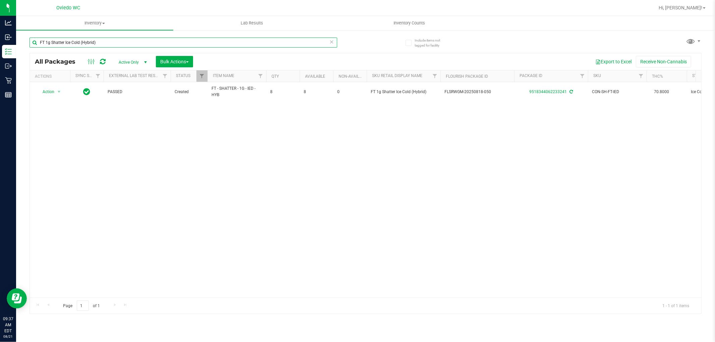
click at [139, 38] on input "FT 1g Shatter Ice Cold (Hybrid)" at bounding box center [183, 43] width 308 height 10
paste input "0.35g Pre-Roll (Indica) 10ct"
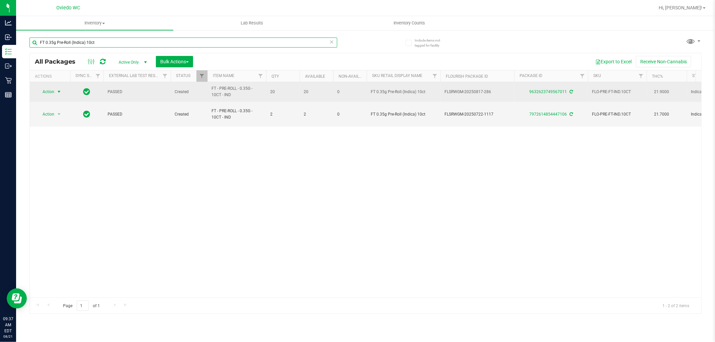
type input "FT 0.35g Pre-Roll (Indica) 10ct"
click at [53, 91] on span "Action" at bounding box center [46, 91] width 18 height 9
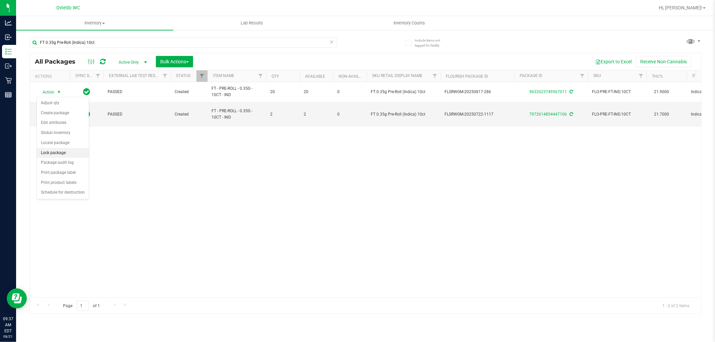
click at [70, 155] on li "Lock package" at bounding box center [63, 153] width 52 height 10
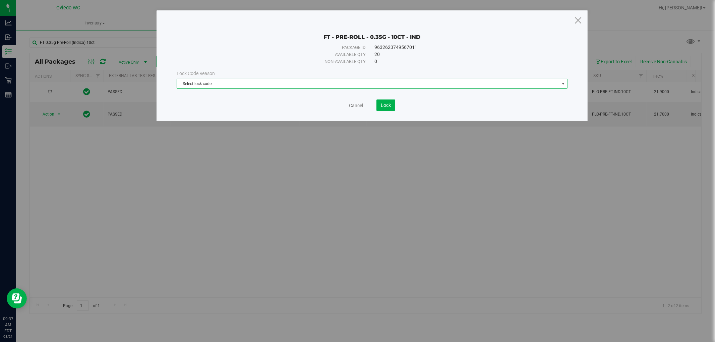
click at [198, 80] on span "Select lock code" at bounding box center [368, 83] width 382 height 9
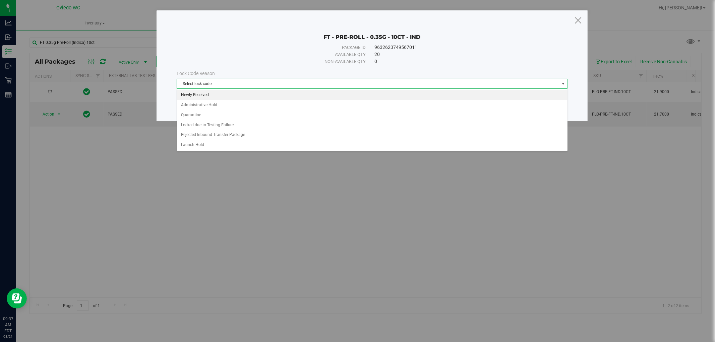
click at [192, 94] on li "Newly Received" at bounding box center [372, 95] width 390 height 10
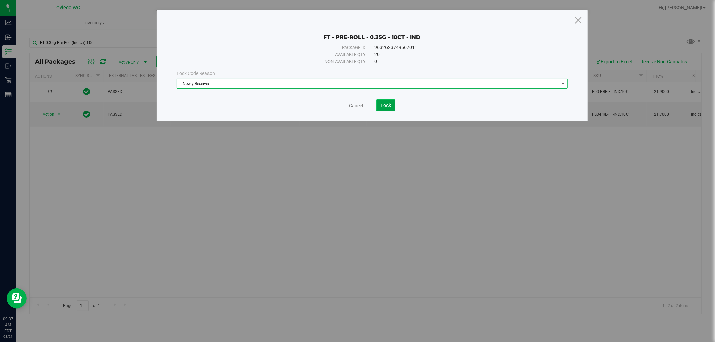
click at [393, 108] on button "Lock" at bounding box center [385, 105] width 19 height 11
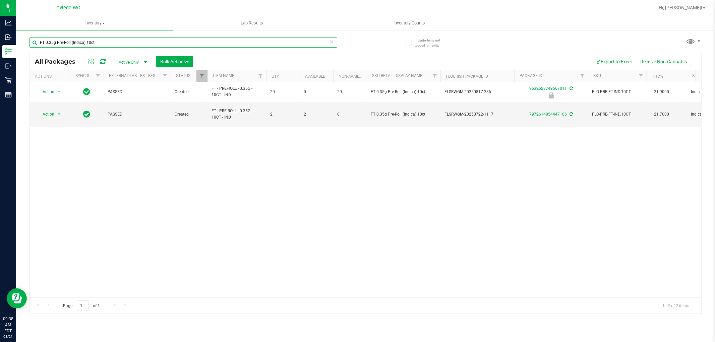
click at [123, 44] on input "FT 0.35g Pre-Roll (Indica) 10ct" at bounding box center [183, 43] width 308 height 10
paste input "5g Vape Cart CDT Distillate Bosscotti (Indica)"
type input "FT 0.5g Vape Cart CDT Distillate Bosscotti (Indica)"
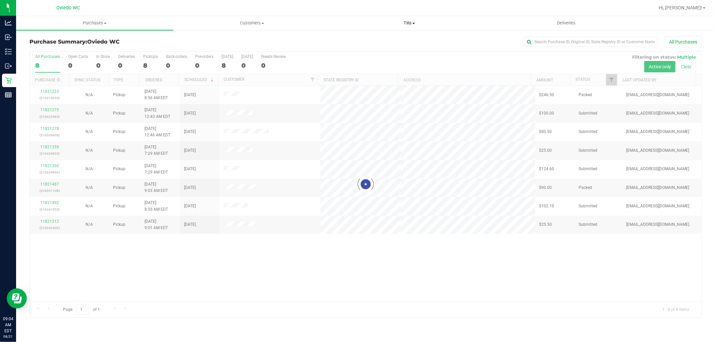
click at [406, 22] on span "Tills" at bounding box center [409, 23] width 156 height 6
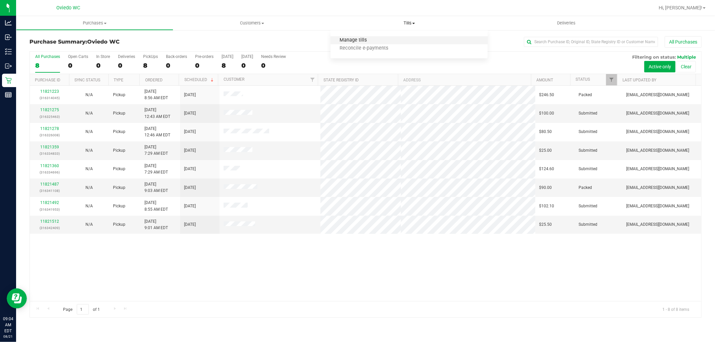
click at [374, 42] on span "Manage tills" at bounding box center [352, 41] width 45 height 6
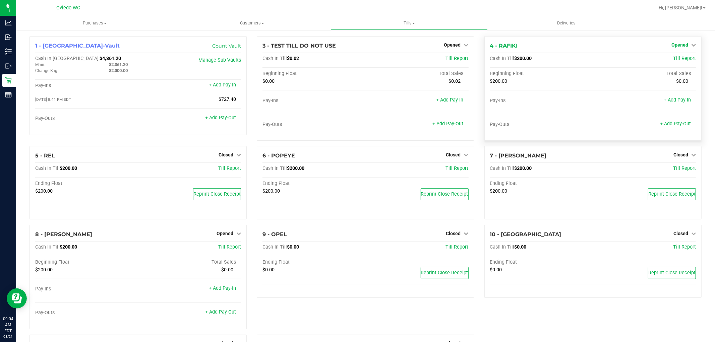
click at [691, 45] on icon at bounding box center [693, 45] width 5 height 5
click at [276, 319] on div "9 - OPEL Closed Open Till Cash In Till $0.00 Till Report Ending Float $0.00 Rep…" at bounding box center [365, 280] width 227 height 110
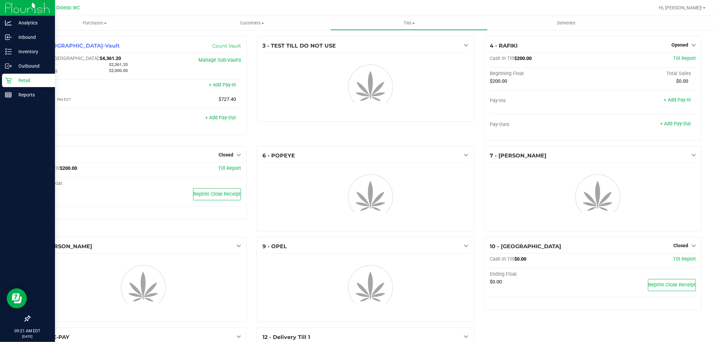
click at [16, 76] on p "Retail" at bounding box center [32, 80] width 40 height 8
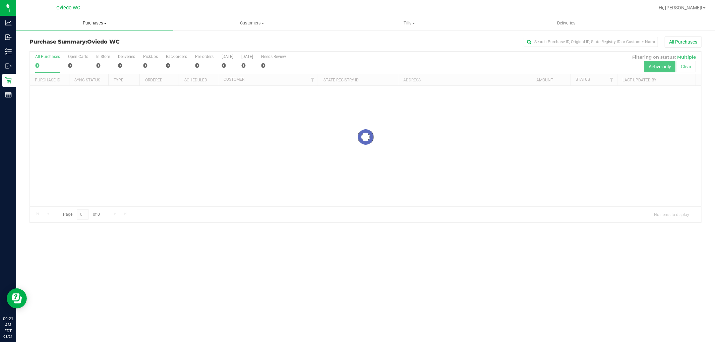
click at [97, 20] on span "Purchases" at bounding box center [94, 23] width 157 height 6
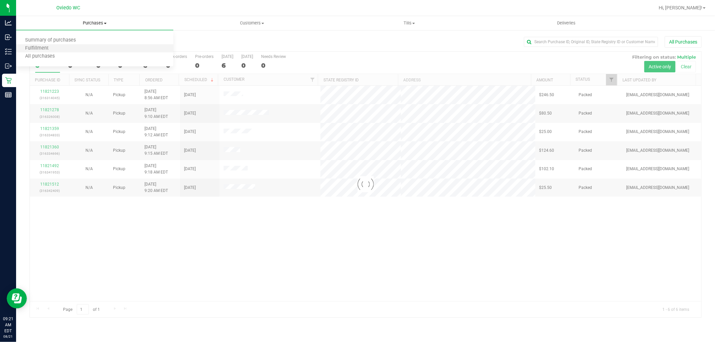
click at [80, 45] on li "Fulfillment" at bounding box center [94, 49] width 157 height 8
